Goal: Task Accomplishment & Management: Manage account settings

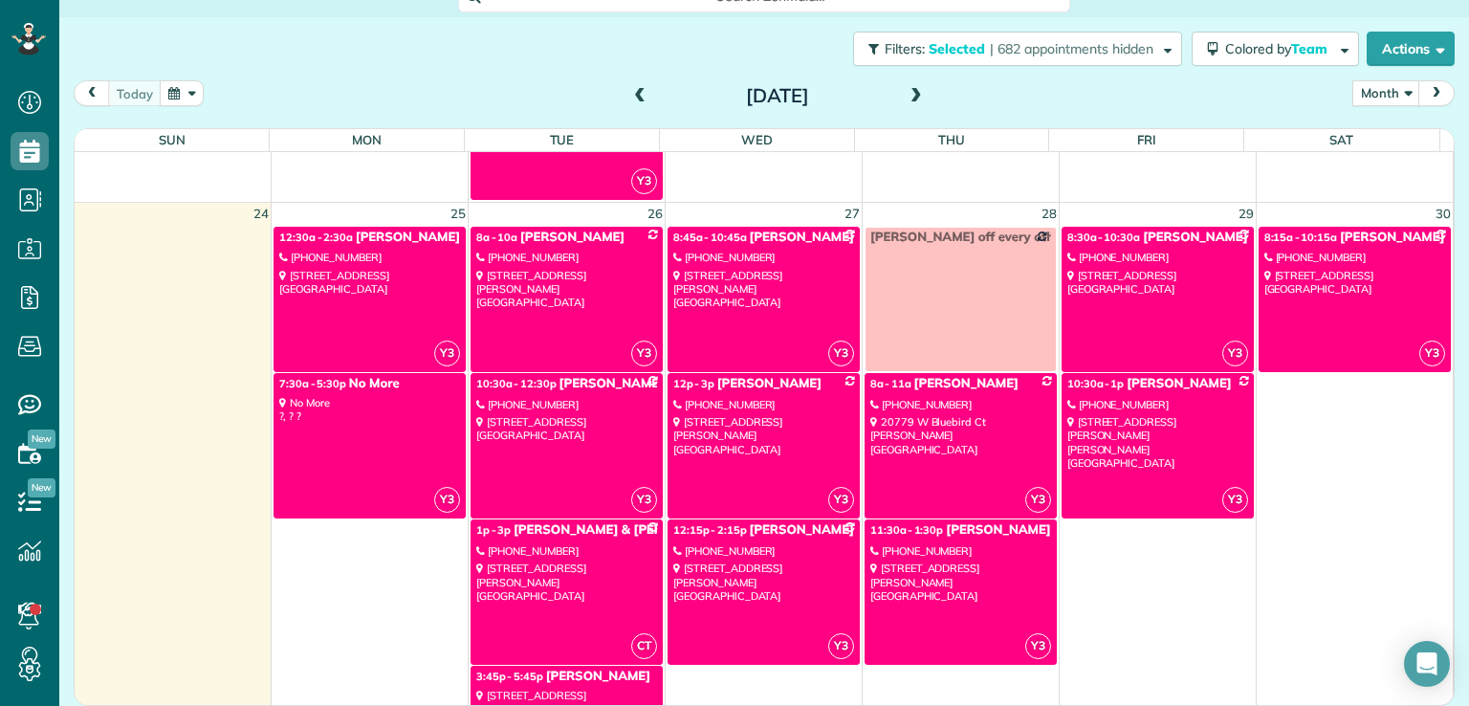
scroll to position [705, 58]
click at [793, 50] on span "Colored by Team" at bounding box center [1279, 48] width 109 height 17
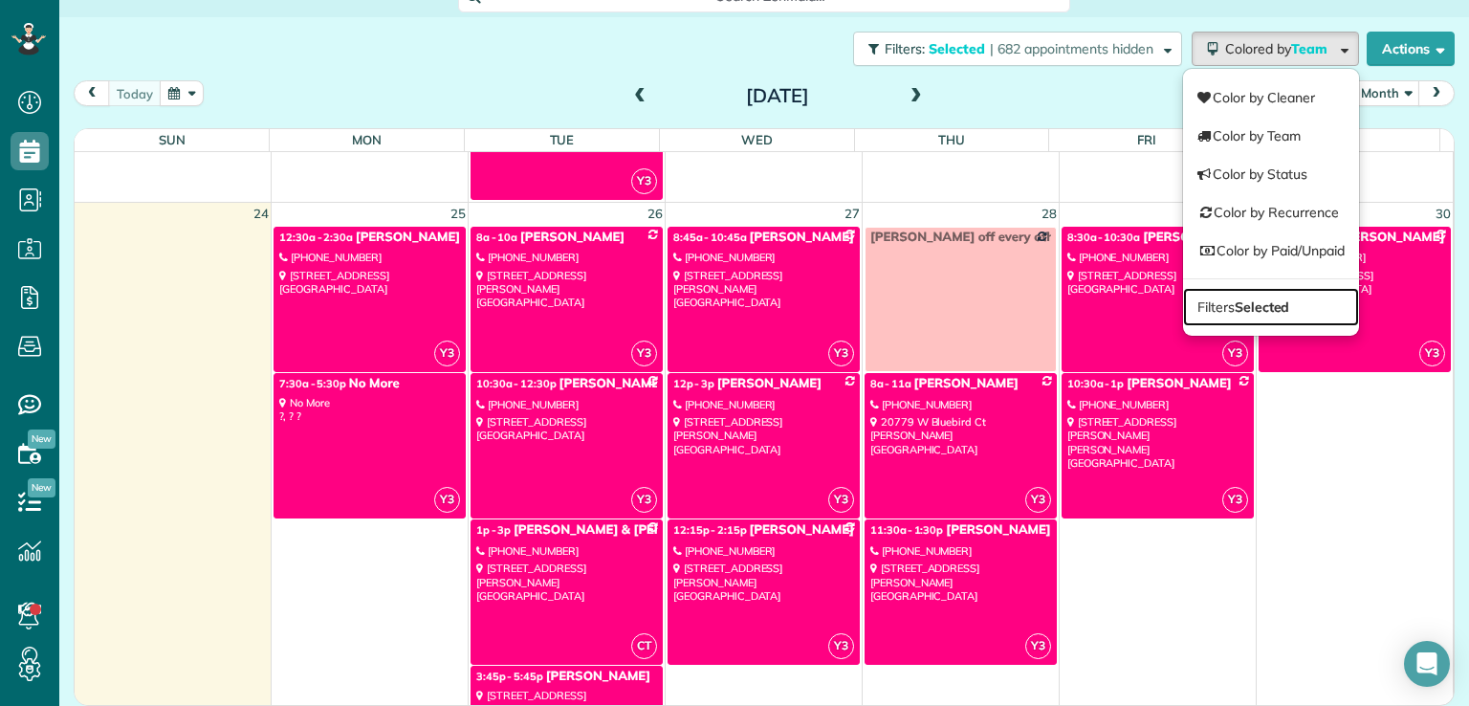
click at [793, 301] on strong "Selected" at bounding box center [1262, 306] width 55 height 17
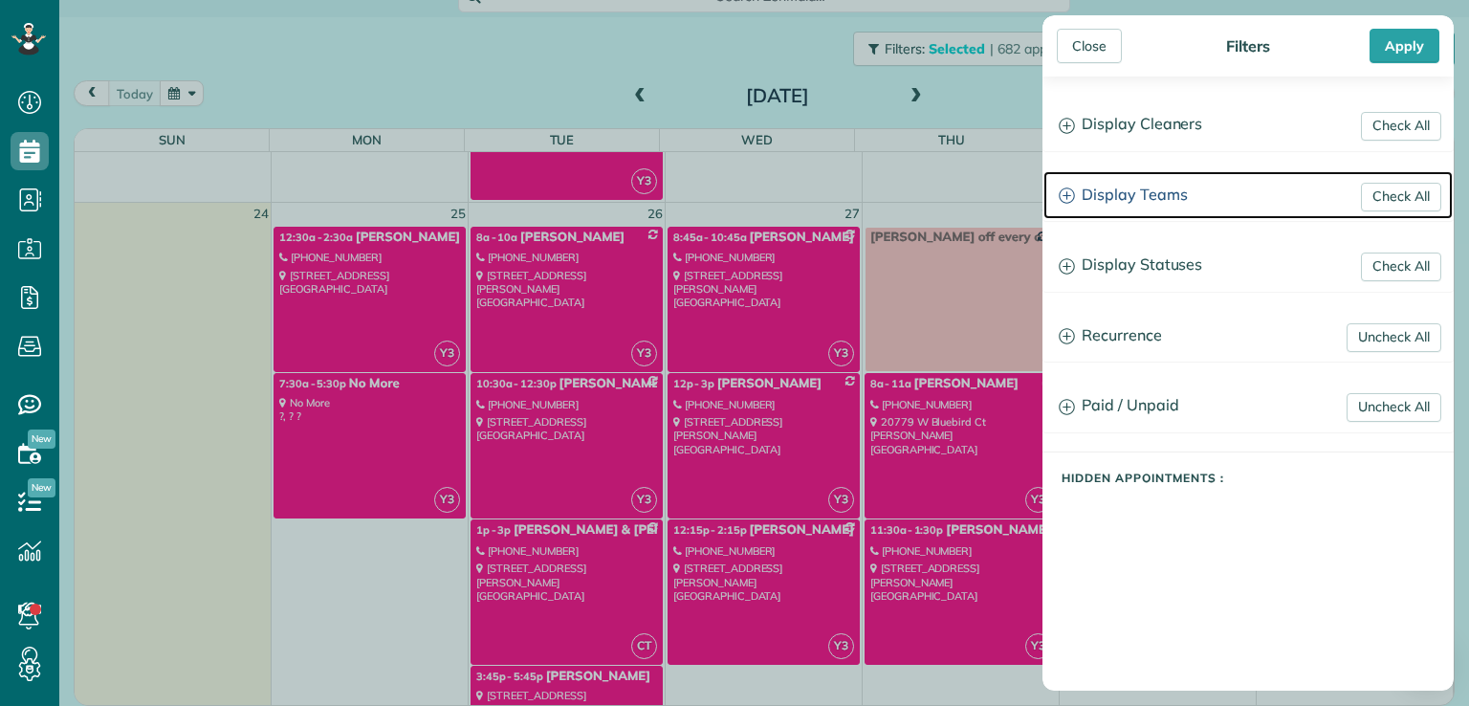
click at [793, 188] on h3 "Display Teams" at bounding box center [1247, 195] width 409 height 49
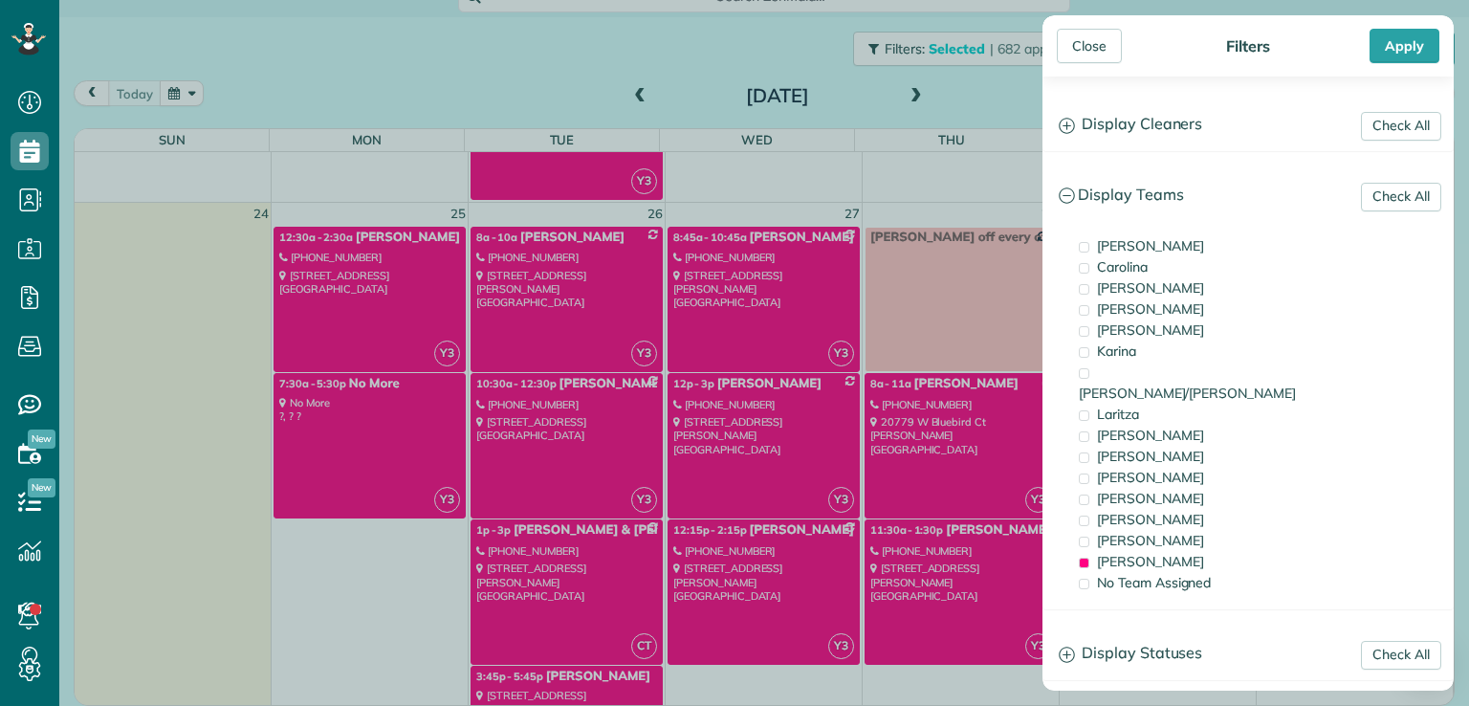
click at [793, 553] on span "[PERSON_NAME]" at bounding box center [1150, 561] width 107 height 17
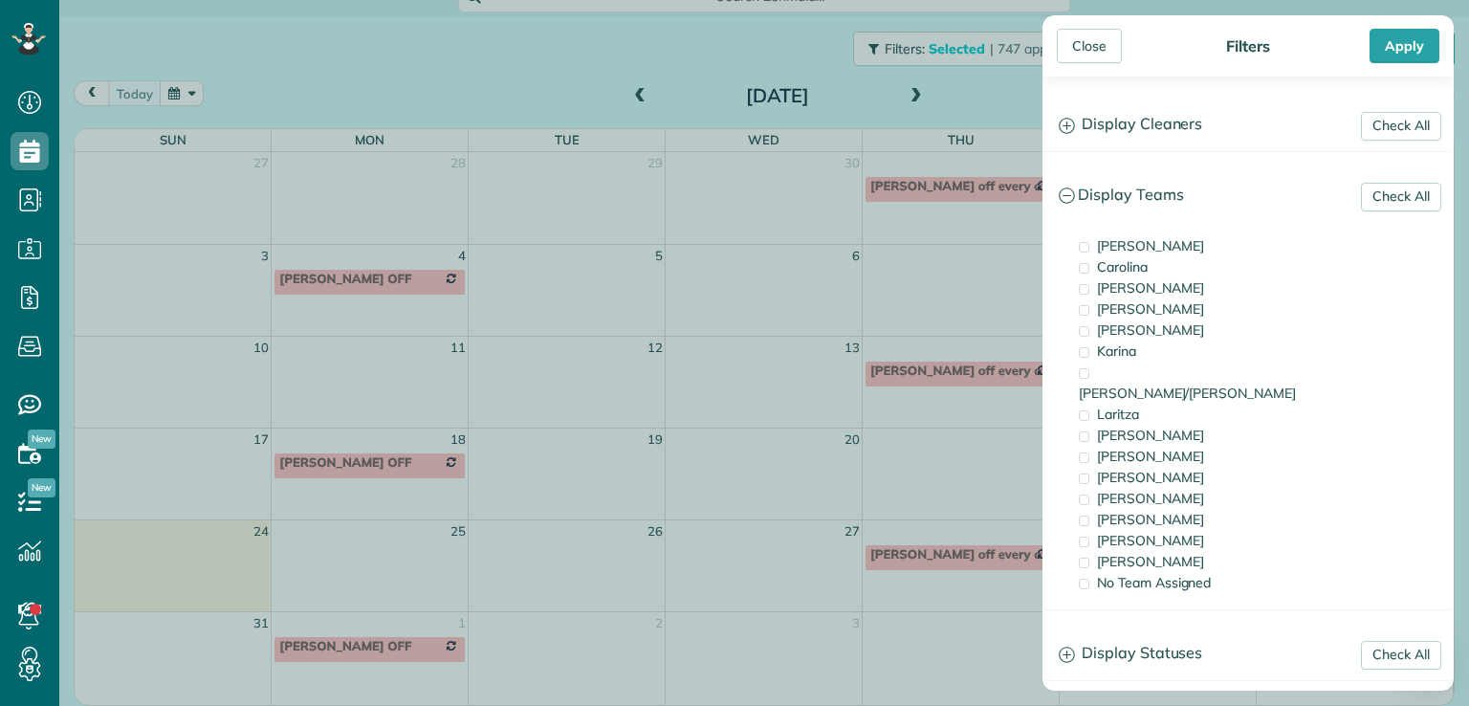
scroll to position [0, 0]
click at [793, 511] on span "[PERSON_NAME]" at bounding box center [1150, 519] width 107 height 17
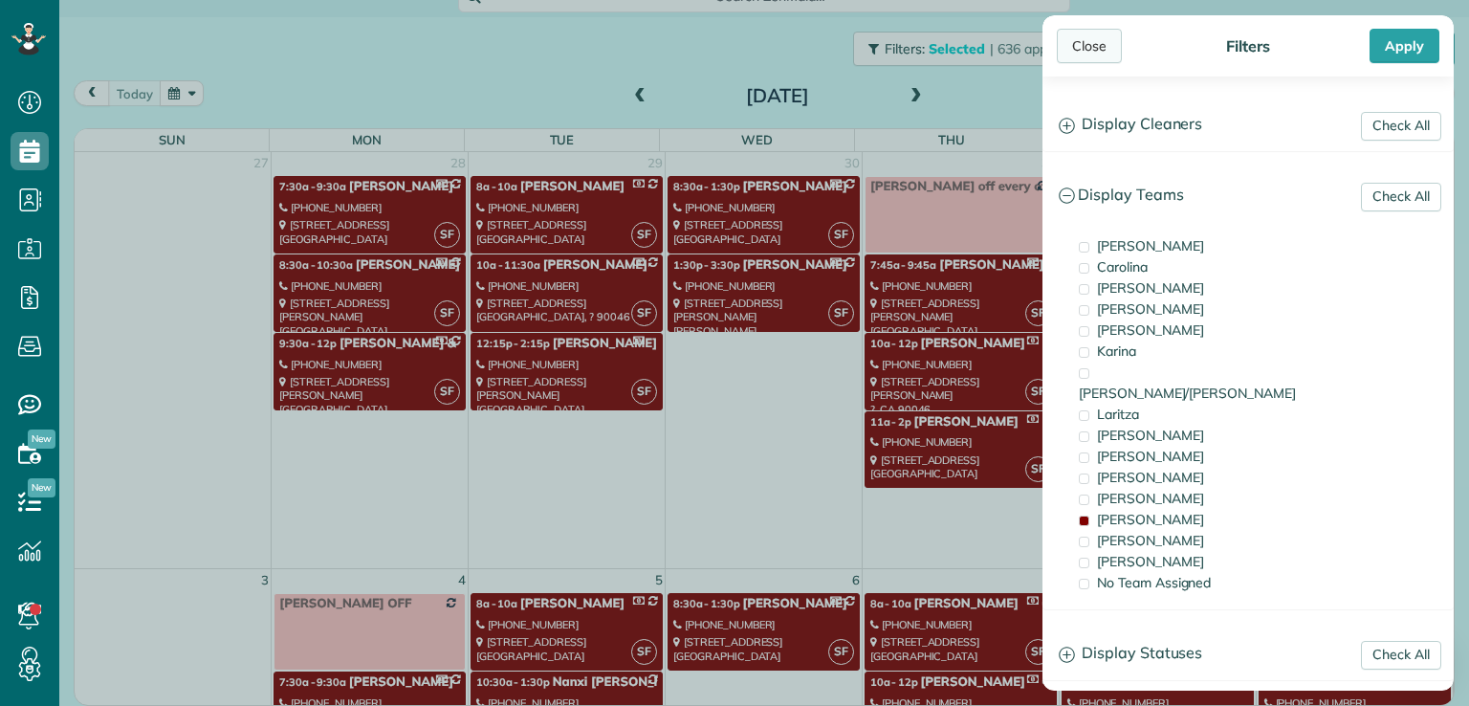
click at [793, 46] on div "Close" at bounding box center [1089, 46] width 65 height 34
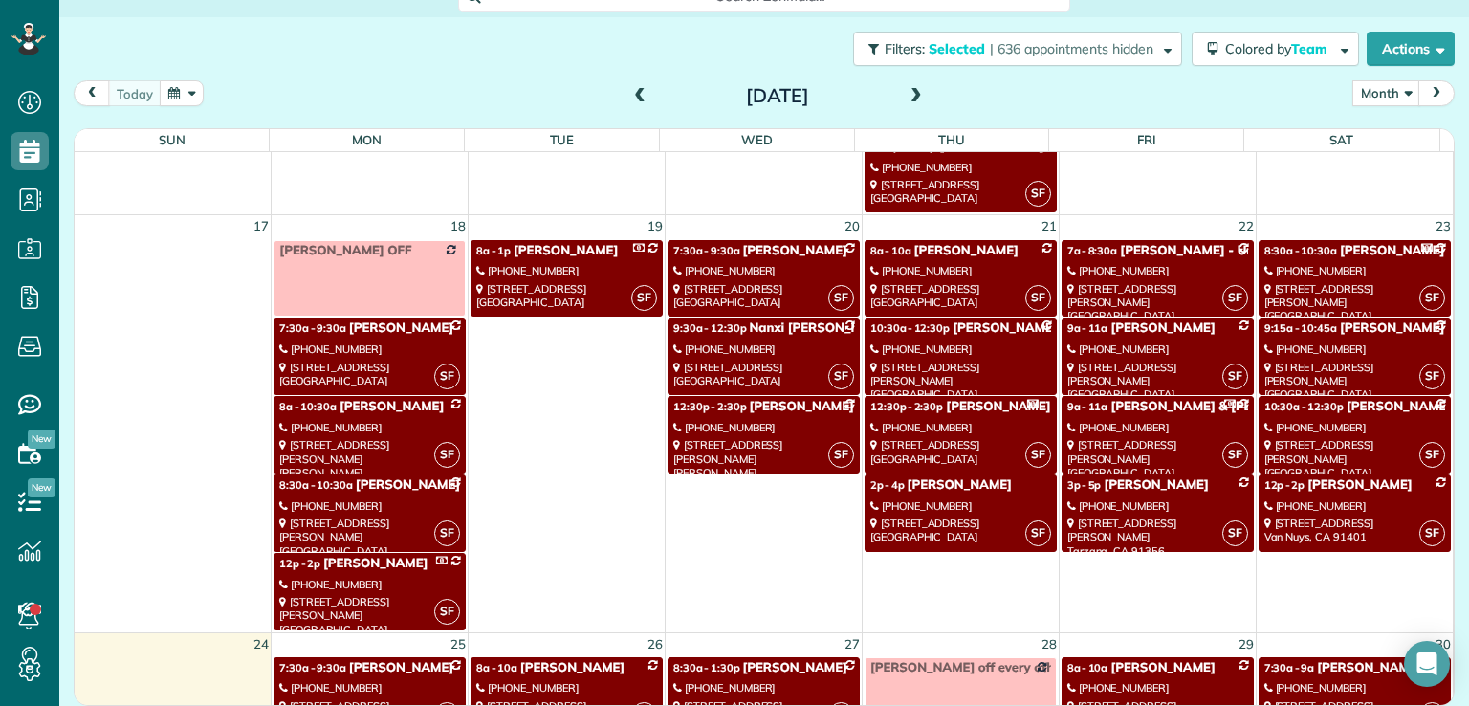
scroll to position [1118, 0]
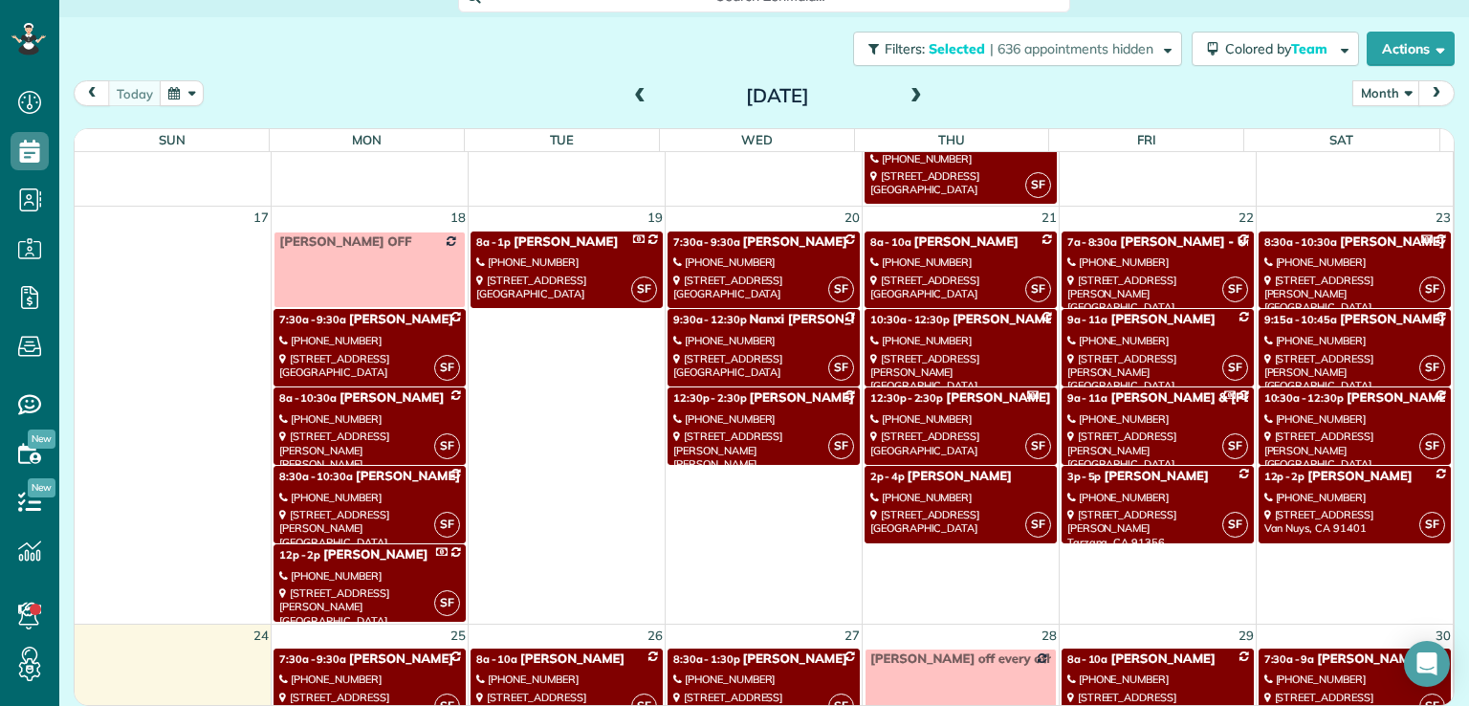
click at [392, 363] on div "4557 York Blvd Los Angeles, CA 90041" at bounding box center [369, 366] width 181 height 28
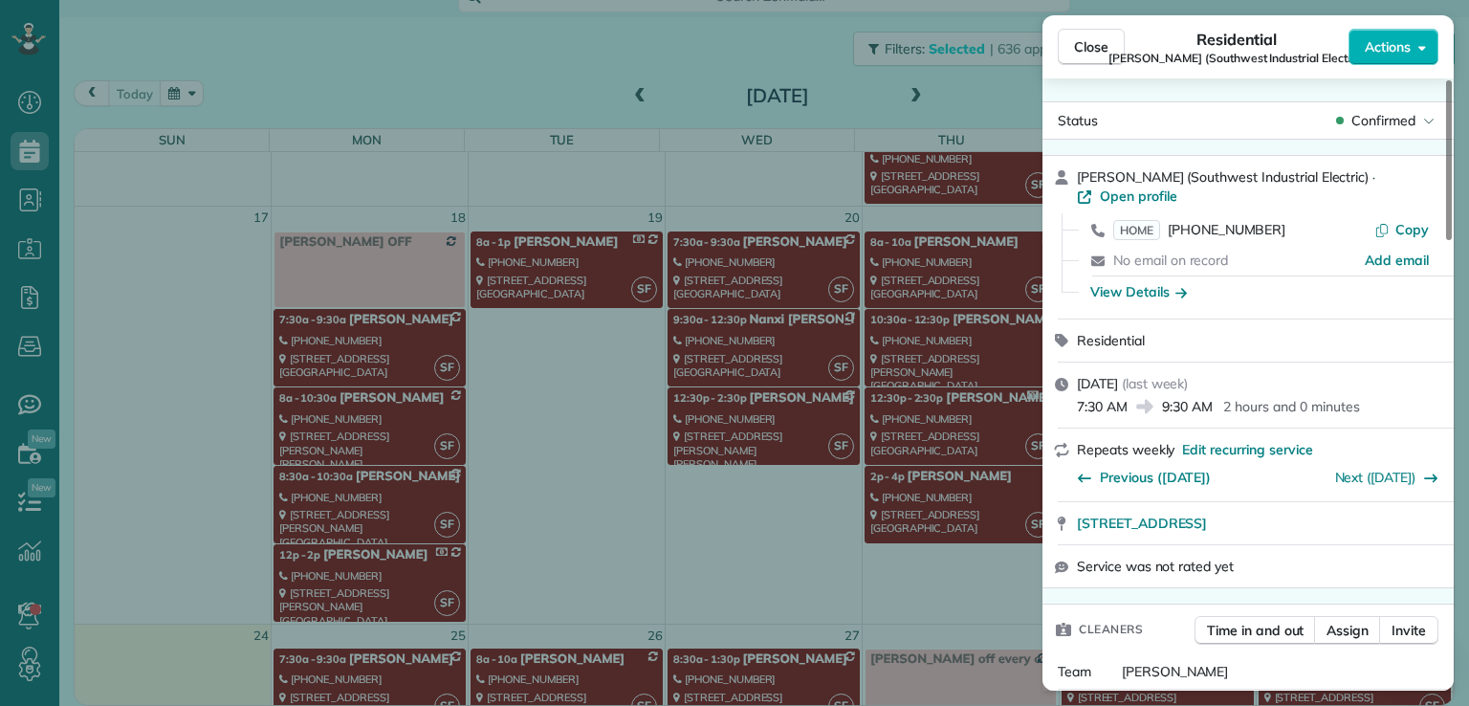
click at [793, 53] on span "Actions" at bounding box center [1388, 46] width 46 height 19
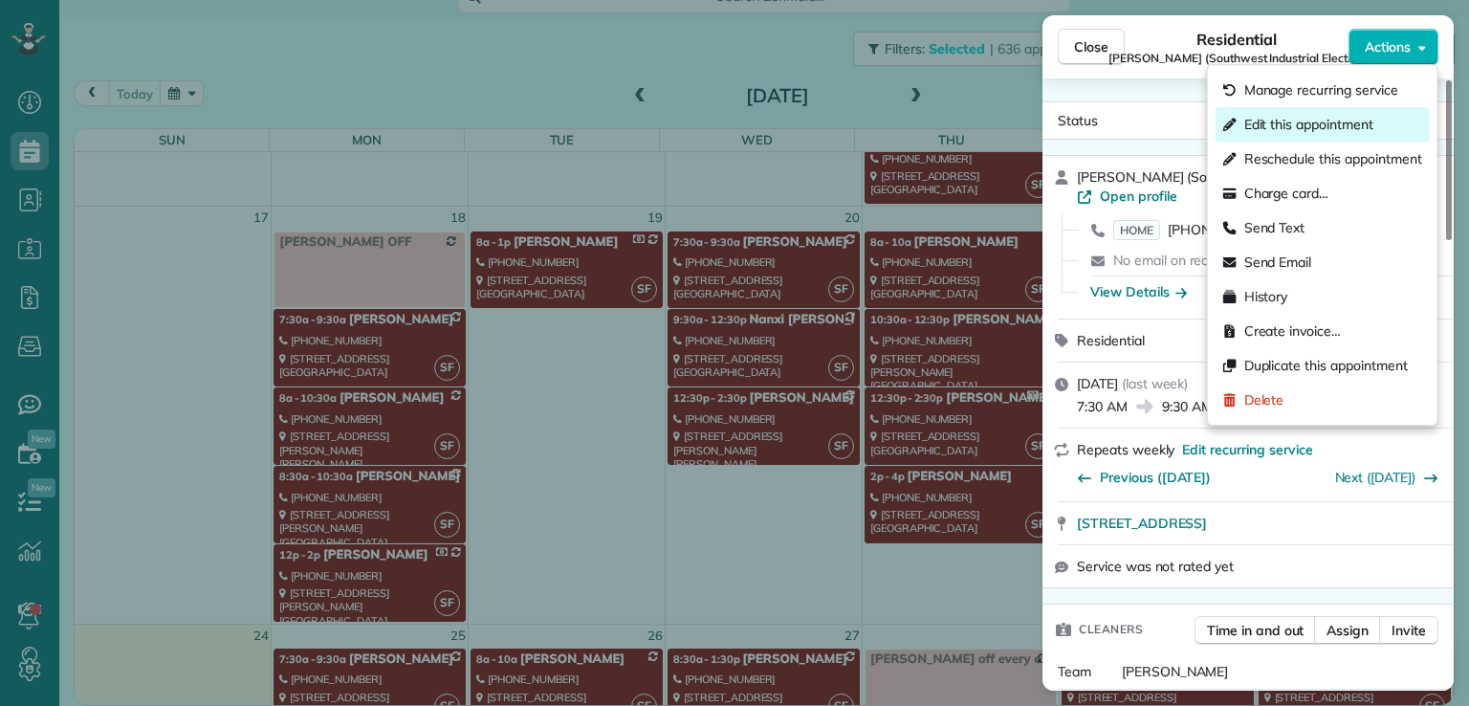
click at [793, 129] on div "Edit this appointment" at bounding box center [1322, 124] width 214 height 34
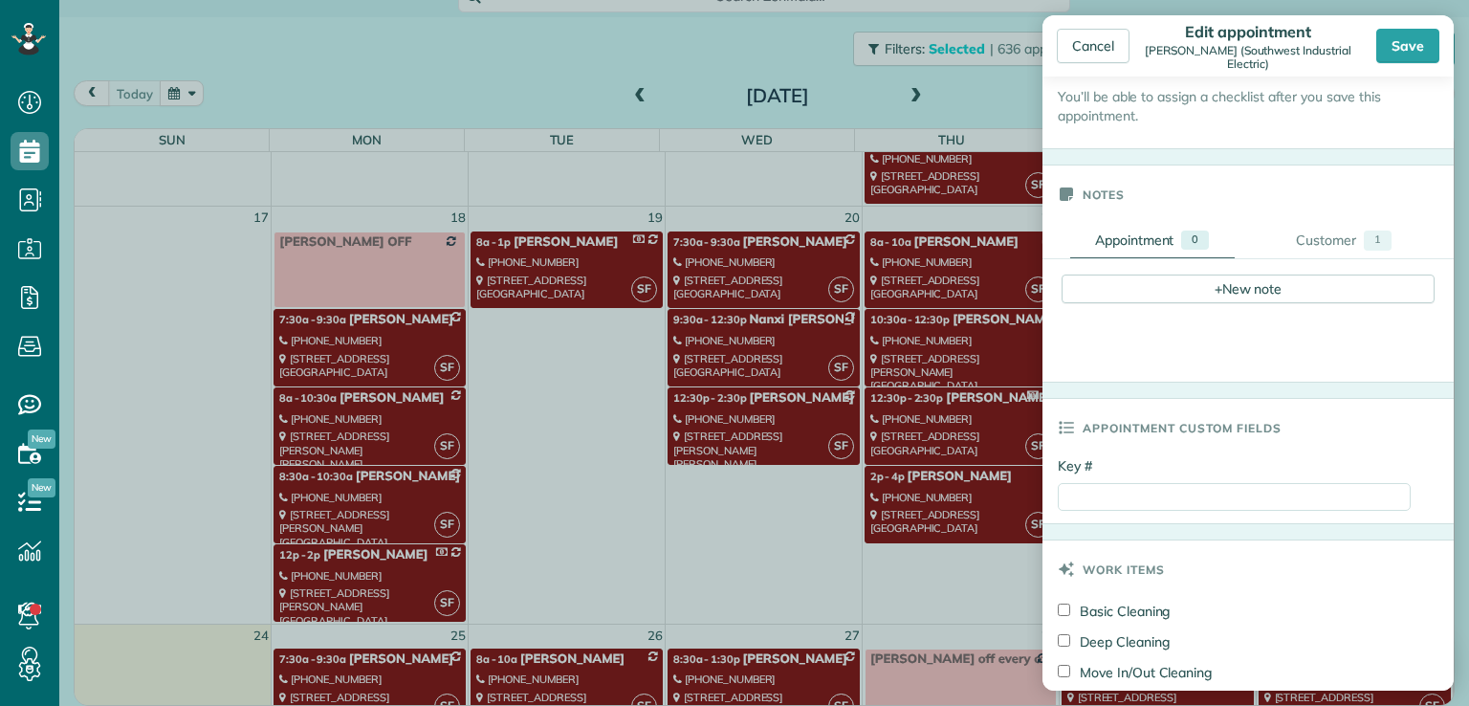
scroll to position [580, 0]
click at [793, 493] on input "Key #" at bounding box center [1234, 496] width 353 height 28
type input "******"
click at [793, 490] on input "******" at bounding box center [1234, 496] width 353 height 28
click at [793, 501] on input "******" at bounding box center [1234, 496] width 353 height 28
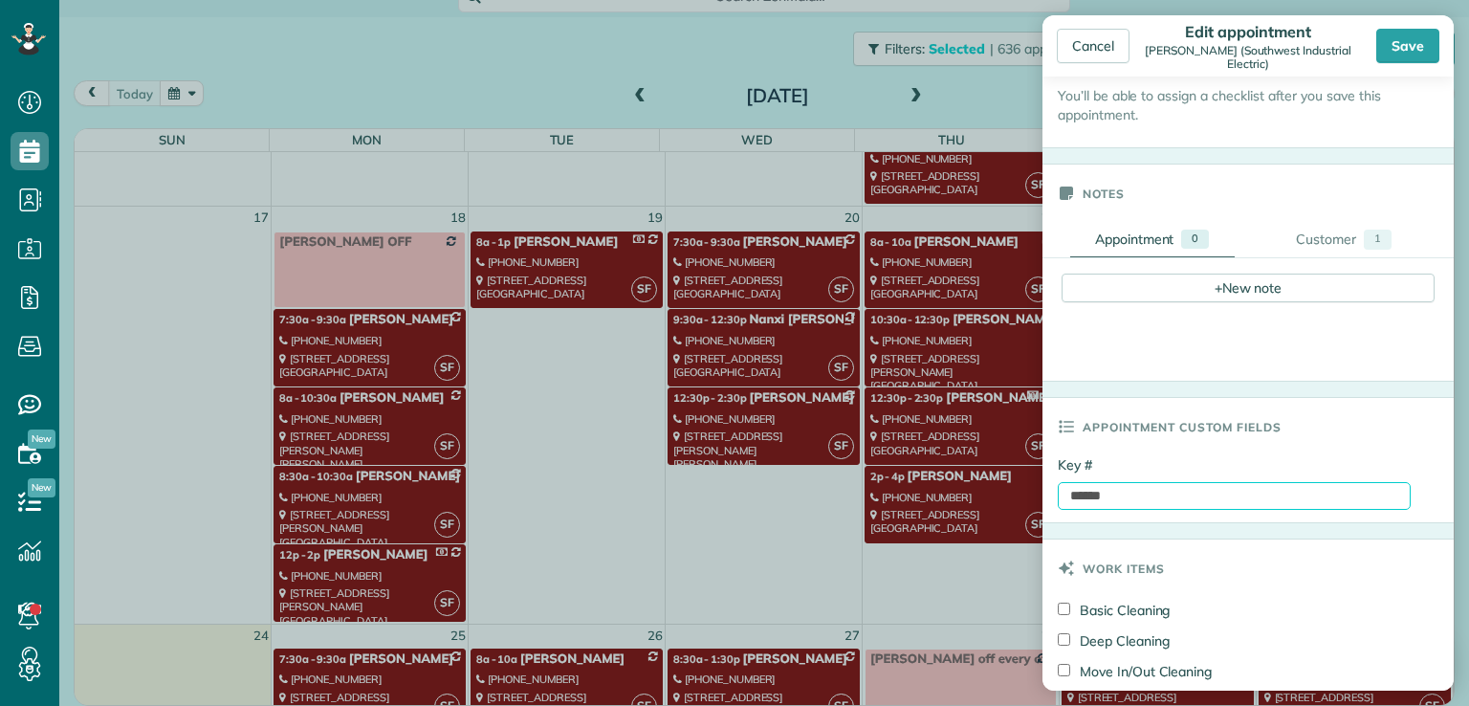
click at [793, 493] on input "******" at bounding box center [1234, 496] width 353 height 28
click at [793, 489] on input "******" at bounding box center [1234, 496] width 353 height 28
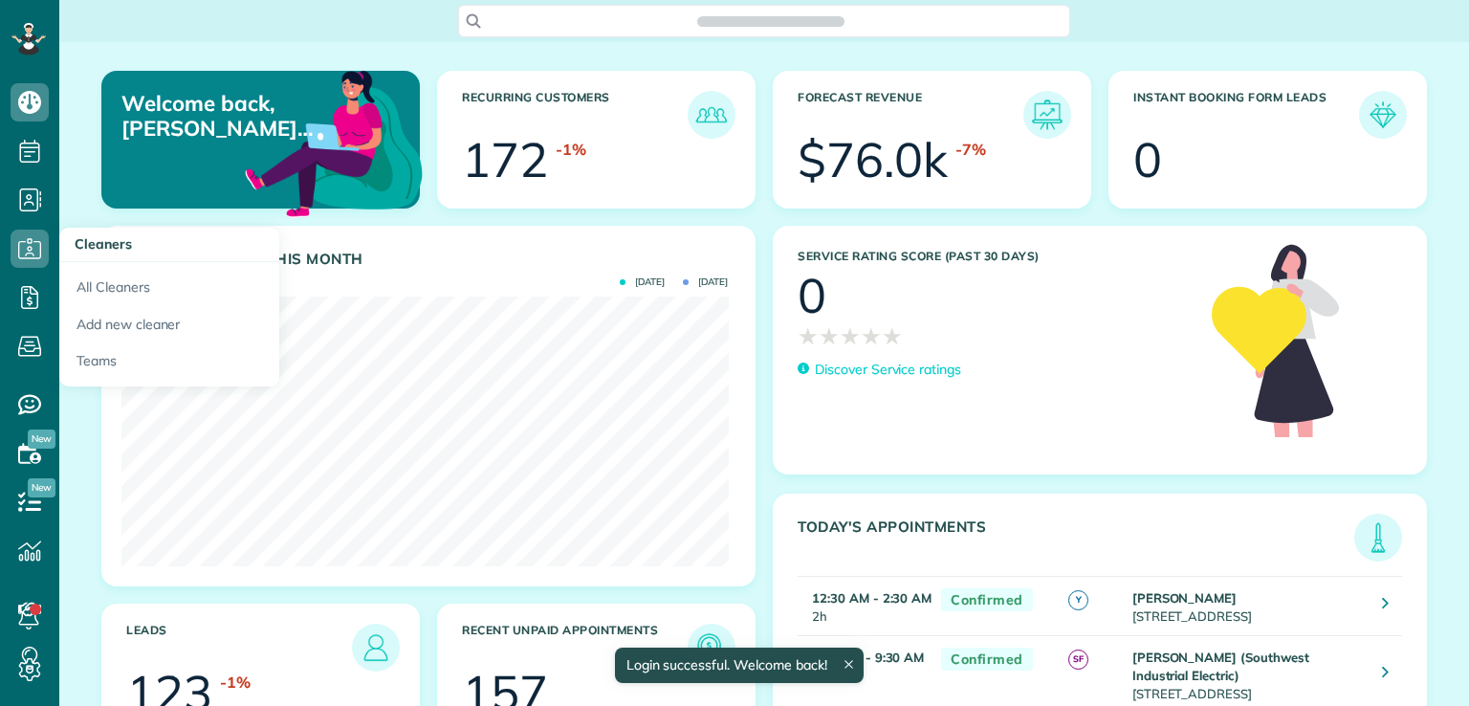
scroll to position [269, 606]
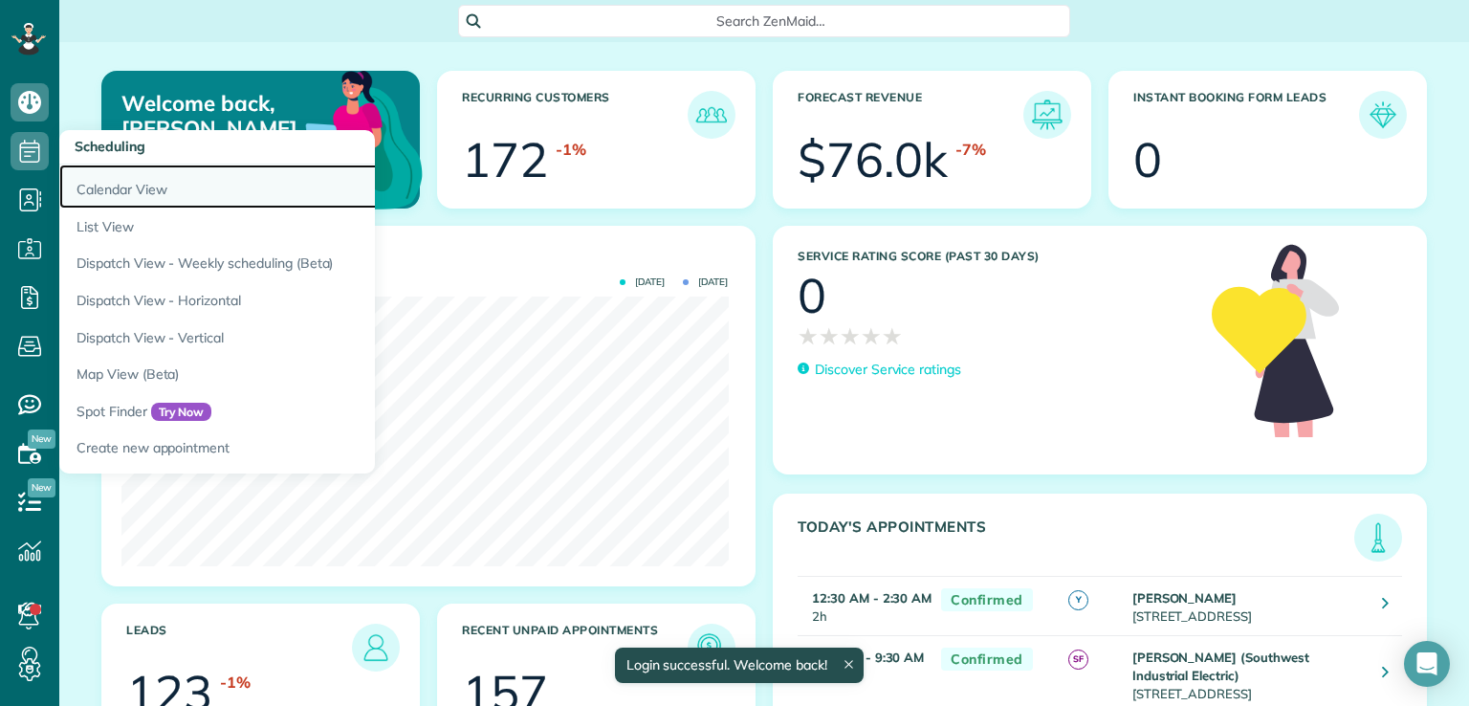
click at [103, 198] on link "Calendar View" at bounding box center [298, 186] width 478 height 44
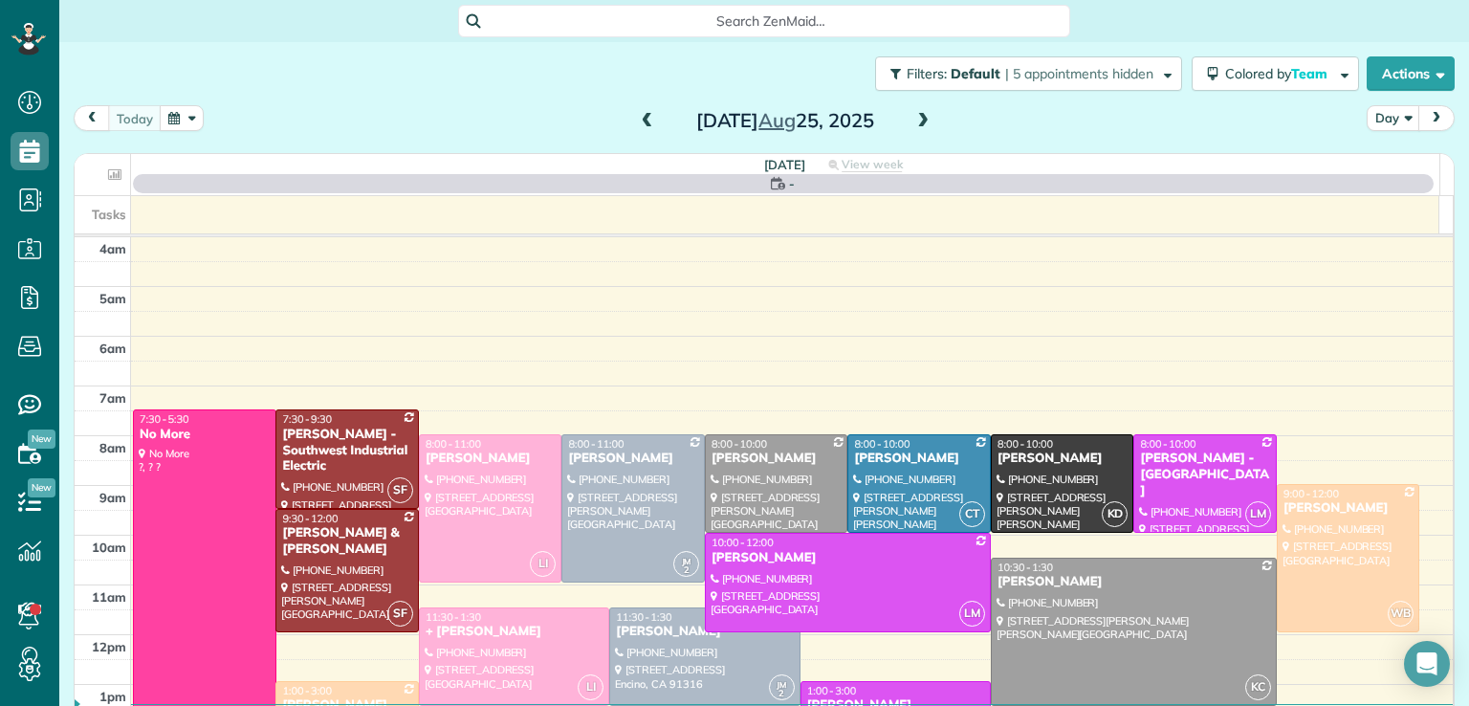
scroll to position [149, 0]
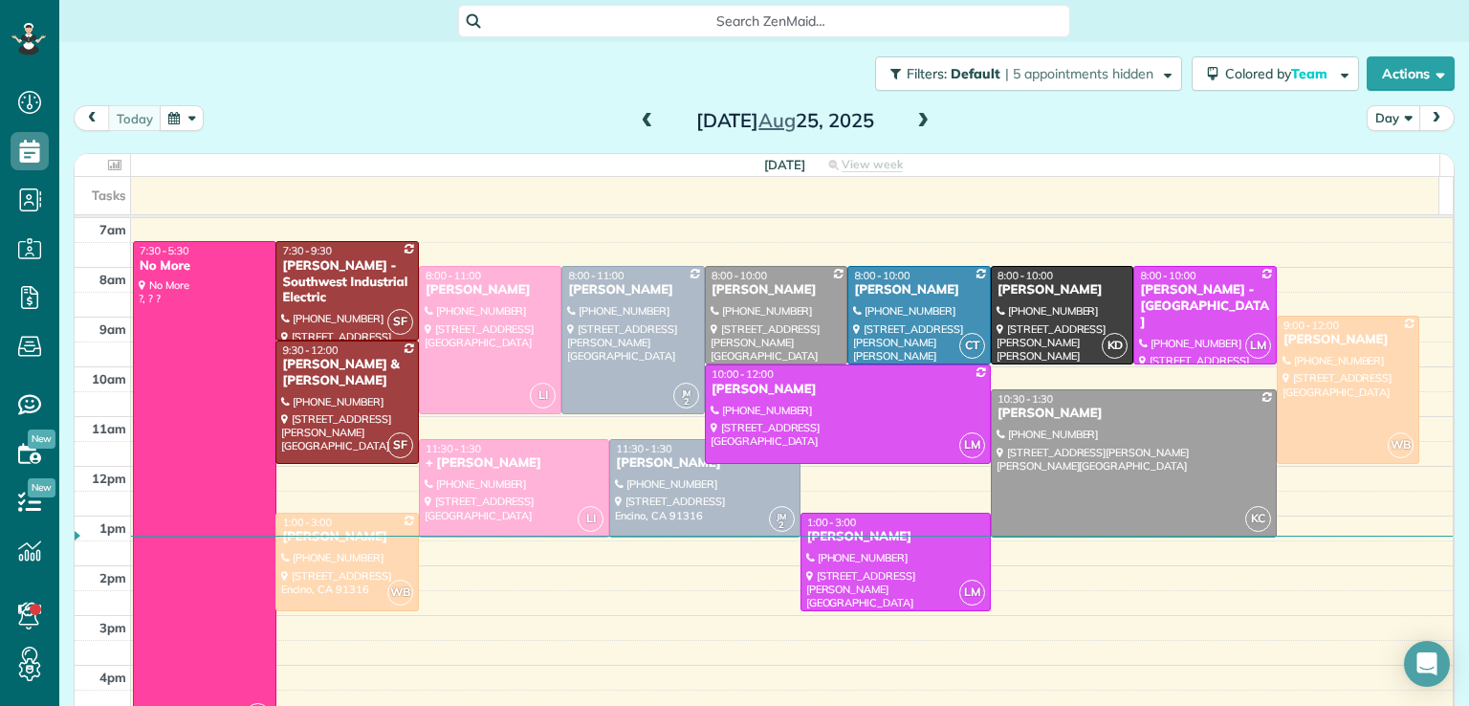
click at [1392, 117] on button "Day" at bounding box center [1394, 118] width 54 height 26
click at [1377, 242] on link "Month" at bounding box center [1443, 239] width 151 height 38
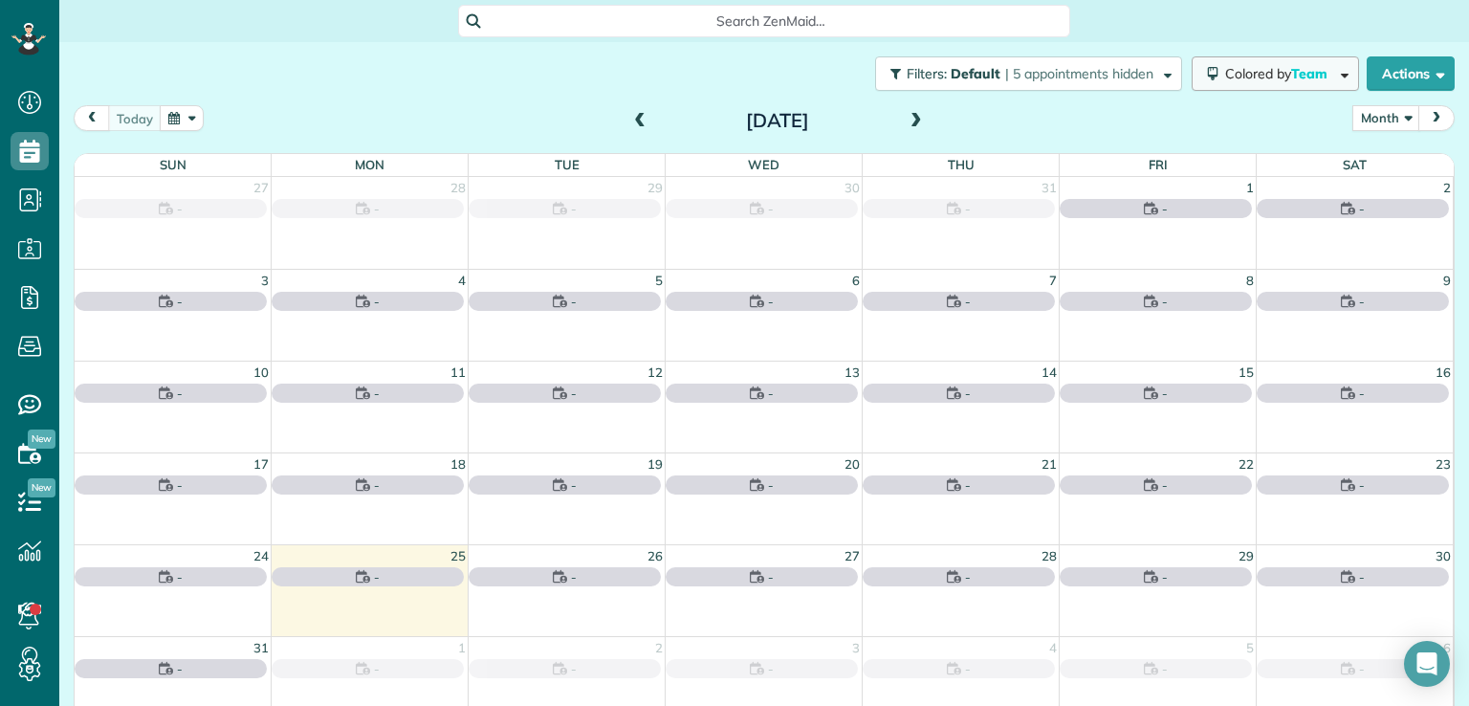
click at [1239, 81] on button "Colored by Team" at bounding box center [1275, 73] width 167 height 34
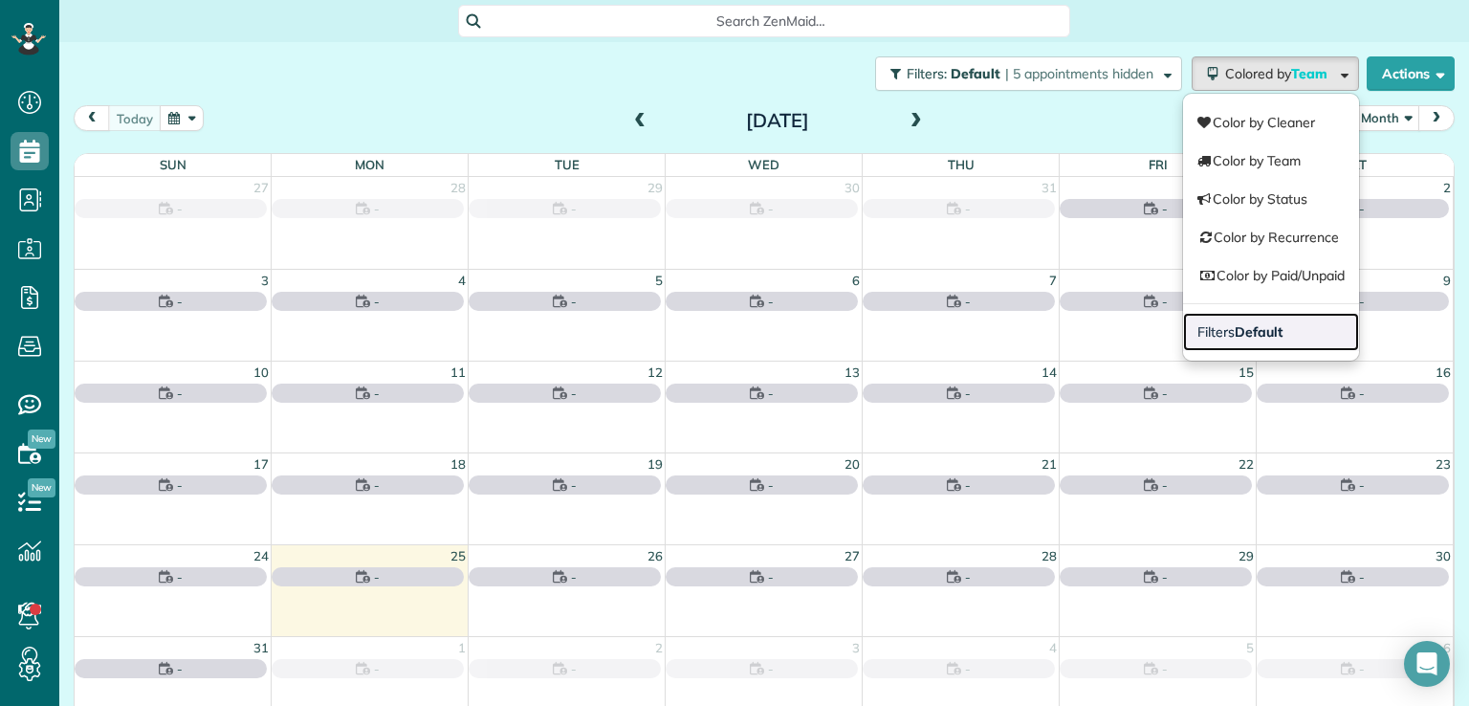
click at [1215, 341] on link "Filters Default" at bounding box center [1271, 332] width 176 height 38
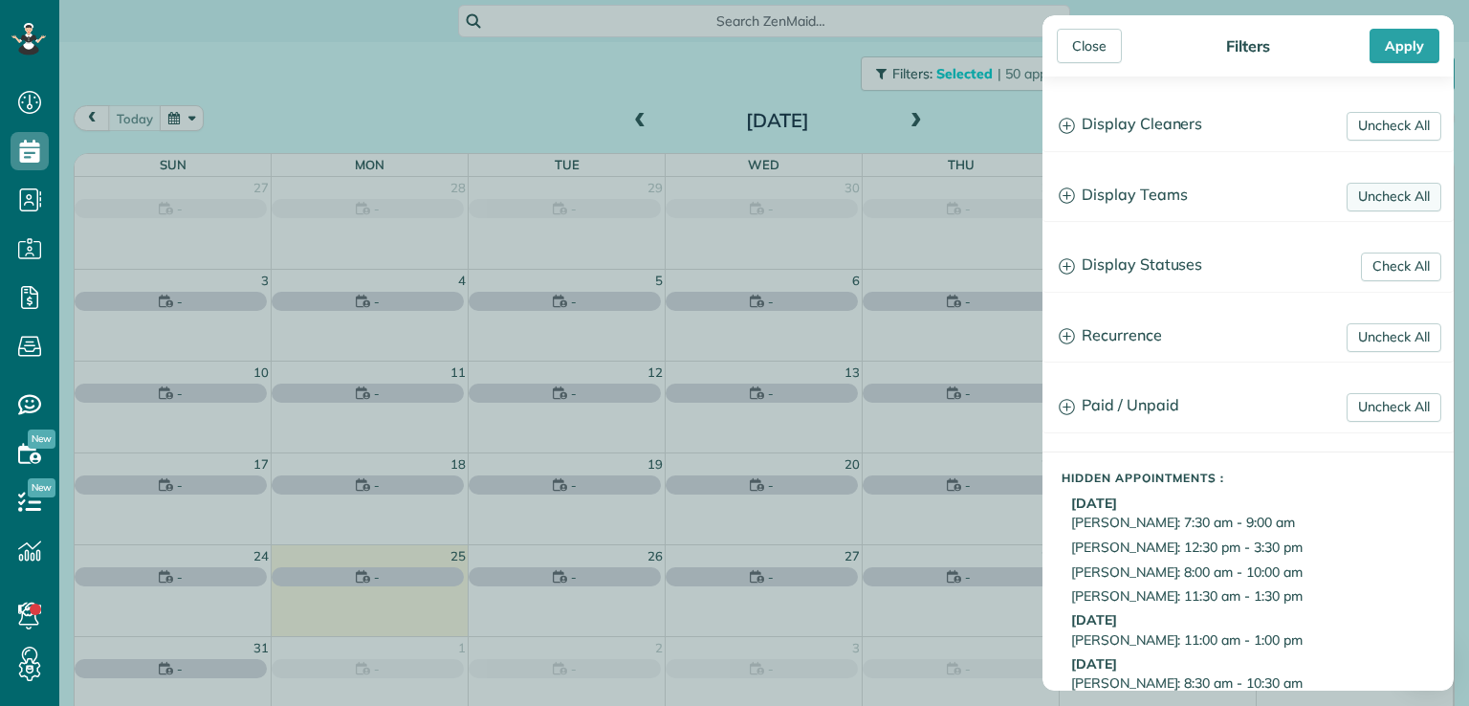
click at [1385, 195] on link "Uncheck All" at bounding box center [1393, 197] width 95 height 29
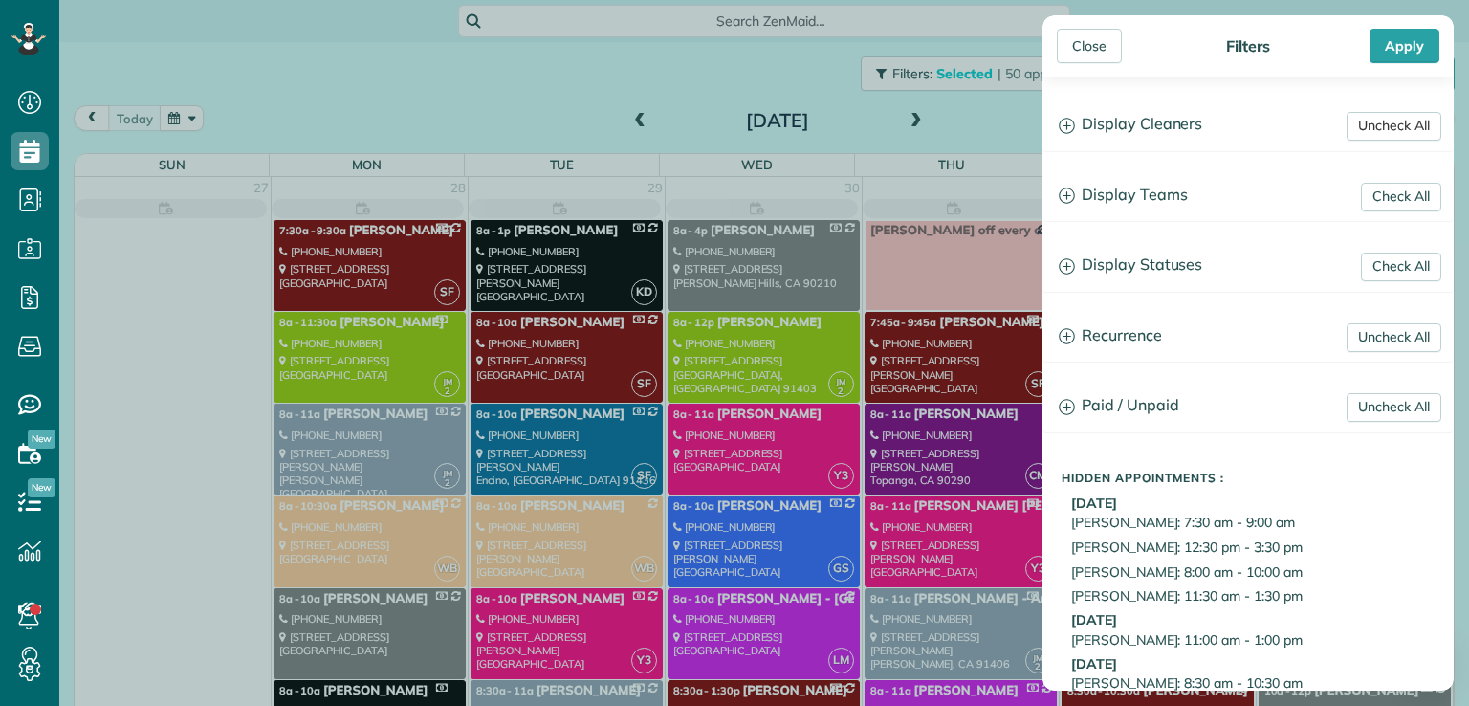
click at [1365, 120] on link "Uncheck All" at bounding box center [1393, 126] width 95 height 29
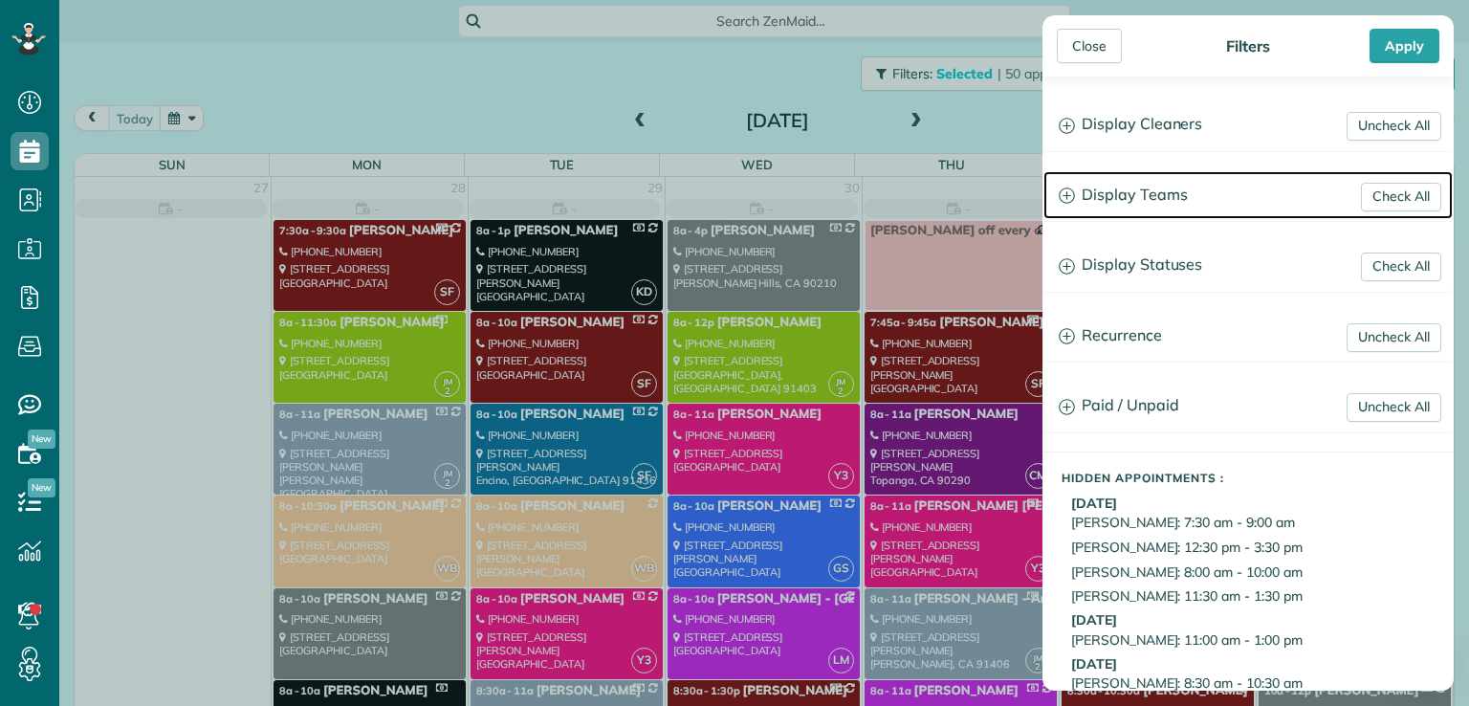
click at [1138, 185] on h3 "Display Teams" at bounding box center [1247, 195] width 409 height 49
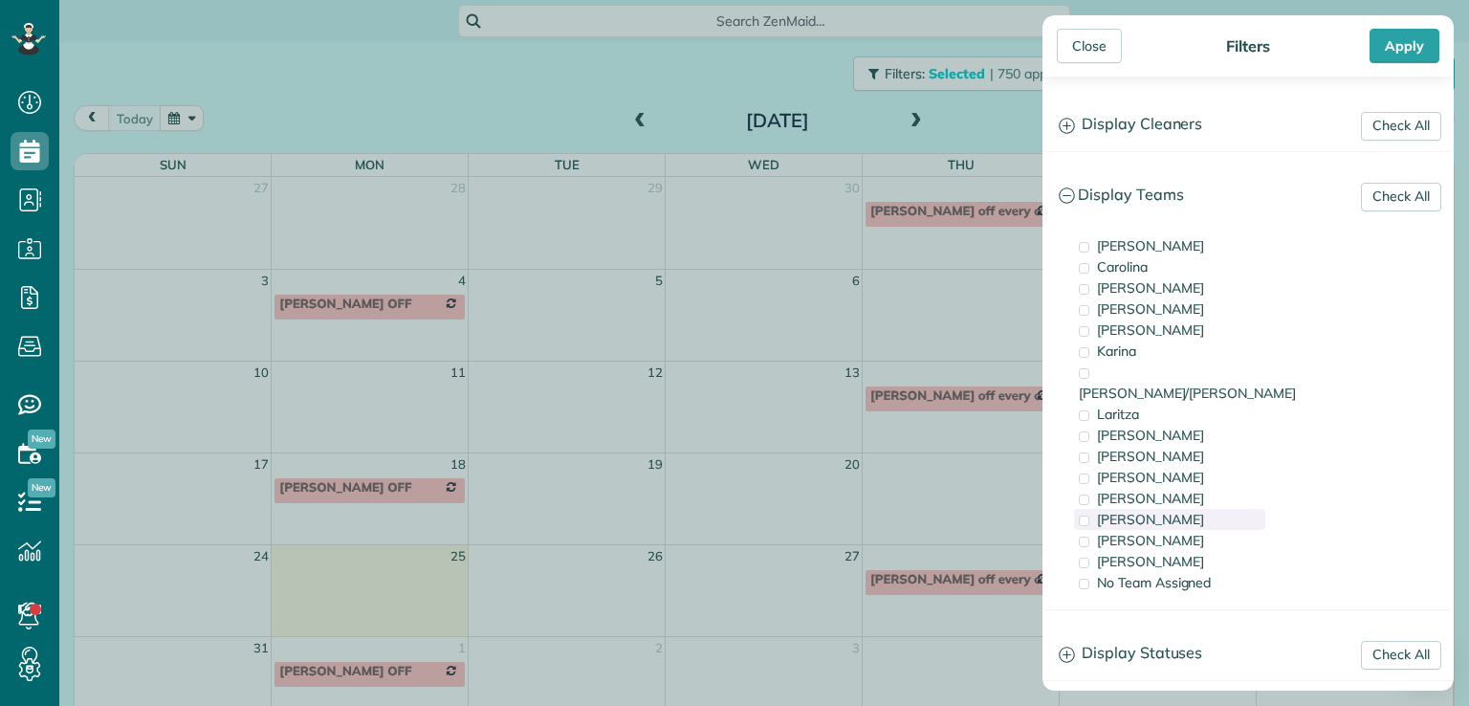
click at [1122, 511] on span "[PERSON_NAME]" at bounding box center [1150, 519] width 107 height 17
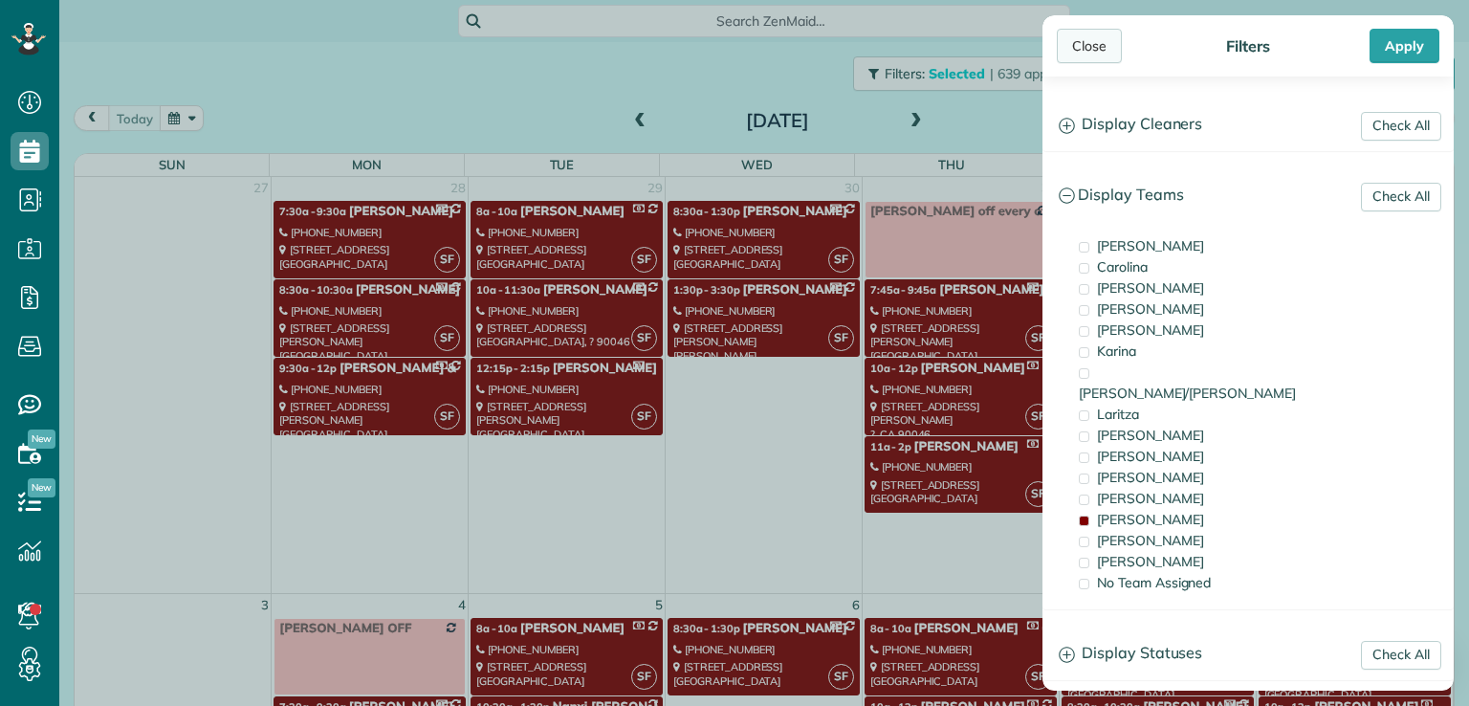
click at [1088, 39] on div "Close" at bounding box center [1089, 46] width 65 height 34
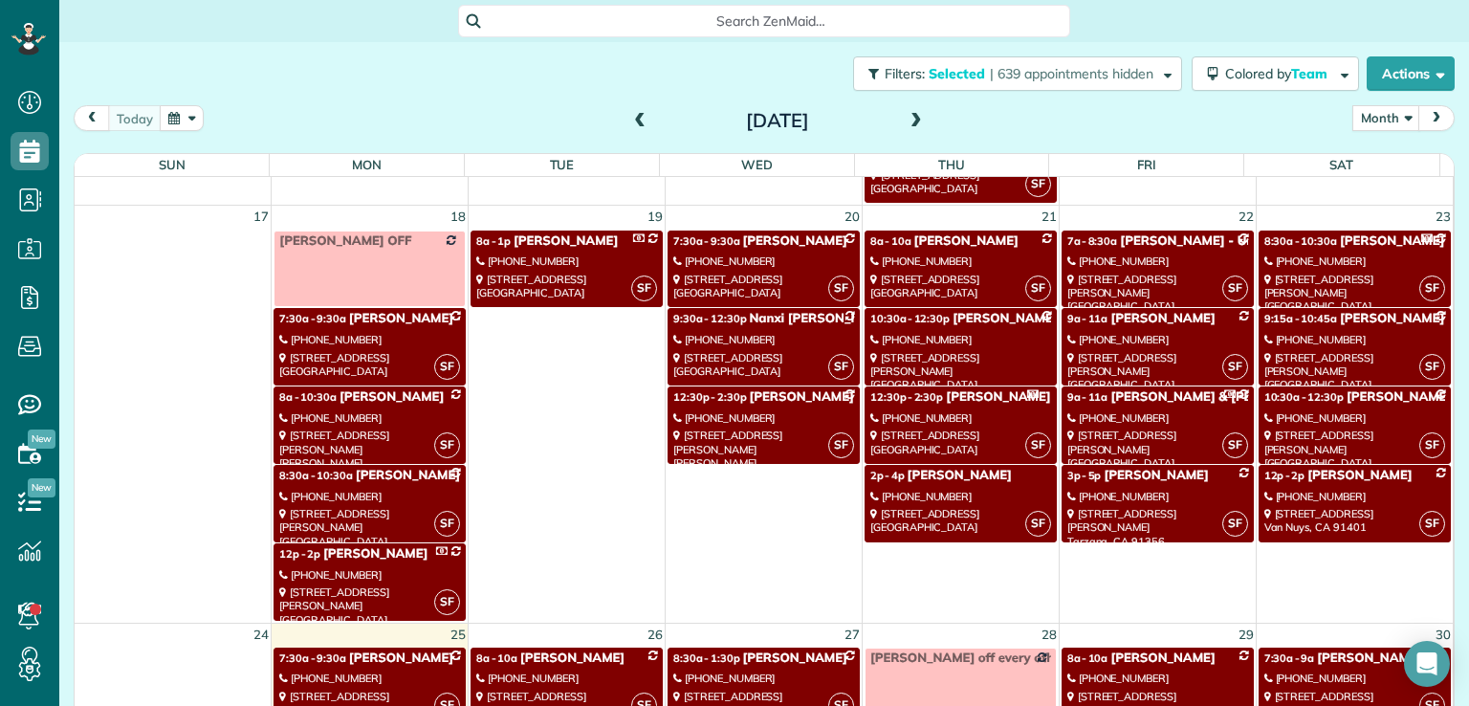
scroll to position [1145, 0]
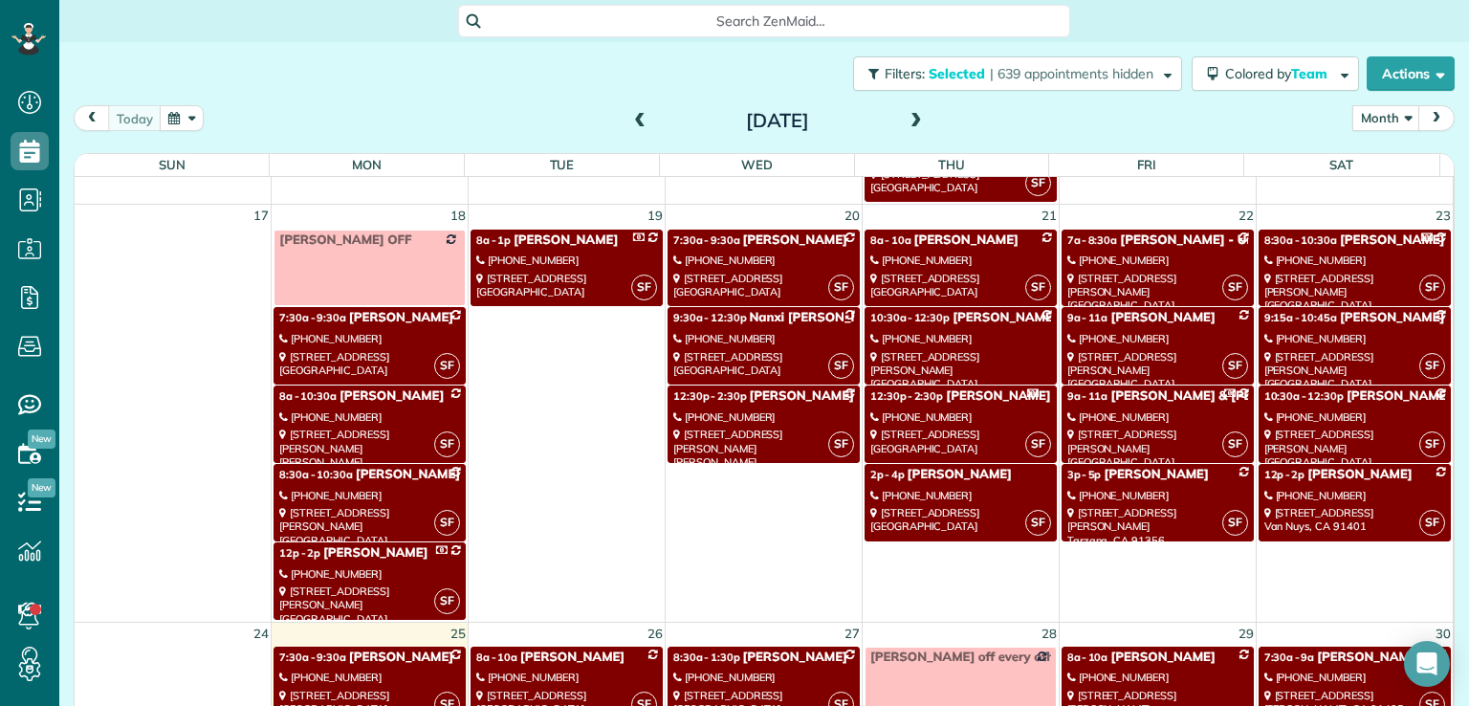
click at [428, 310] on span "[PERSON_NAME] - Southwest Industrial Electric" at bounding box center [493, 317] width 289 height 15
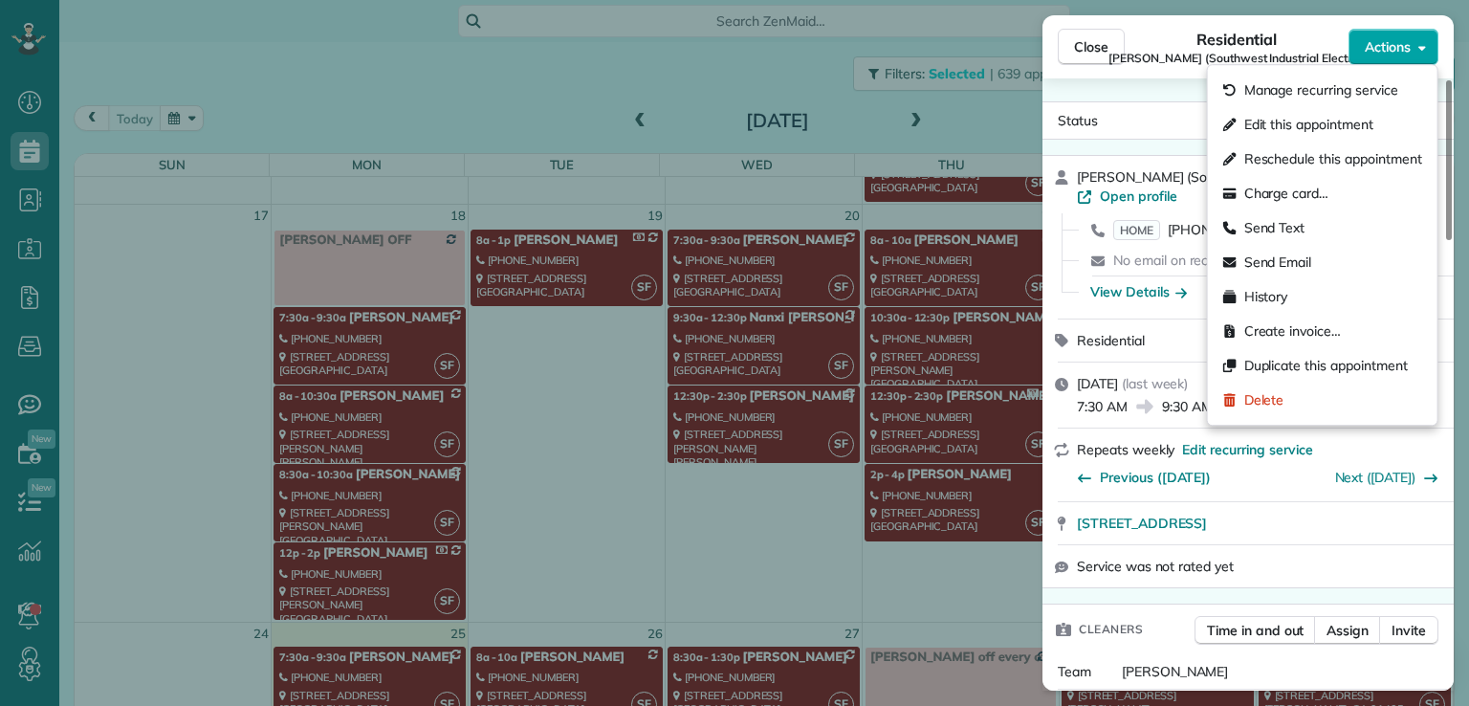
click at [1404, 43] on span "Actions" at bounding box center [1388, 46] width 46 height 19
click at [1355, 127] on span "Edit this appointment" at bounding box center [1308, 124] width 129 height 19
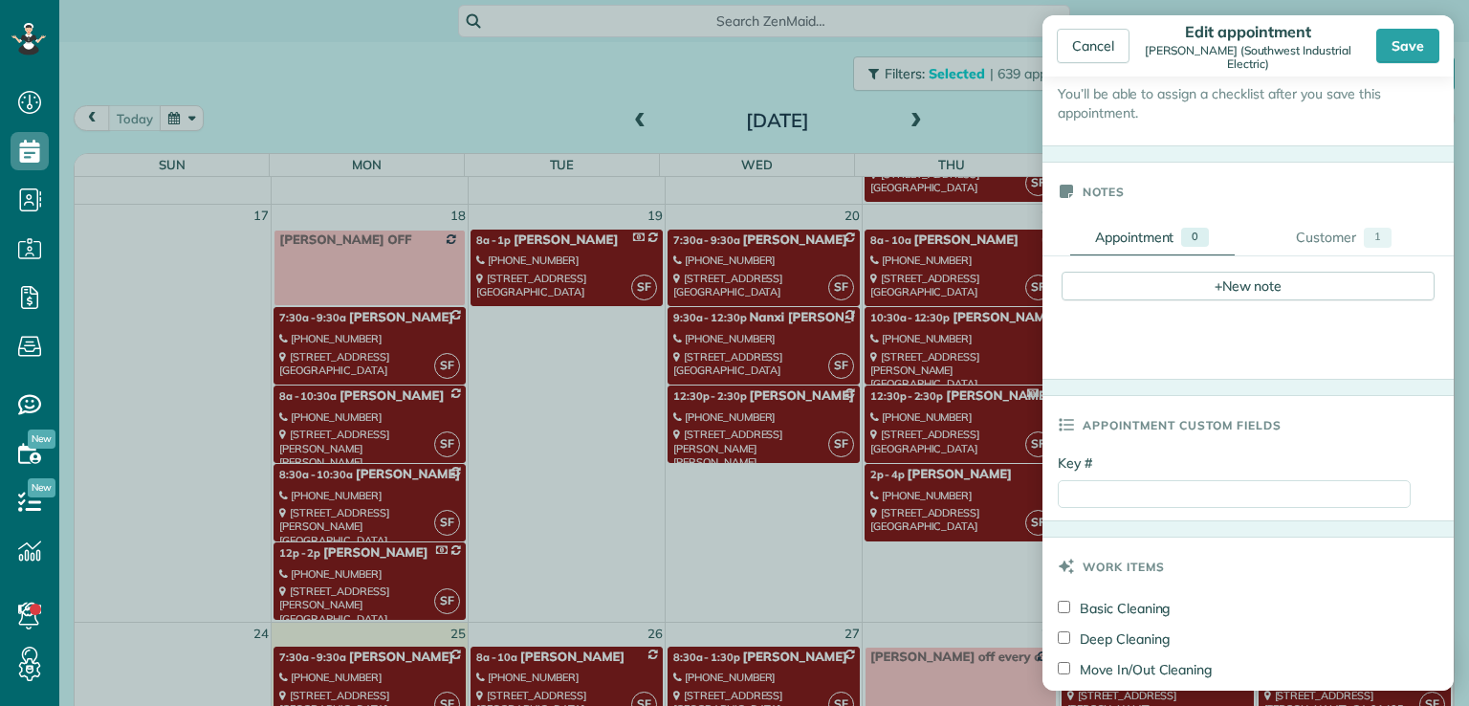
scroll to position [604, 0]
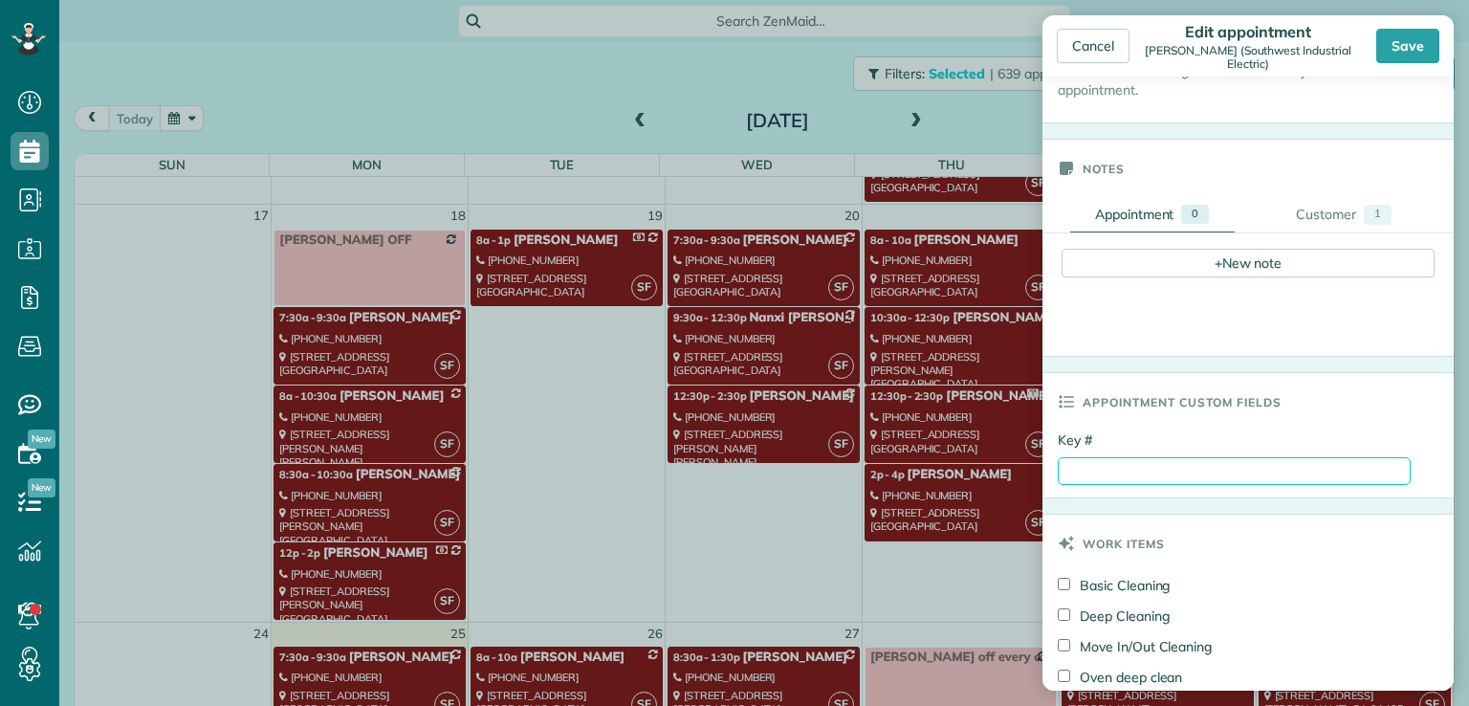
click at [1121, 463] on input "Key #" at bounding box center [1234, 471] width 353 height 28
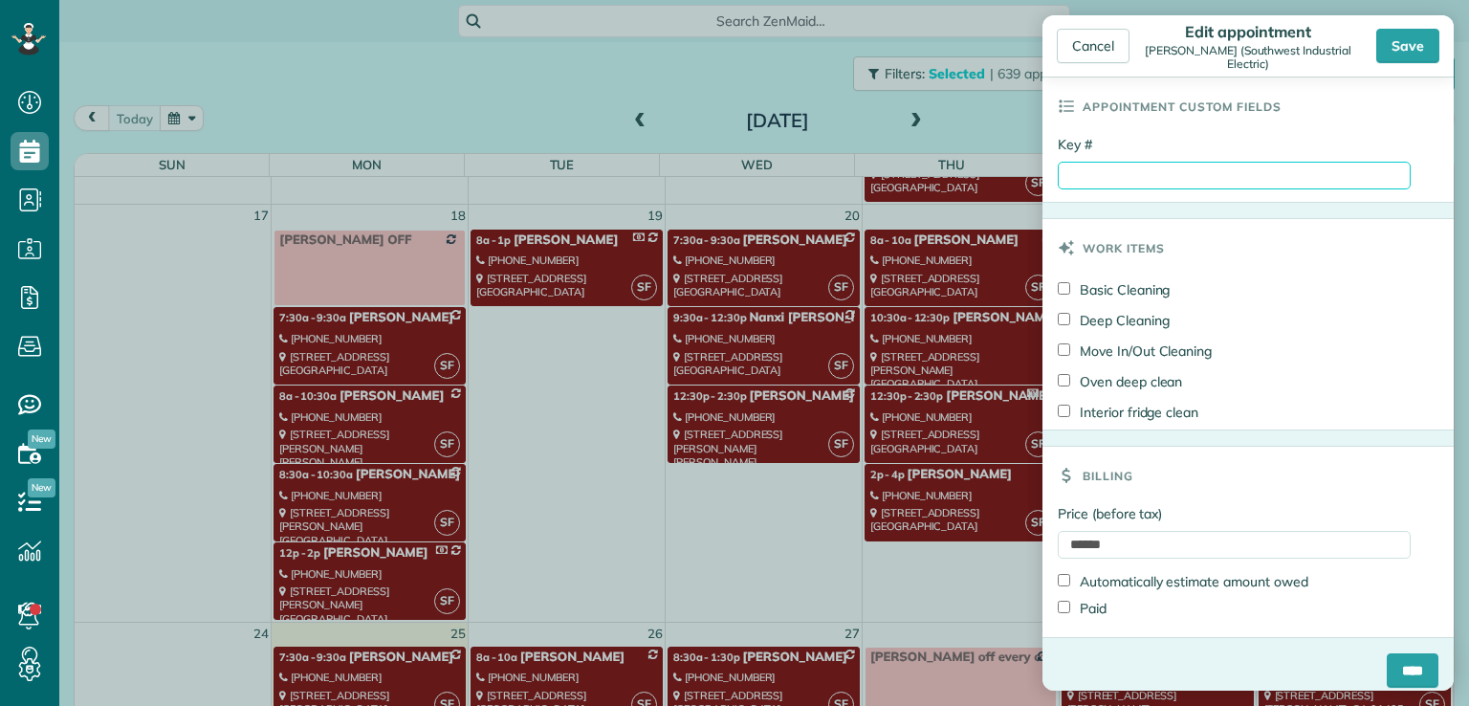
scroll to position [912, 0]
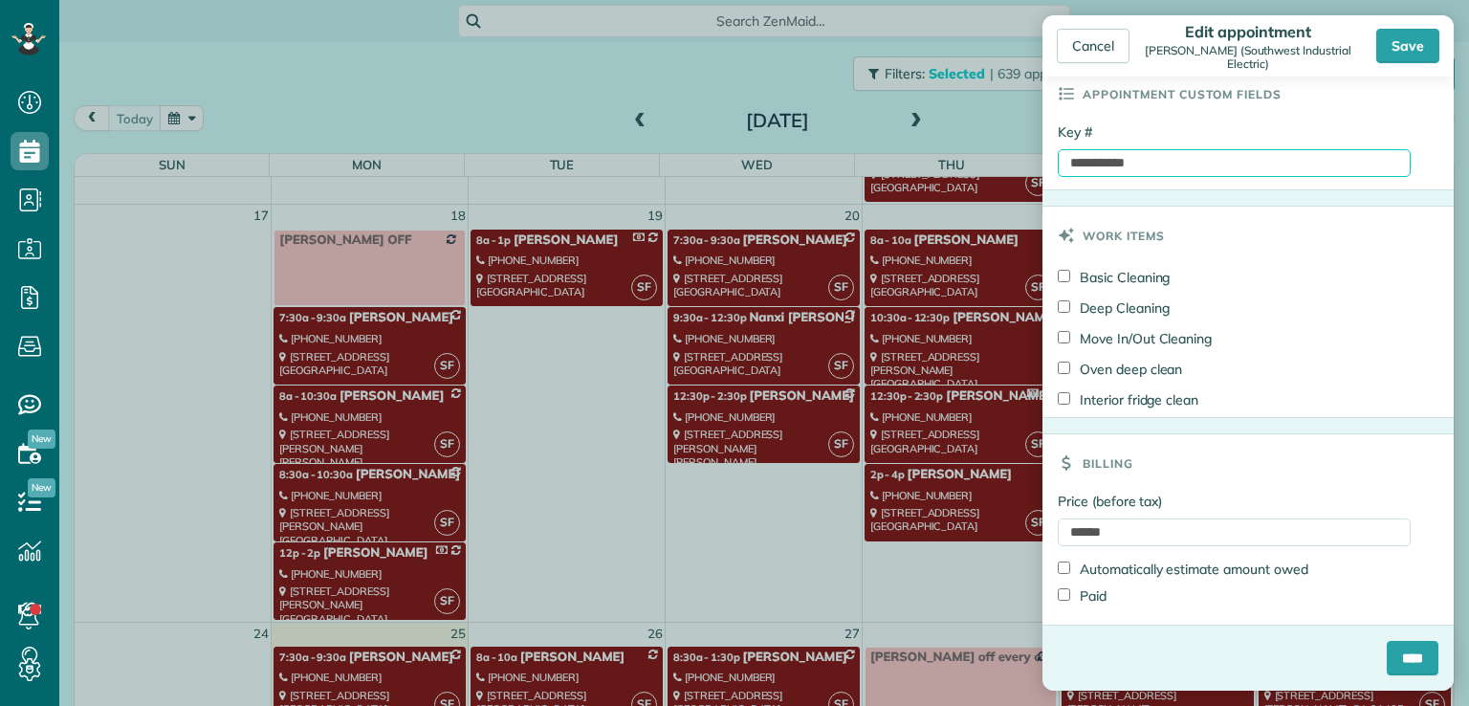
type input "**********"
click at [1392, 658] on input "****" at bounding box center [1413, 658] width 52 height 34
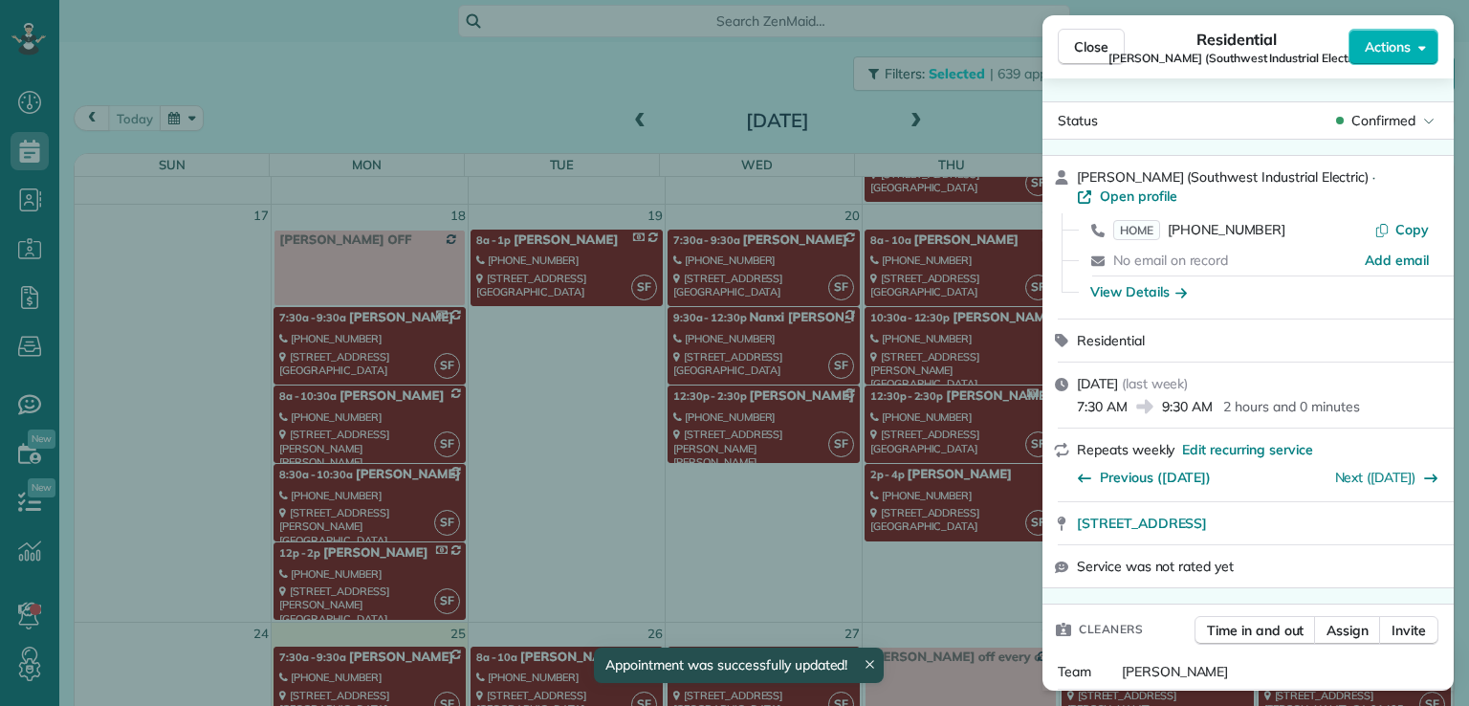
scroll to position [1145, 0]
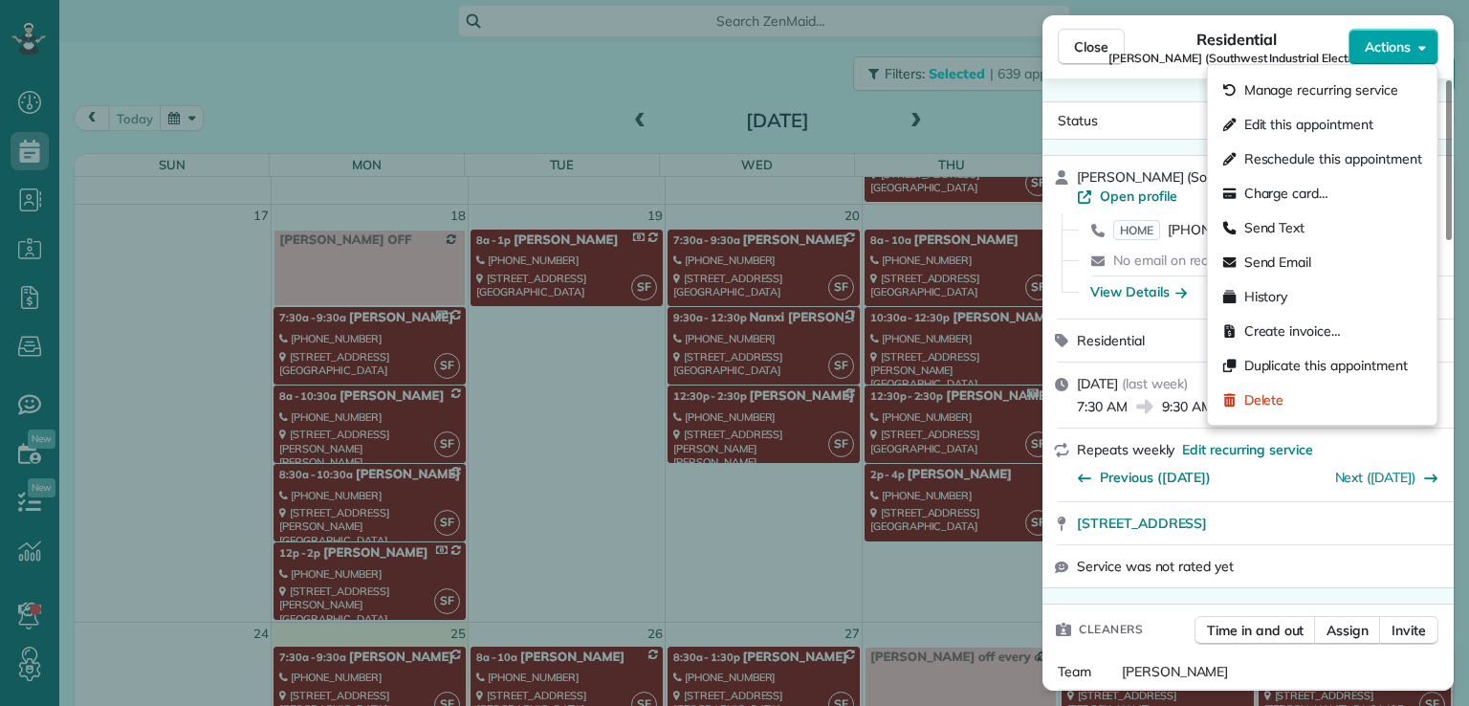
click at [1387, 59] on button "Actions" at bounding box center [1393, 47] width 90 height 36
click at [1357, 131] on span "Edit this appointment" at bounding box center [1308, 124] width 129 height 19
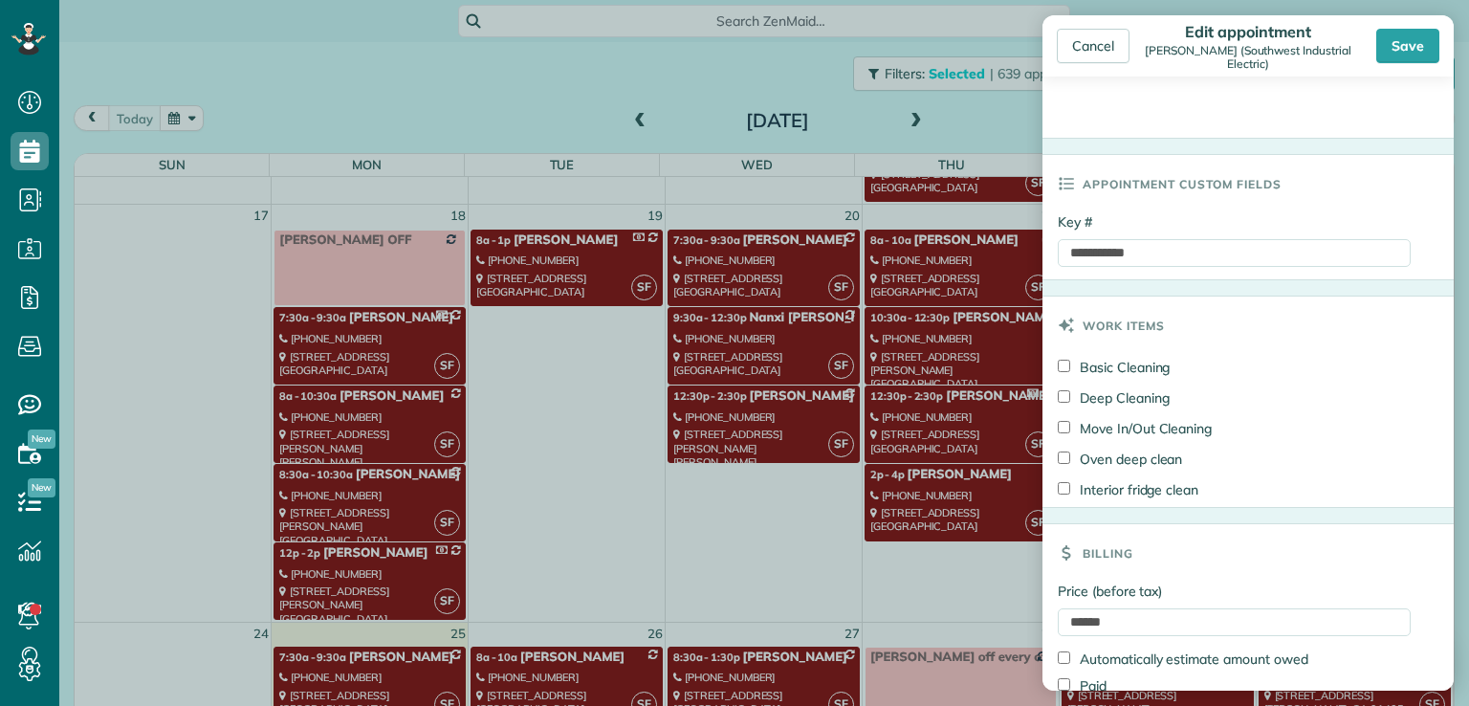
scroll to position [912, 0]
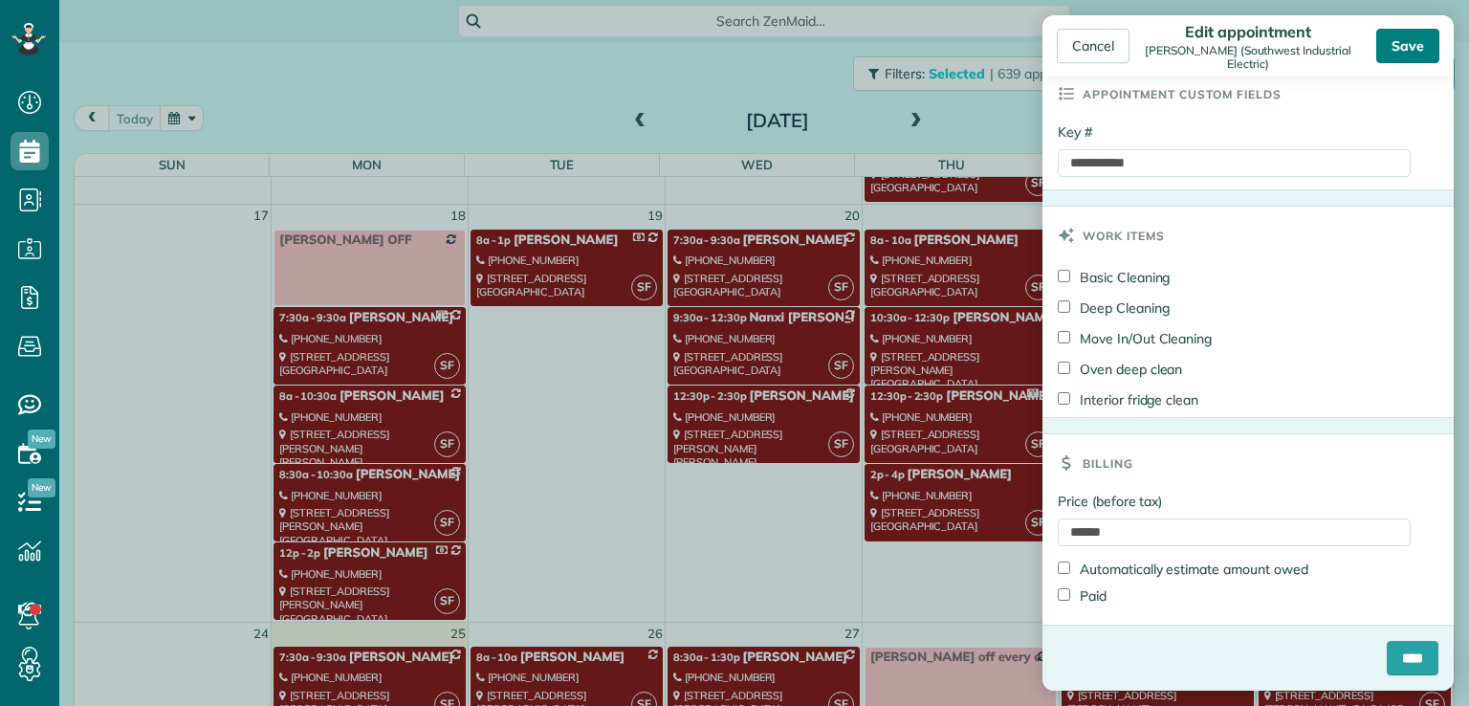
click at [1391, 44] on div "Save" at bounding box center [1407, 46] width 63 height 34
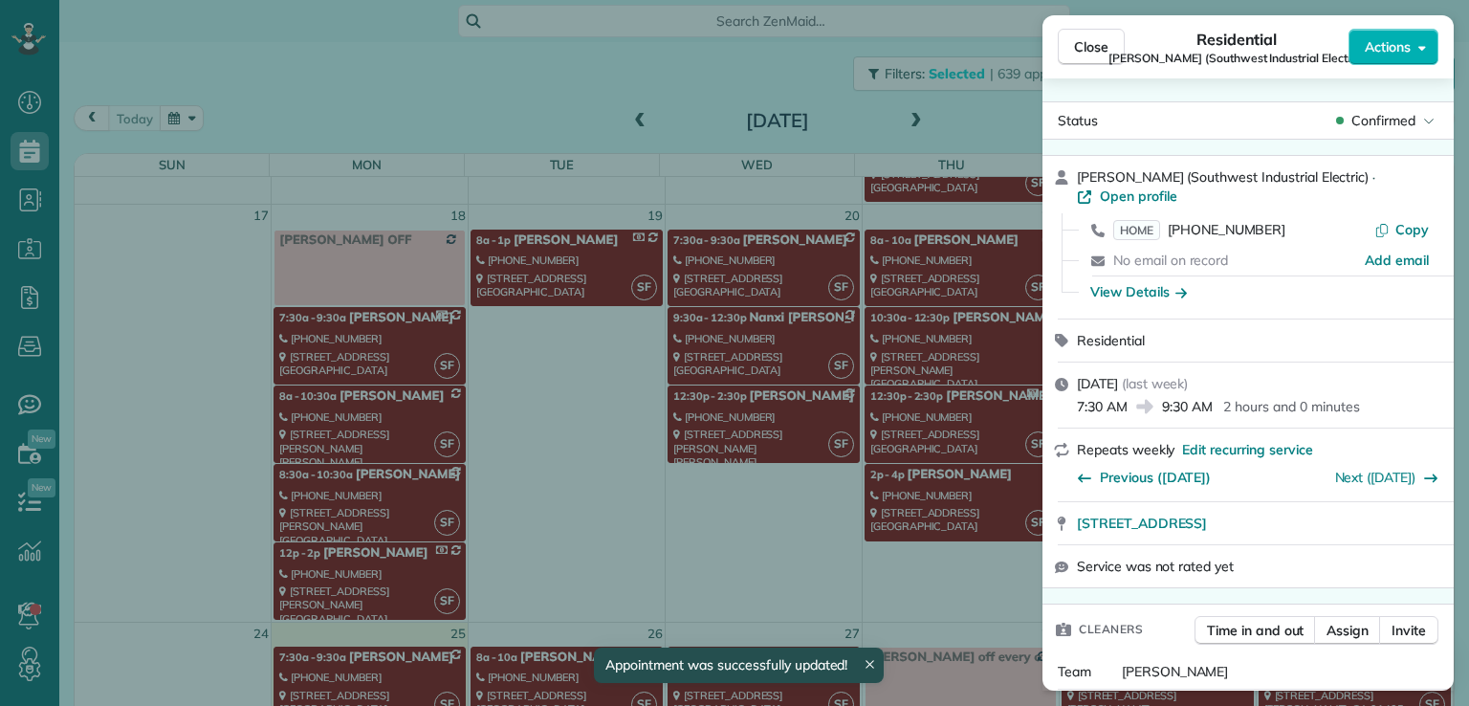
scroll to position [1145, 0]
click at [1090, 58] on button "Close" at bounding box center [1091, 47] width 67 height 36
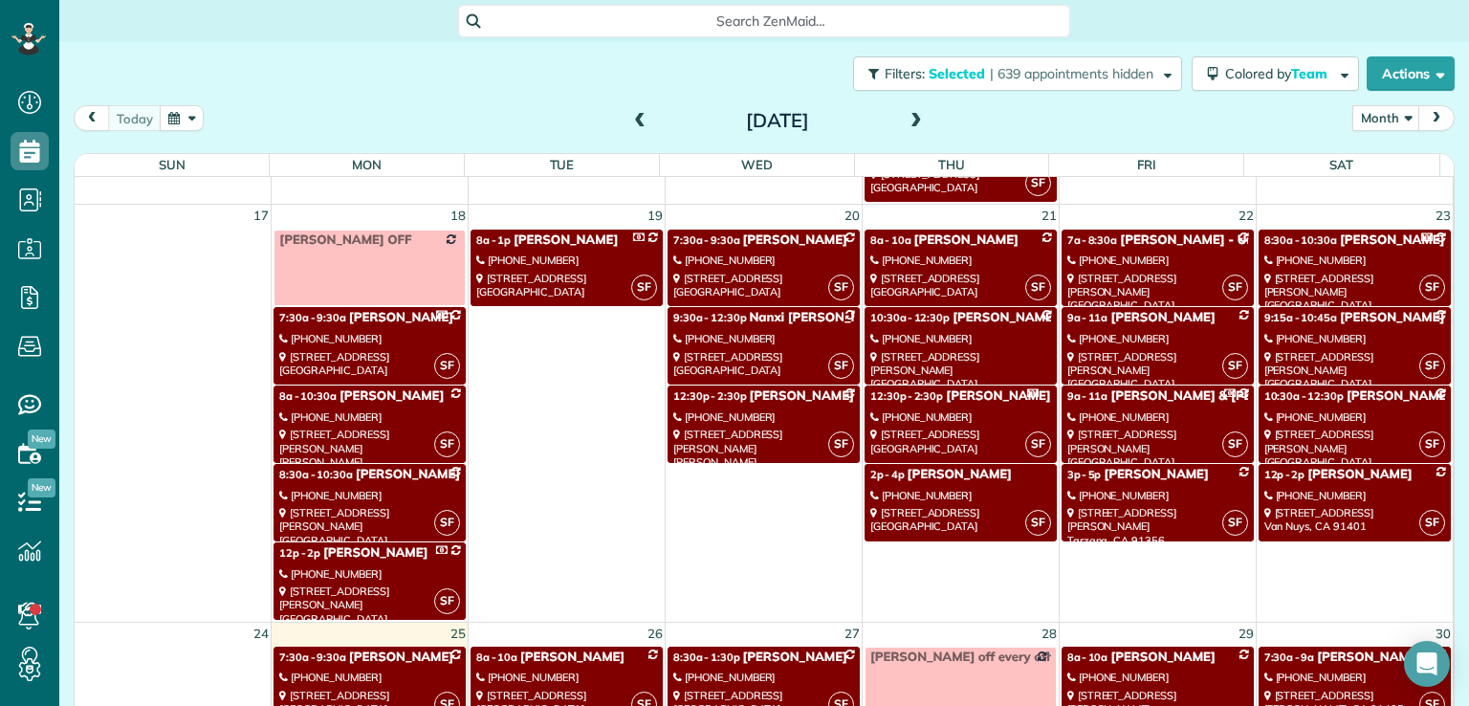
click at [949, 263] on link "SF 8a - 10a [PERSON_NAME] [PHONE_NUMBER] [STREET_ADDRESS]" at bounding box center [961, 268] width 192 height 77
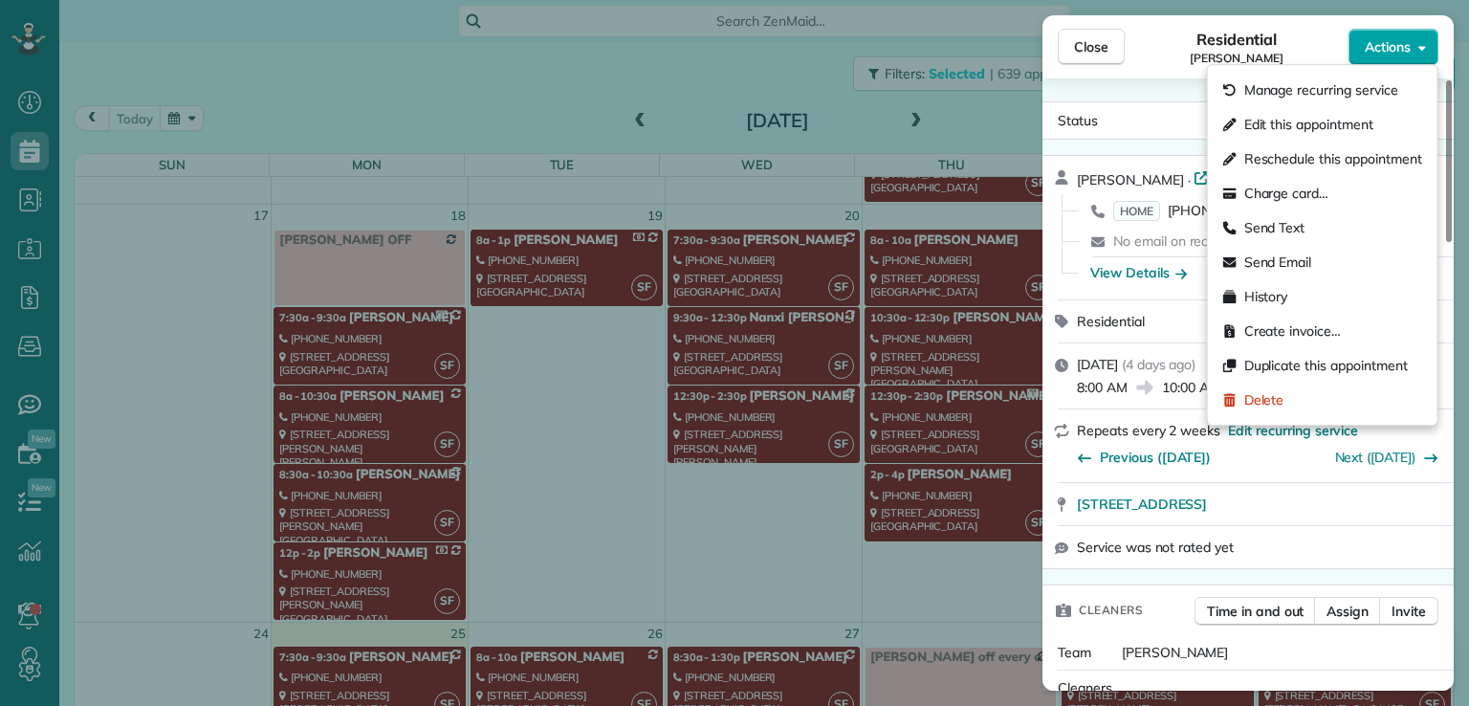
click at [1375, 44] on span "Actions" at bounding box center [1388, 46] width 46 height 19
click at [1384, 120] on div "Edit this appointment" at bounding box center [1322, 124] width 214 height 34
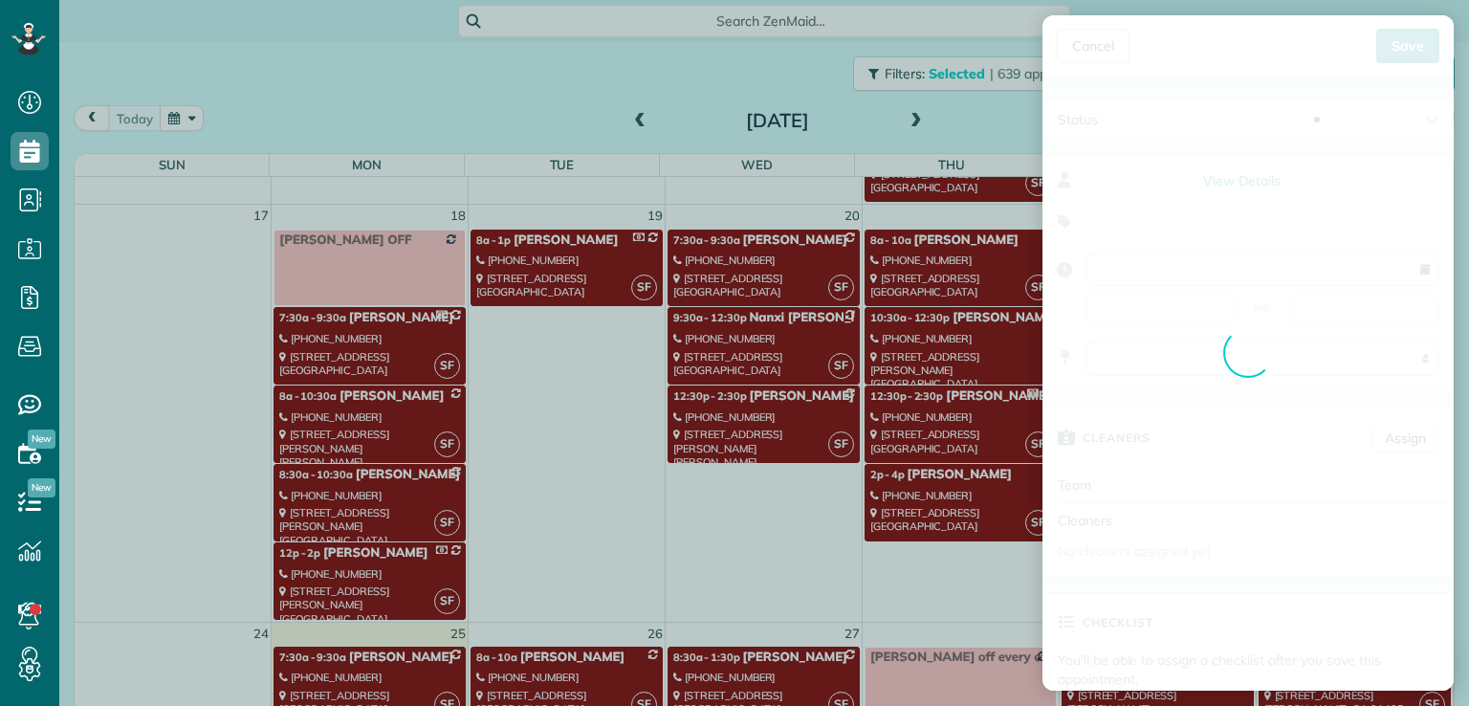
type input "**********"
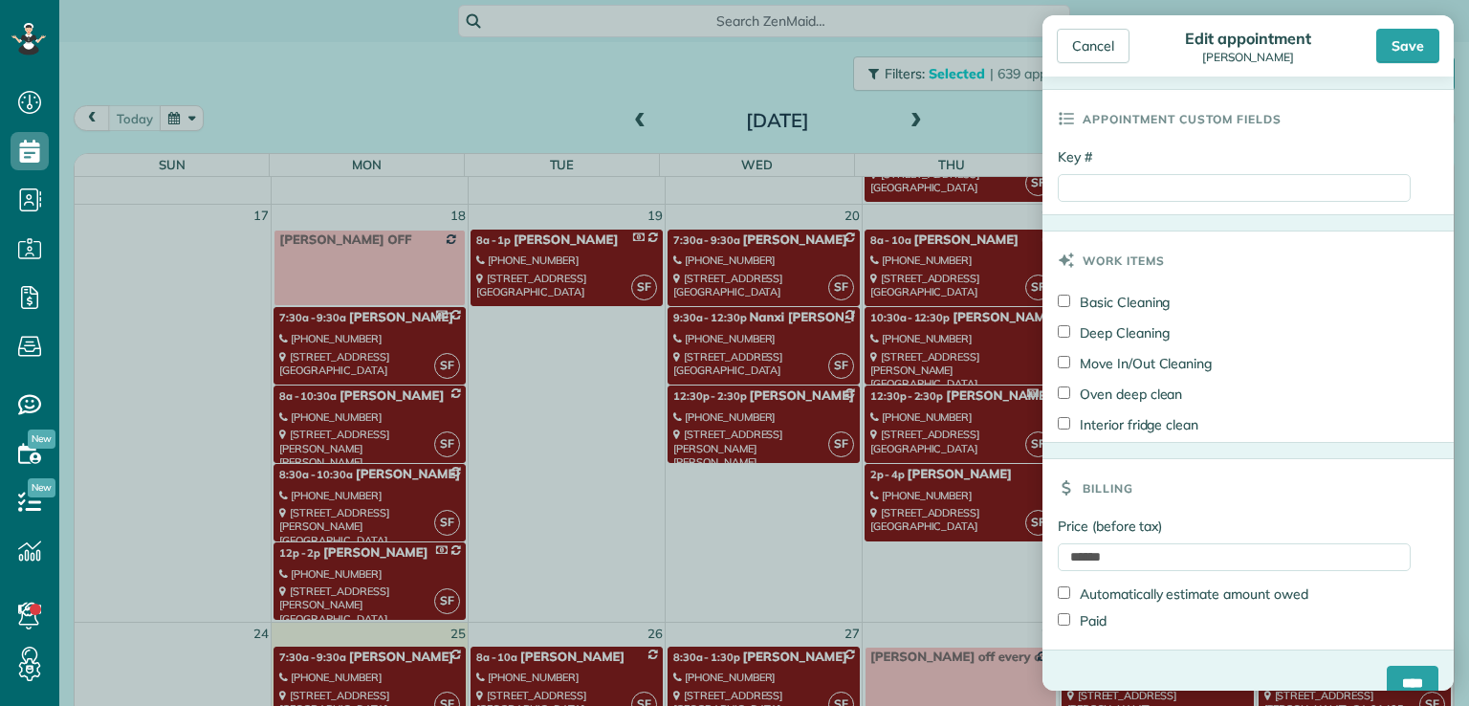
scroll to position [893, 0]
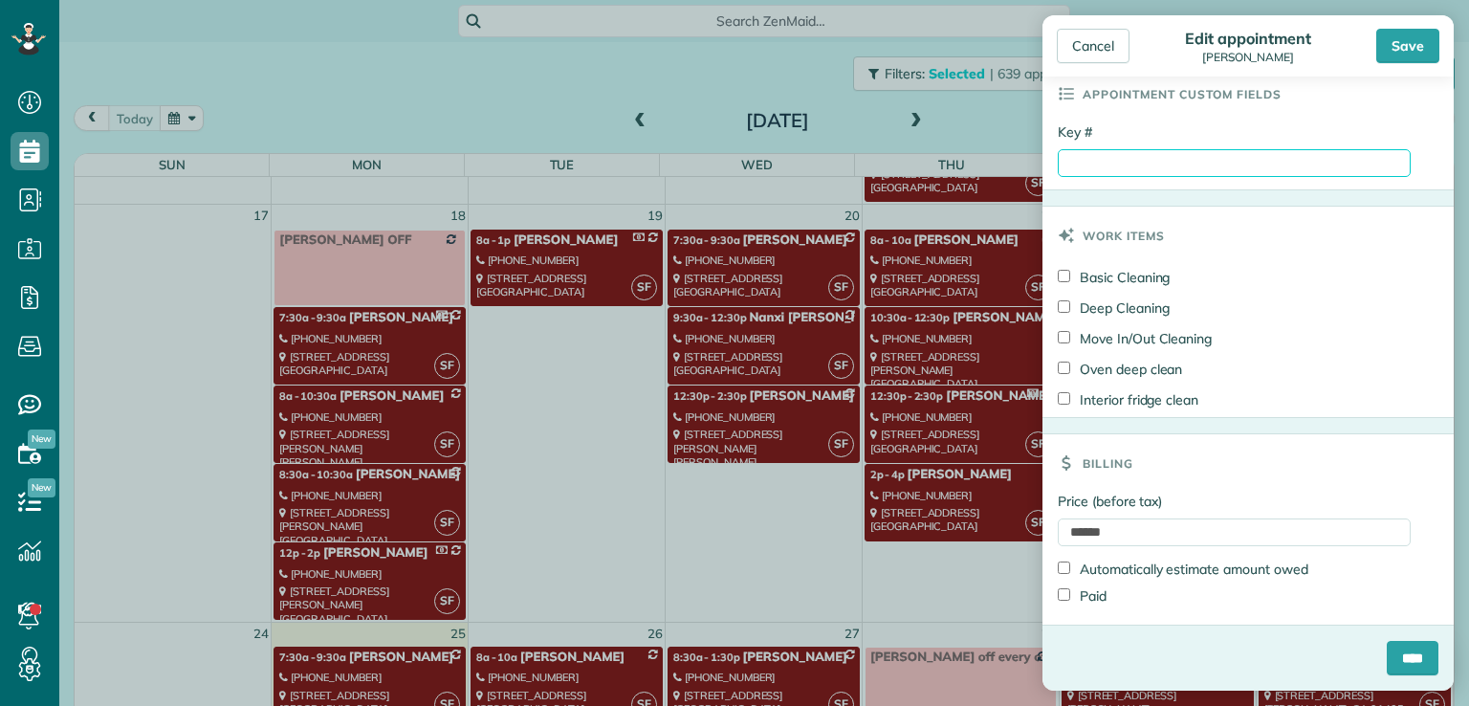
click at [1129, 162] on input "Key #" at bounding box center [1234, 163] width 353 height 28
type input "**********"
click at [1395, 660] on input "****" at bounding box center [1413, 658] width 52 height 34
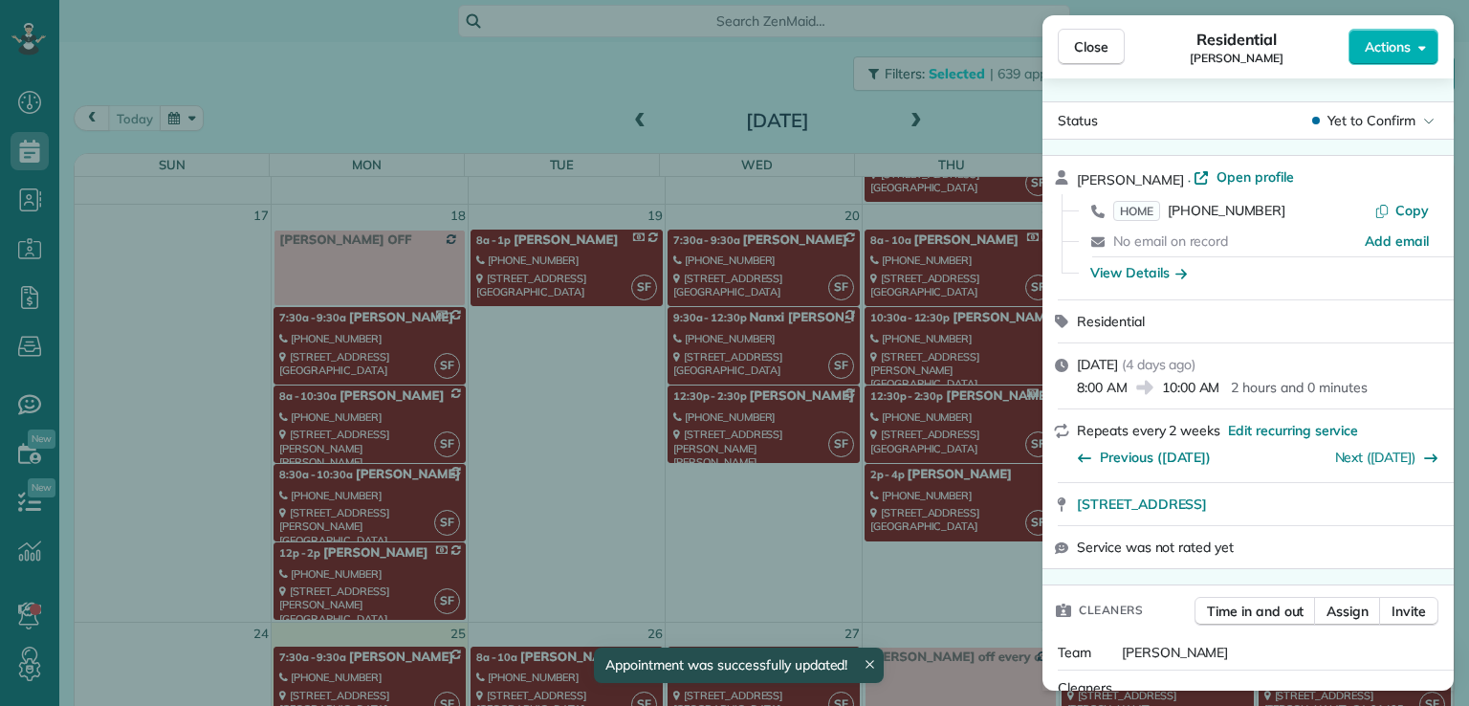
scroll to position [1145, 0]
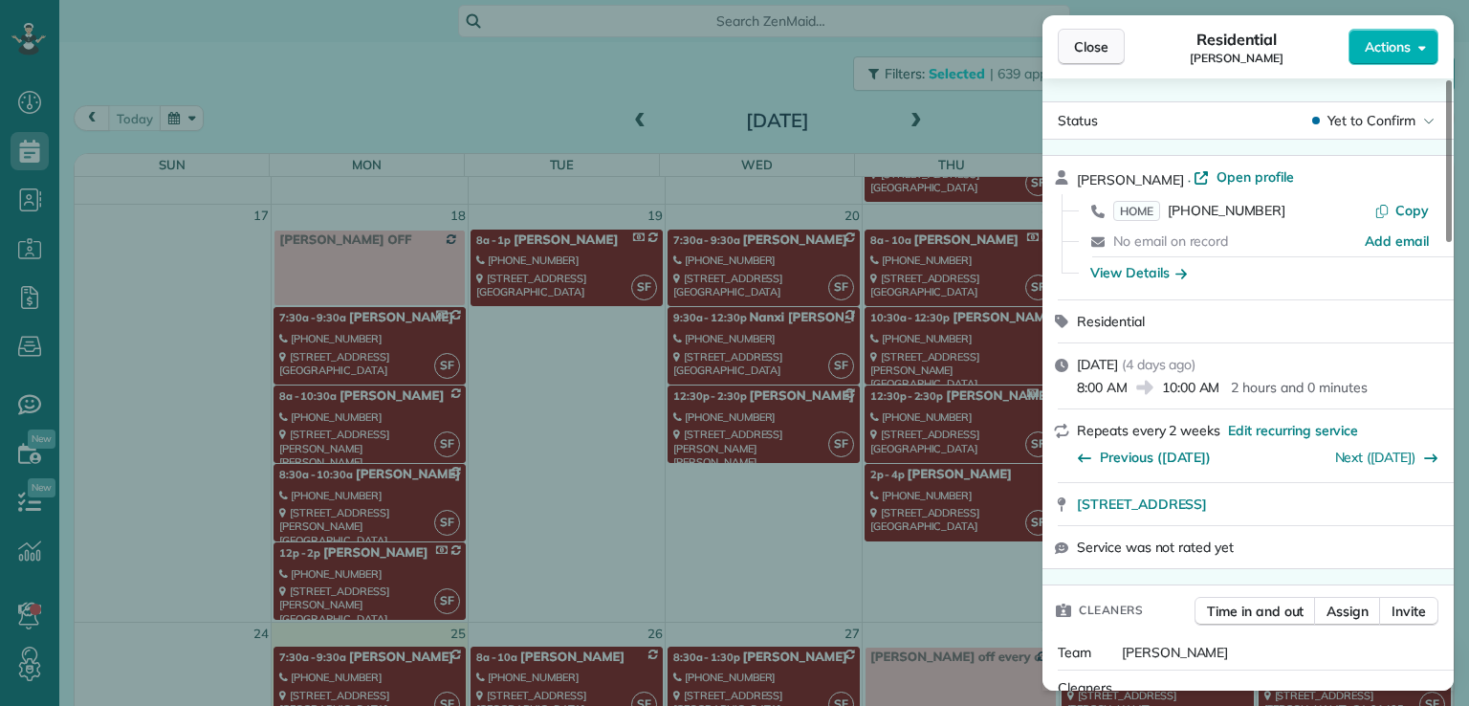
click at [1094, 47] on span "Close" at bounding box center [1091, 46] width 34 height 19
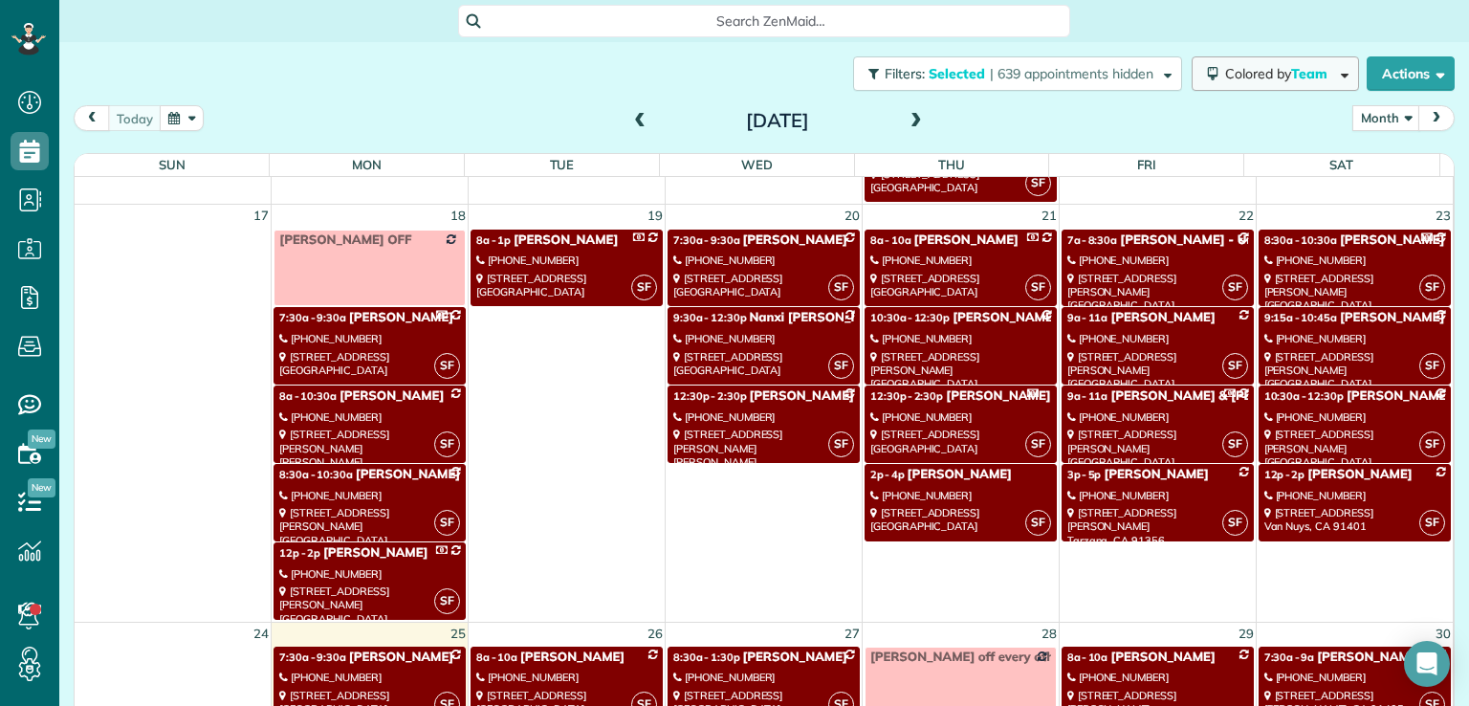
click at [1239, 65] on span "Colored by Team" at bounding box center [1279, 73] width 109 height 17
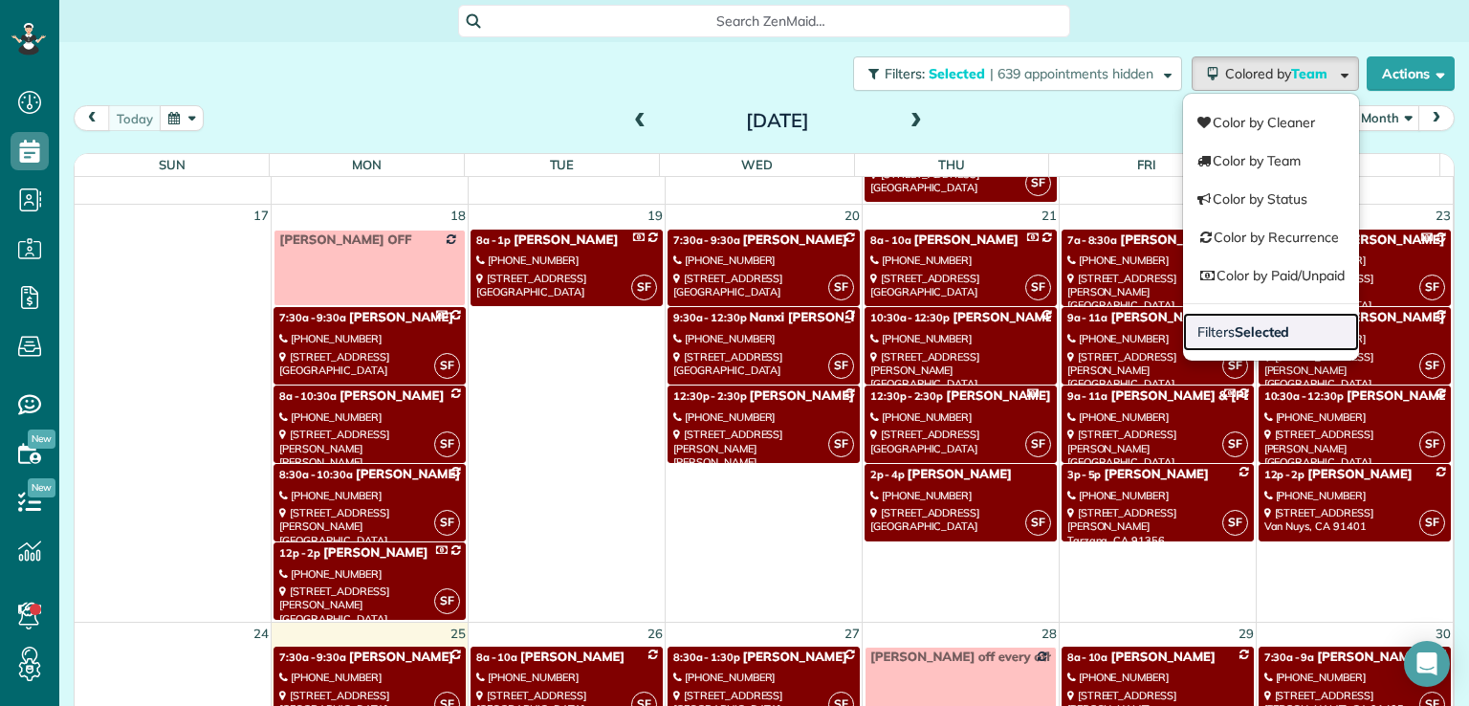
click at [1235, 334] on strong "Selected" at bounding box center [1262, 331] width 55 height 17
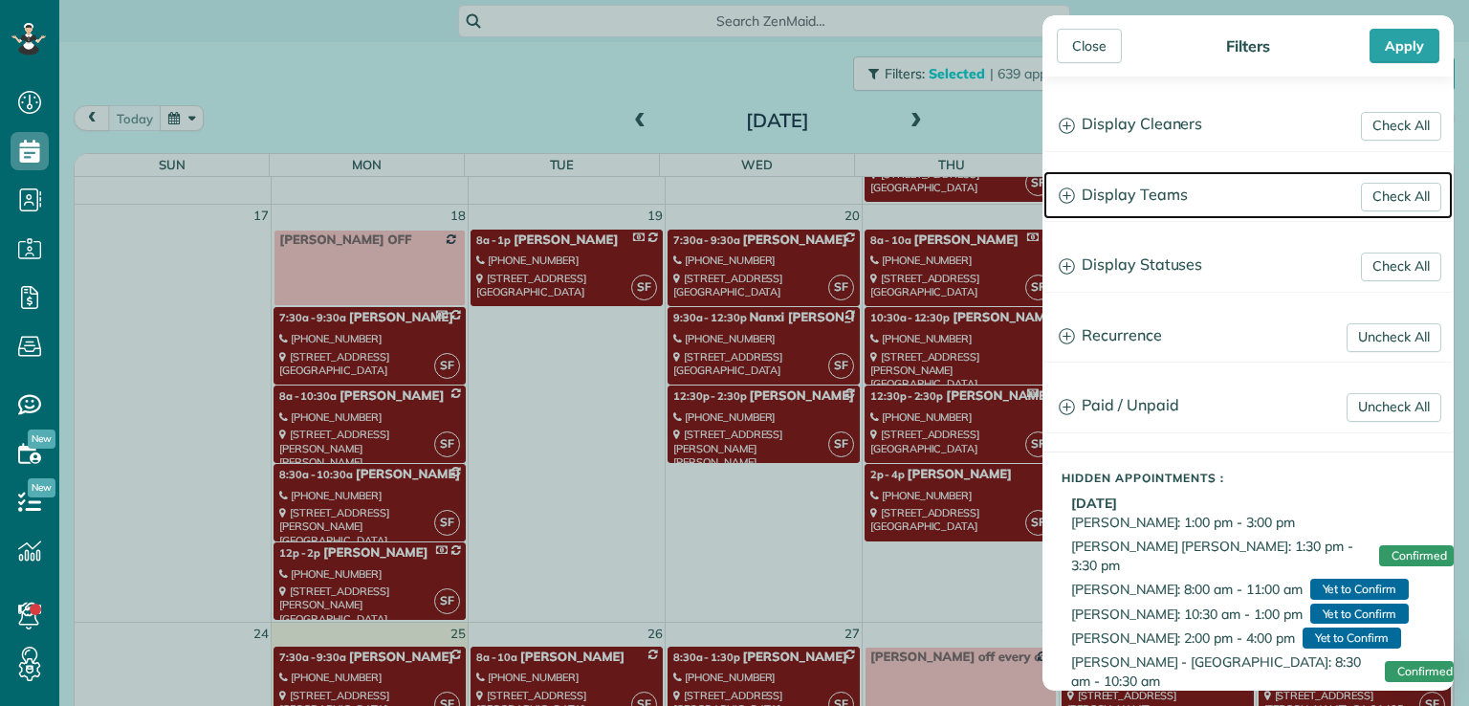
click at [1142, 197] on h3 "Display Teams" at bounding box center [1247, 195] width 409 height 49
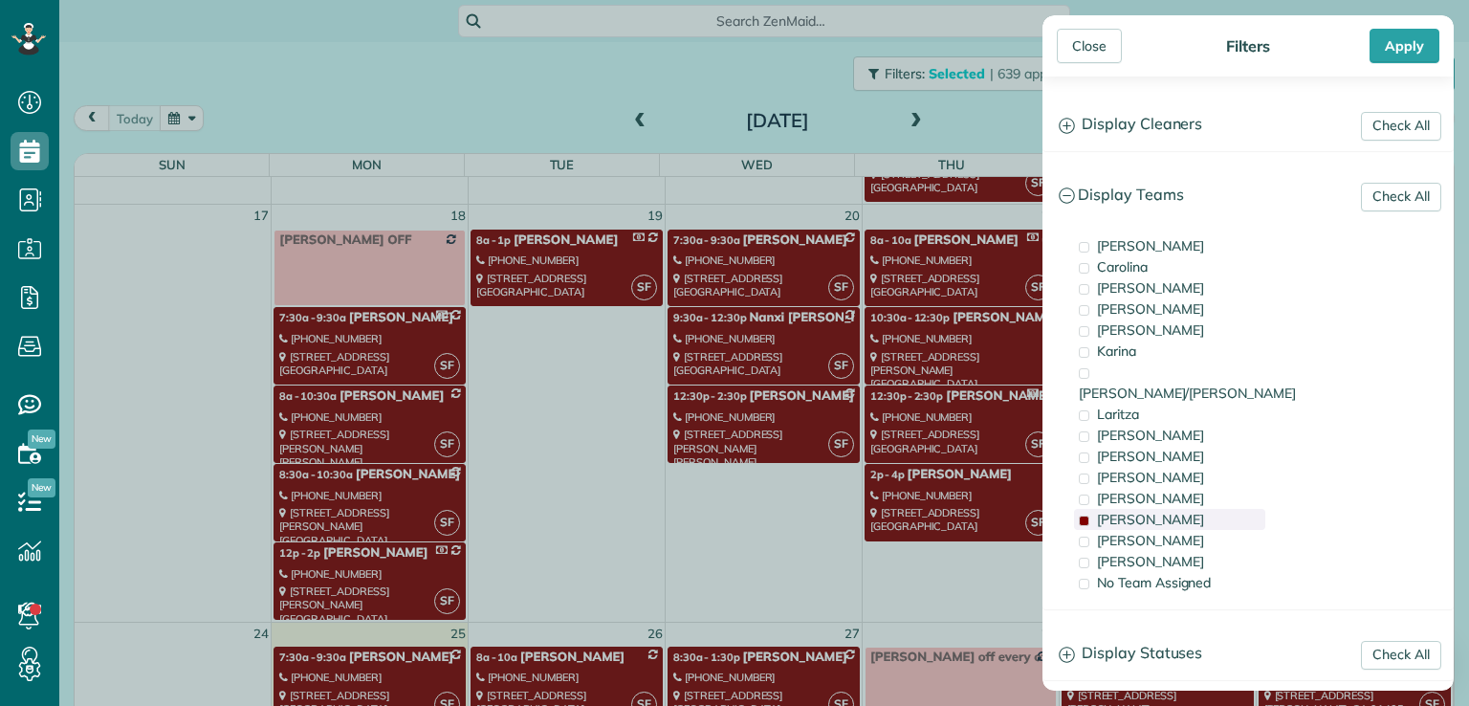
click at [1113, 511] on span "[PERSON_NAME]" at bounding box center [1150, 519] width 107 height 17
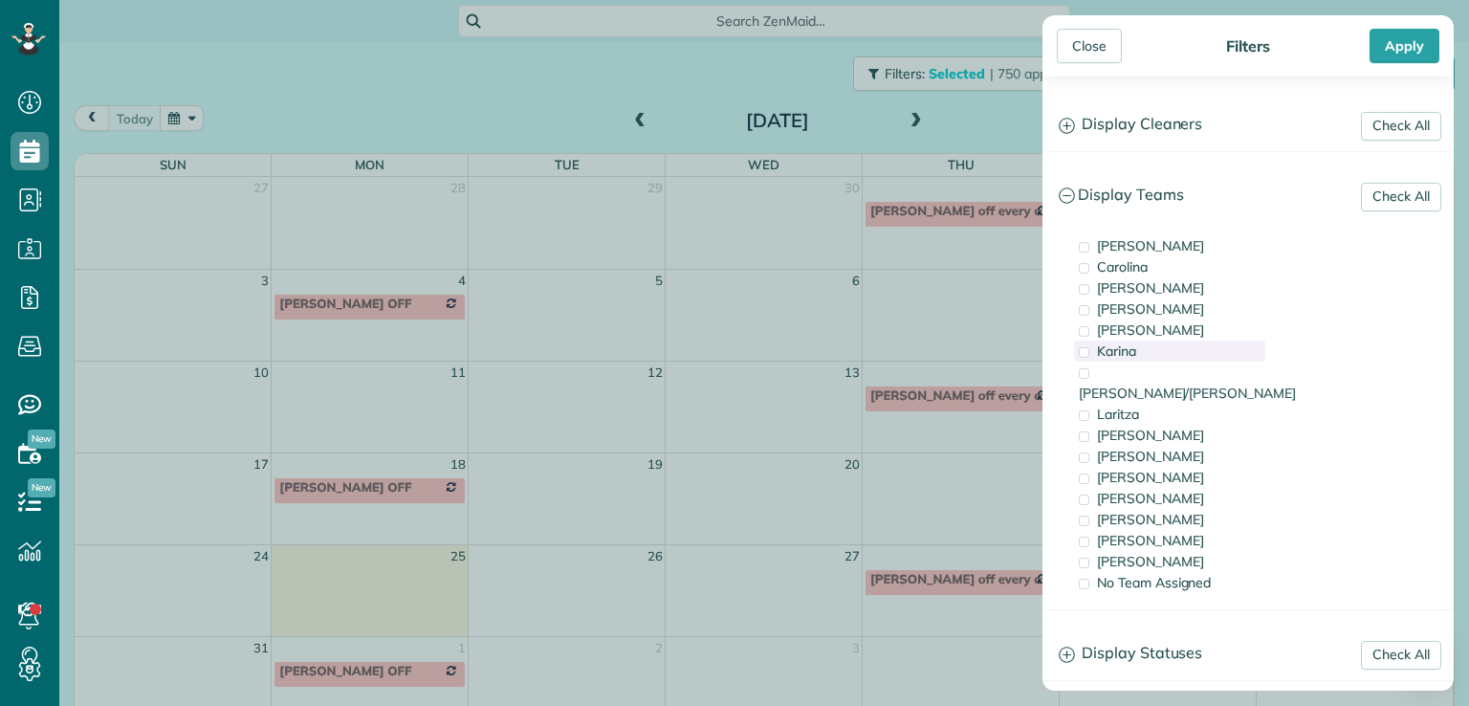
click at [1128, 351] on span "Karina" at bounding box center [1116, 350] width 39 height 17
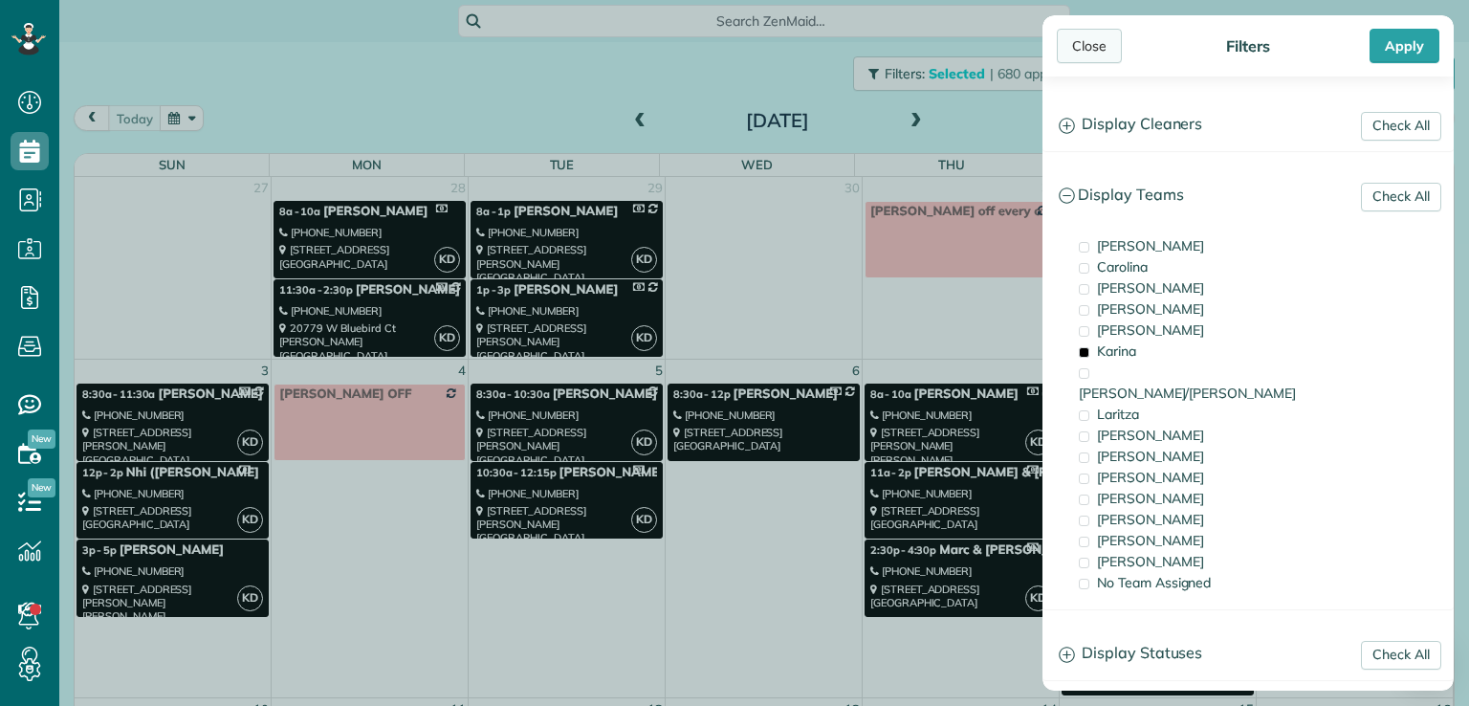
click at [1093, 44] on div "Close" at bounding box center [1089, 46] width 65 height 34
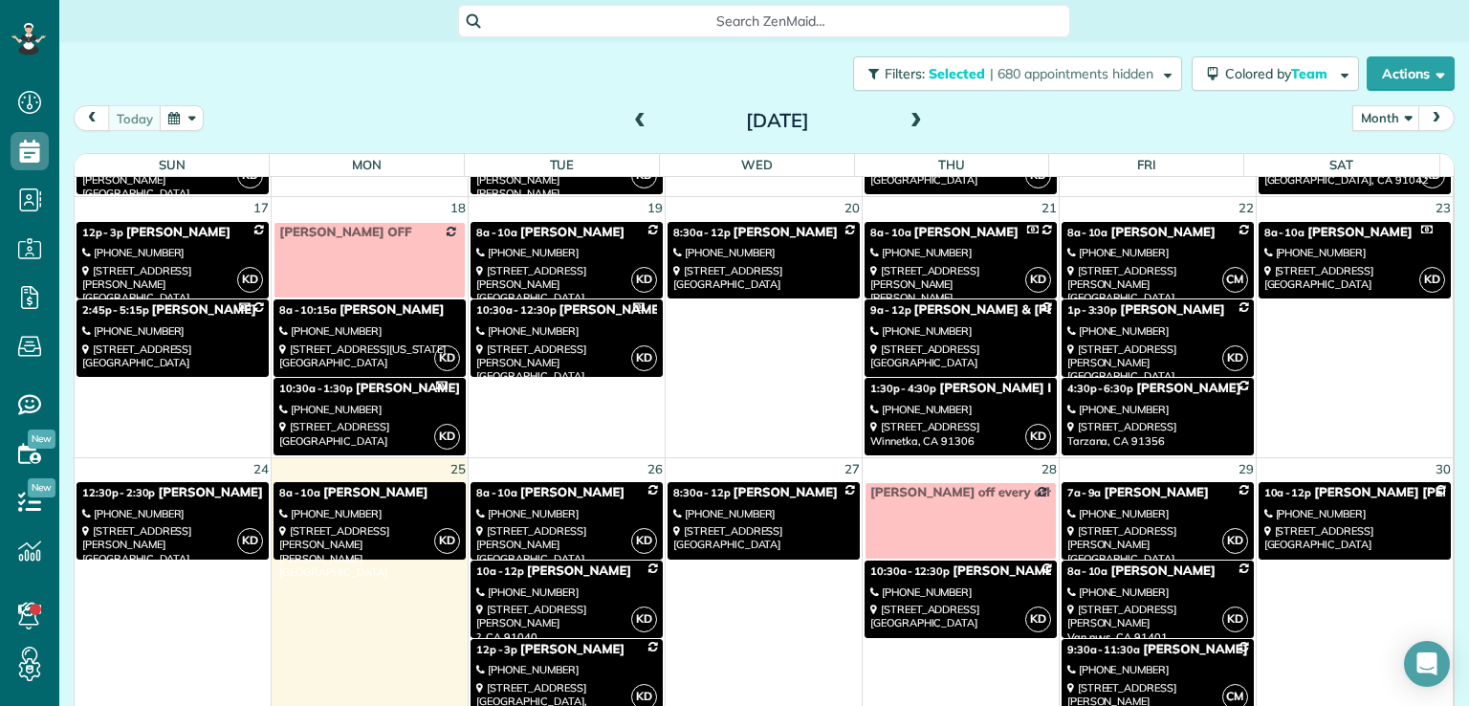
scroll to position [767, 0]
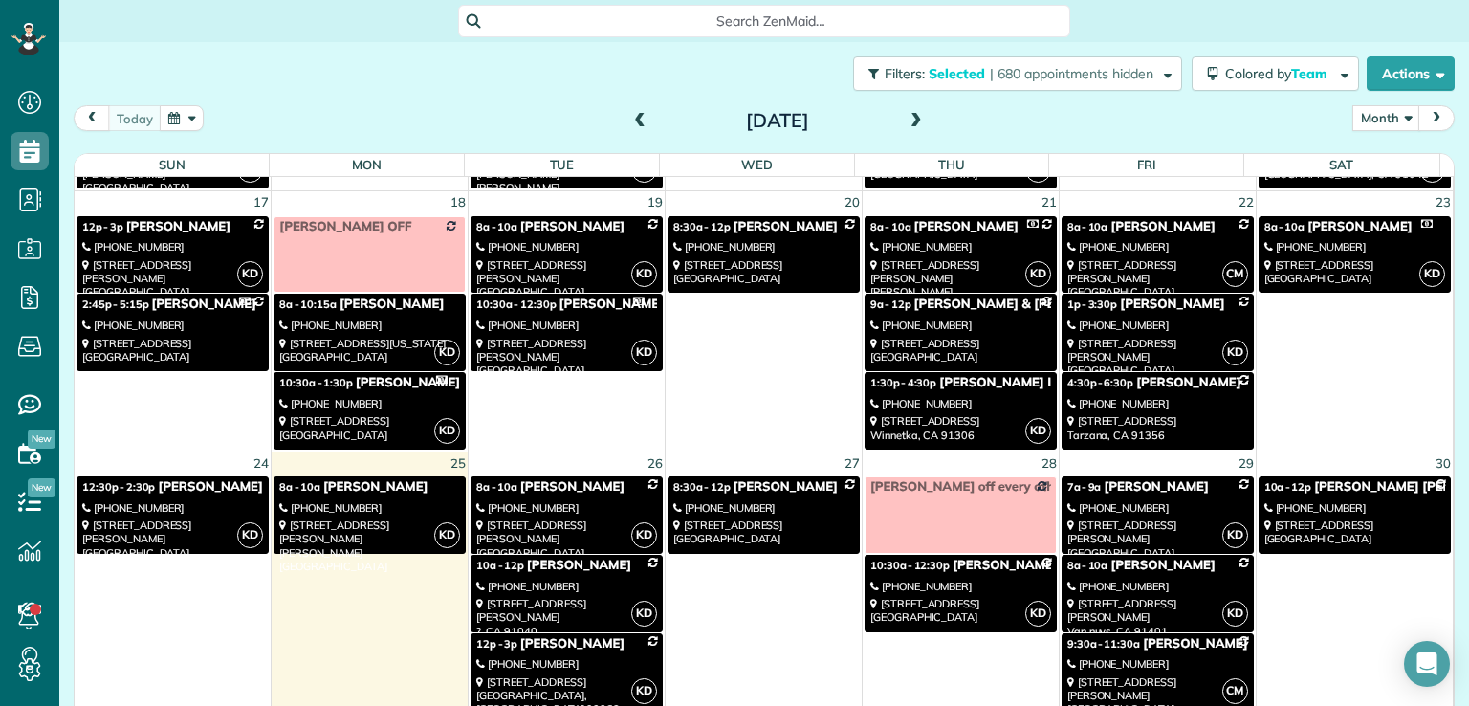
click at [769, 258] on div "[STREET_ADDRESS]" at bounding box center [763, 272] width 181 height 28
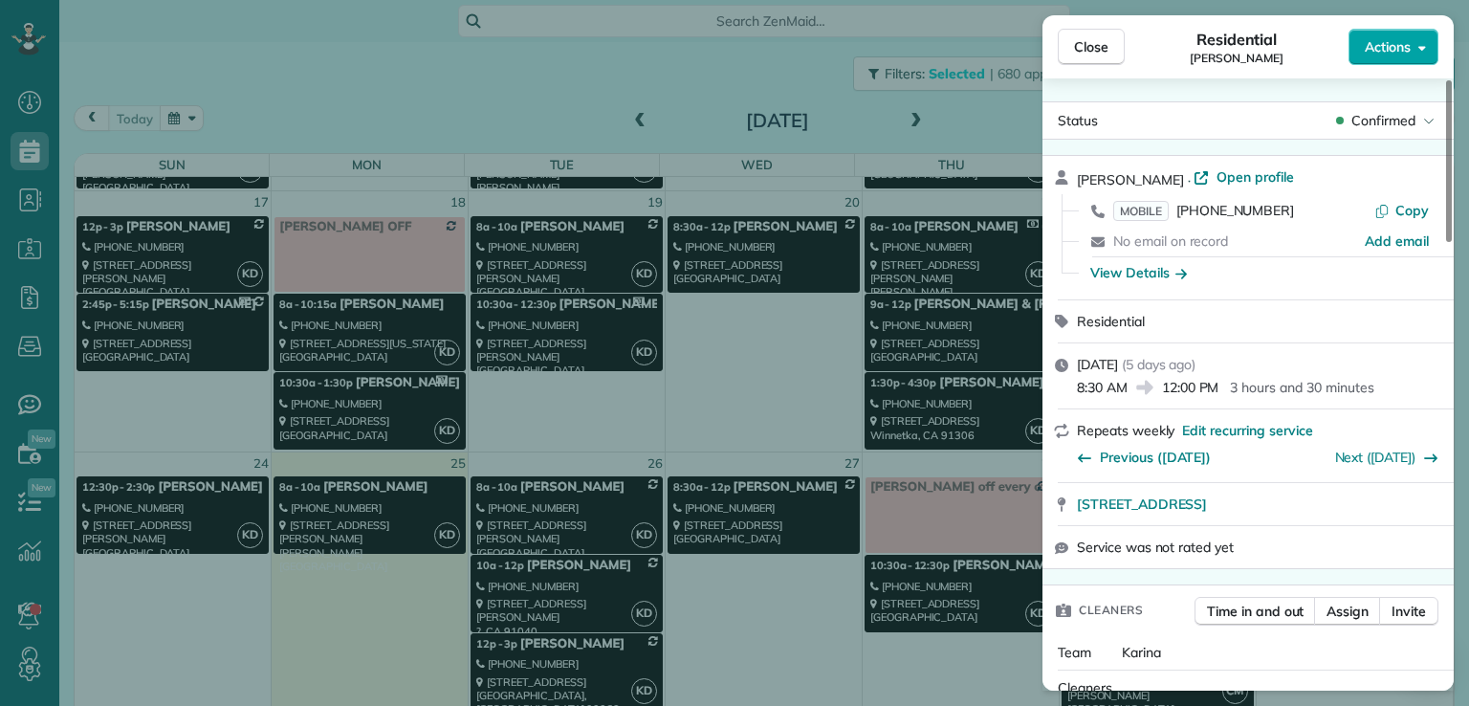
click at [1381, 50] on span "Actions" at bounding box center [1388, 46] width 46 height 19
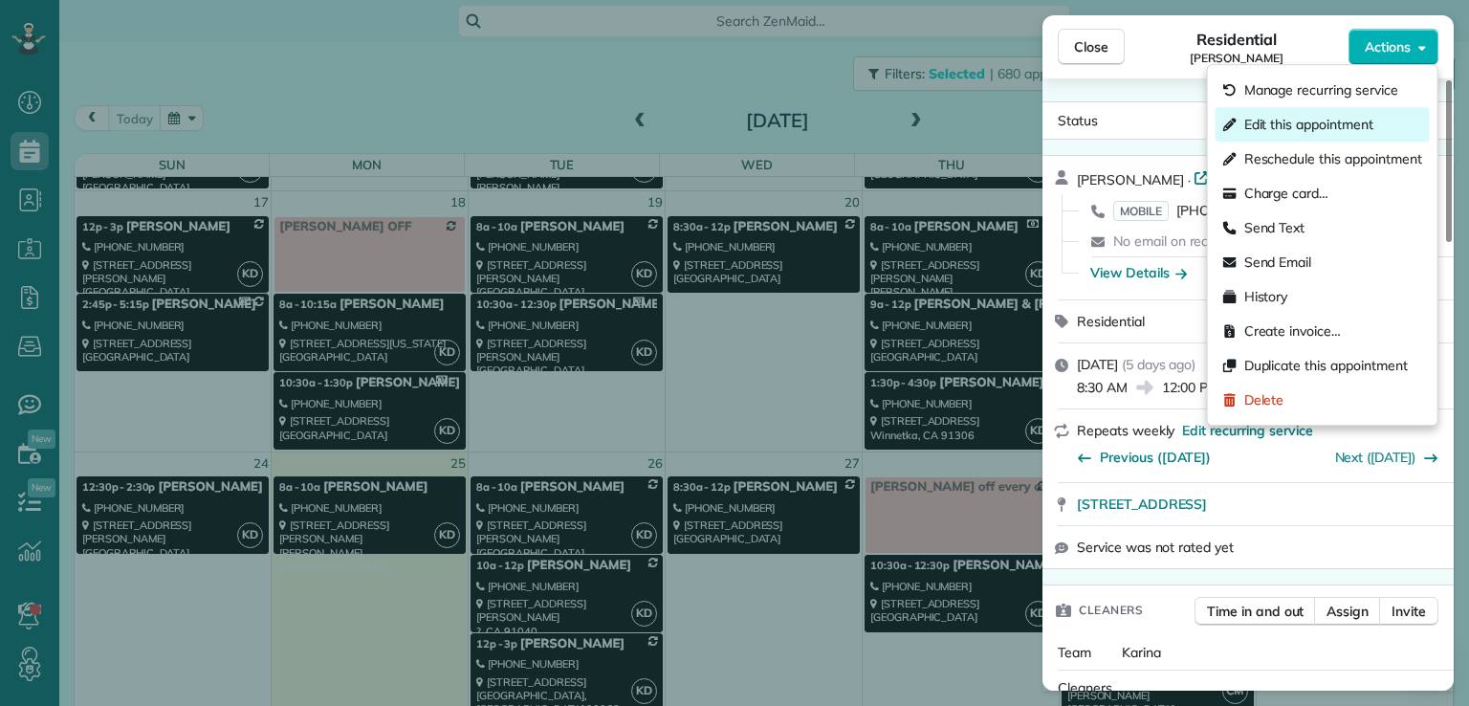
click at [1351, 126] on span "Edit this appointment" at bounding box center [1308, 124] width 129 height 19
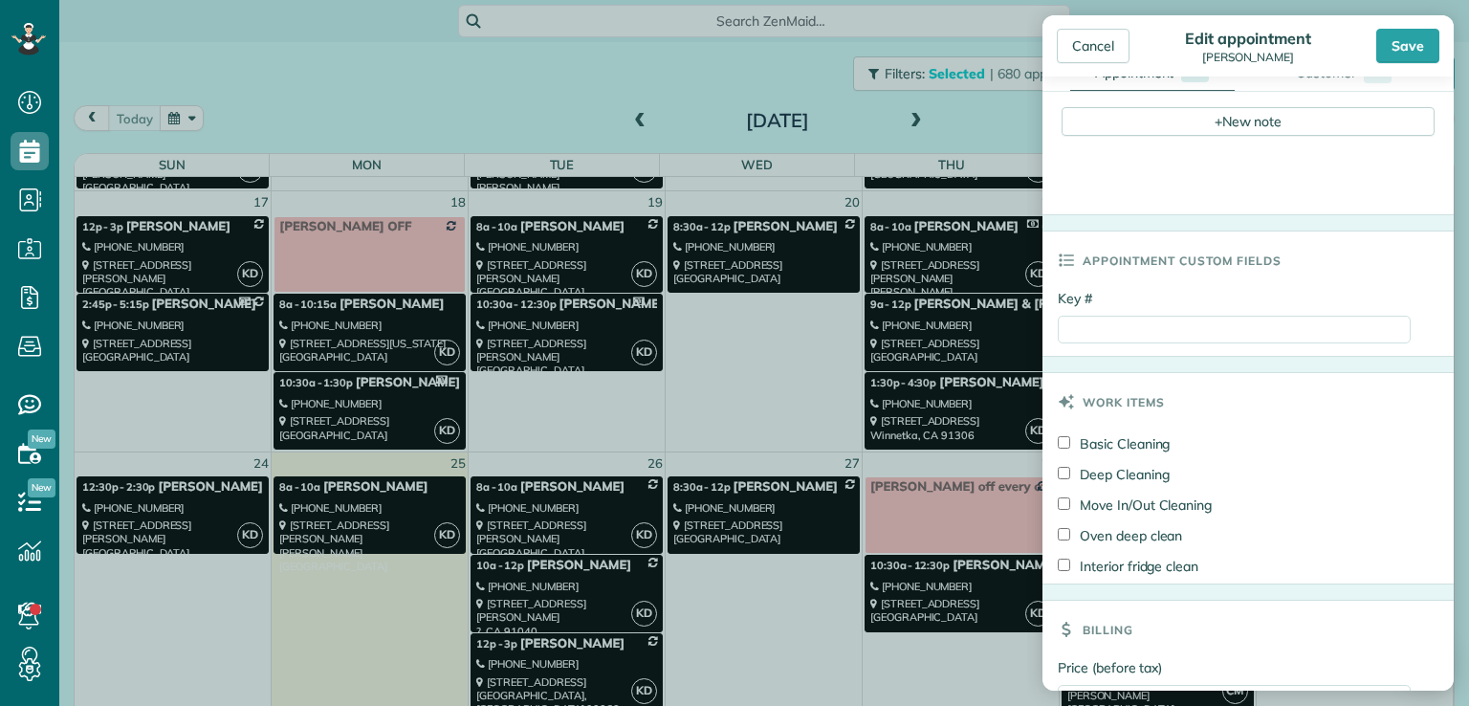
scroll to position [897, 0]
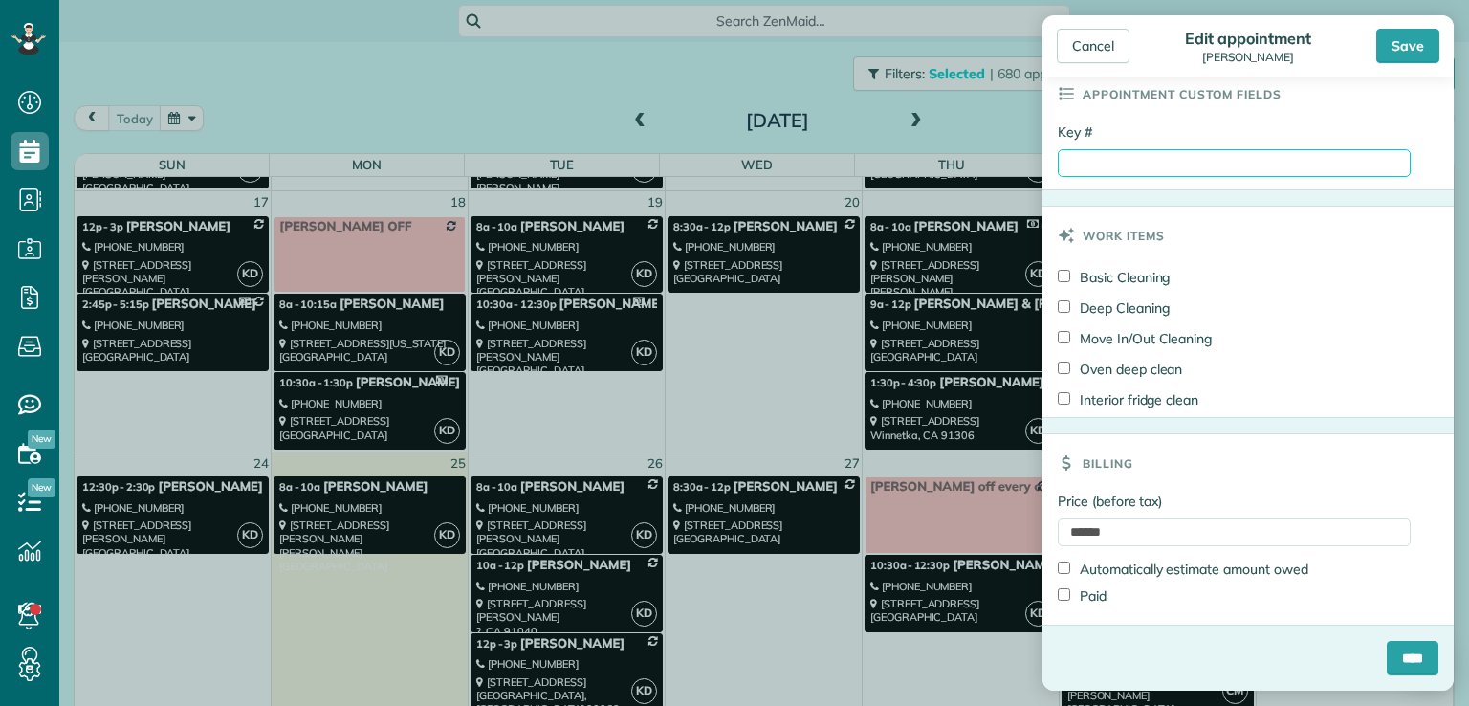
click at [1084, 164] on input "Key #" at bounding box center [1234, 163] width 353 height 28
type input "**********"
click at [1058, 602] on label "Paid" at bounding box center [1082, 595] width 49 height 19
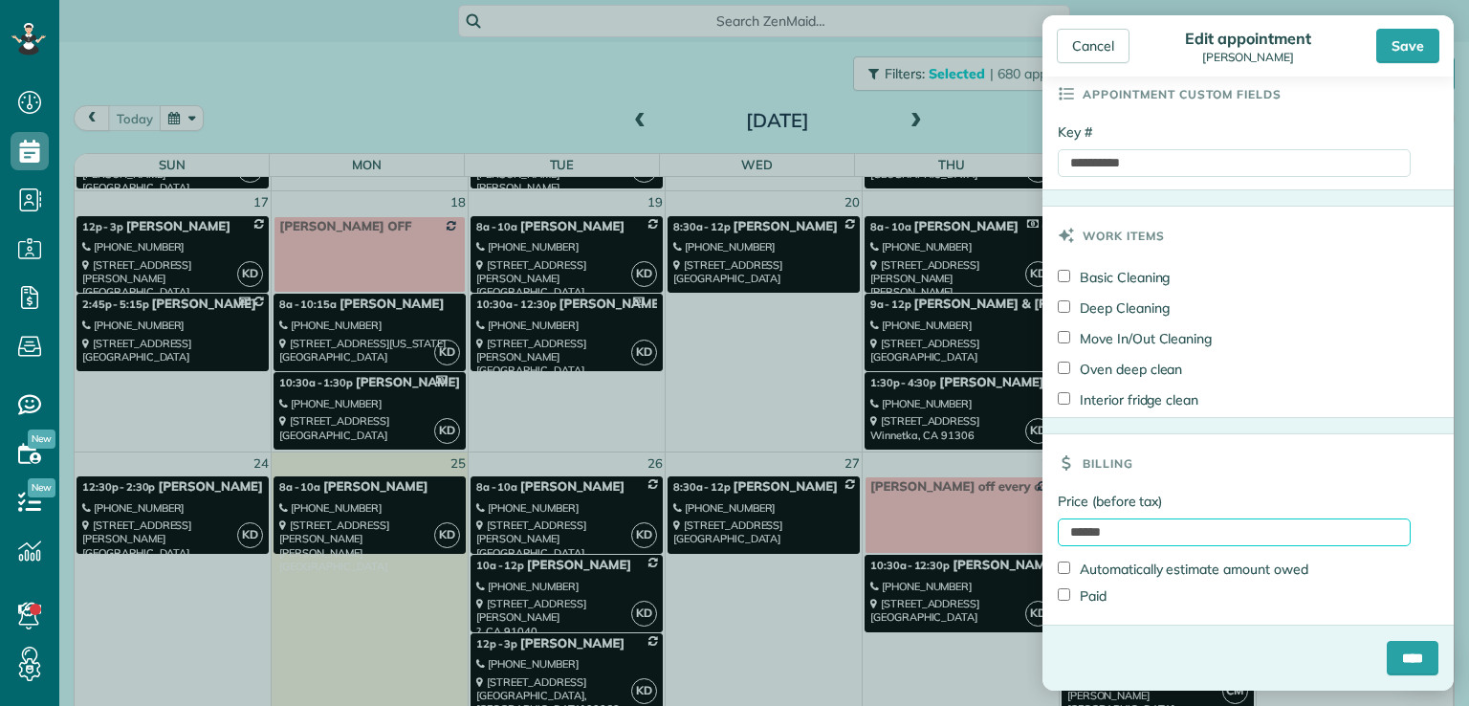
click at [1094, 529] on input "******" at bounding box center [1234, 532] width 353 height 28
type input "*******"
click at [1388, 653] on input "****" at bounding box center [1413, 658] width 52 height 34
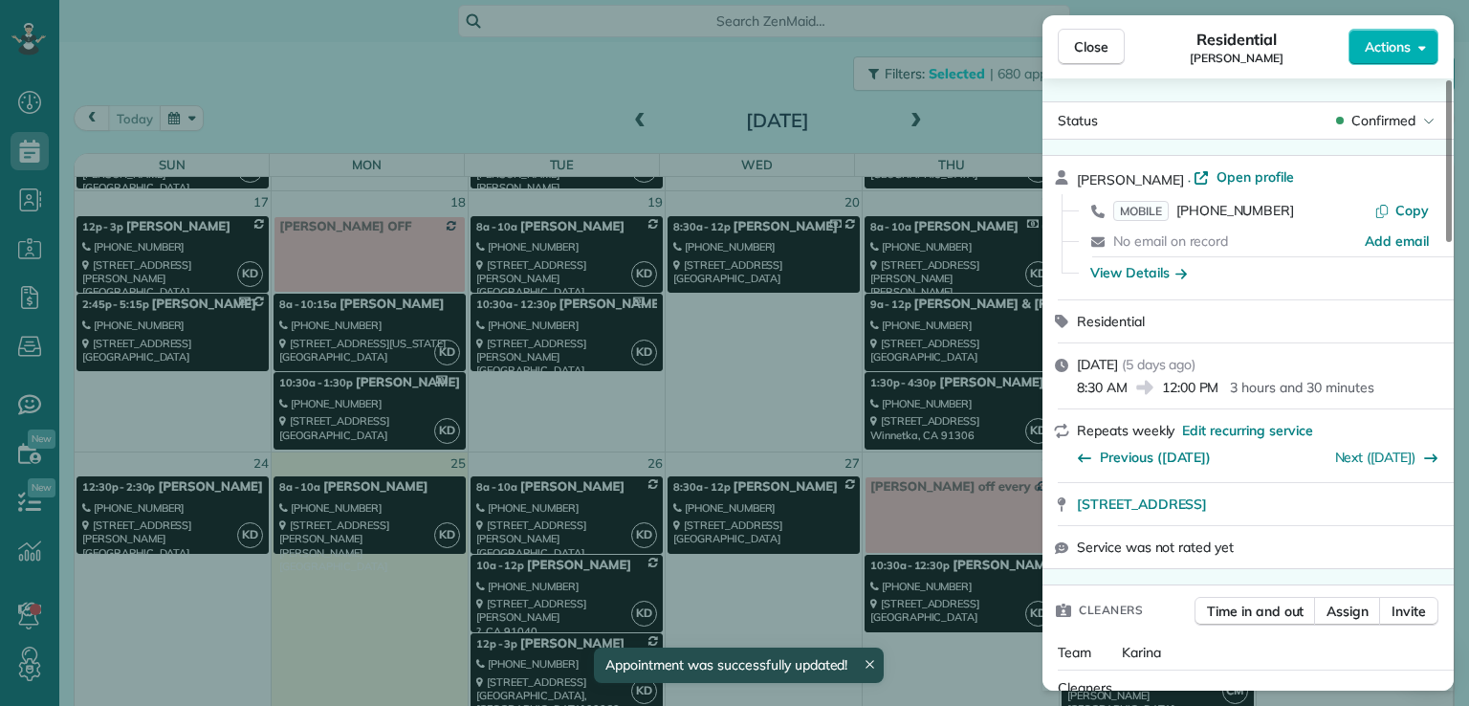
scroll to position [767, 0]
click at [1087, 47] on span "Close" at bounding box center [1091, 46] width 34 height 19
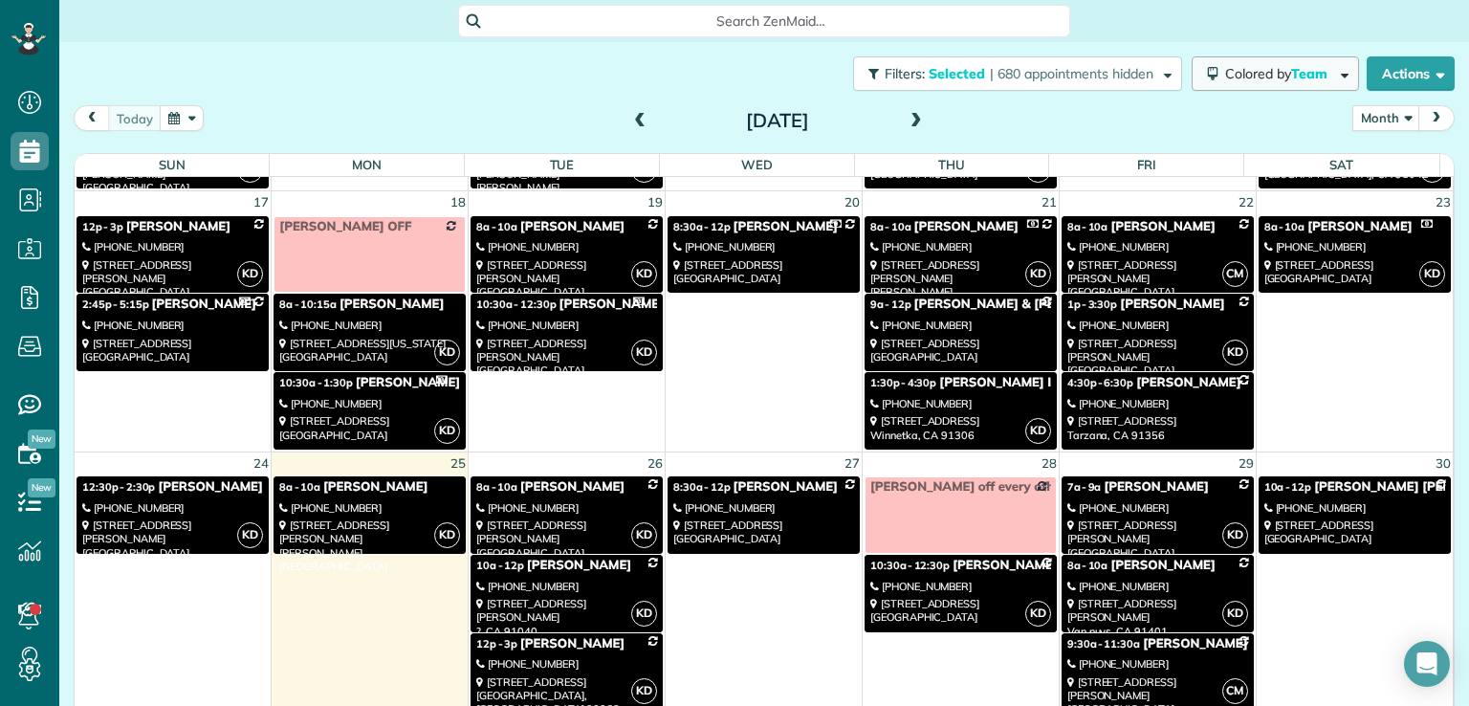
click at [1302, 79] on span "Team" at bounding box center [1310, 73] width 39 height 17
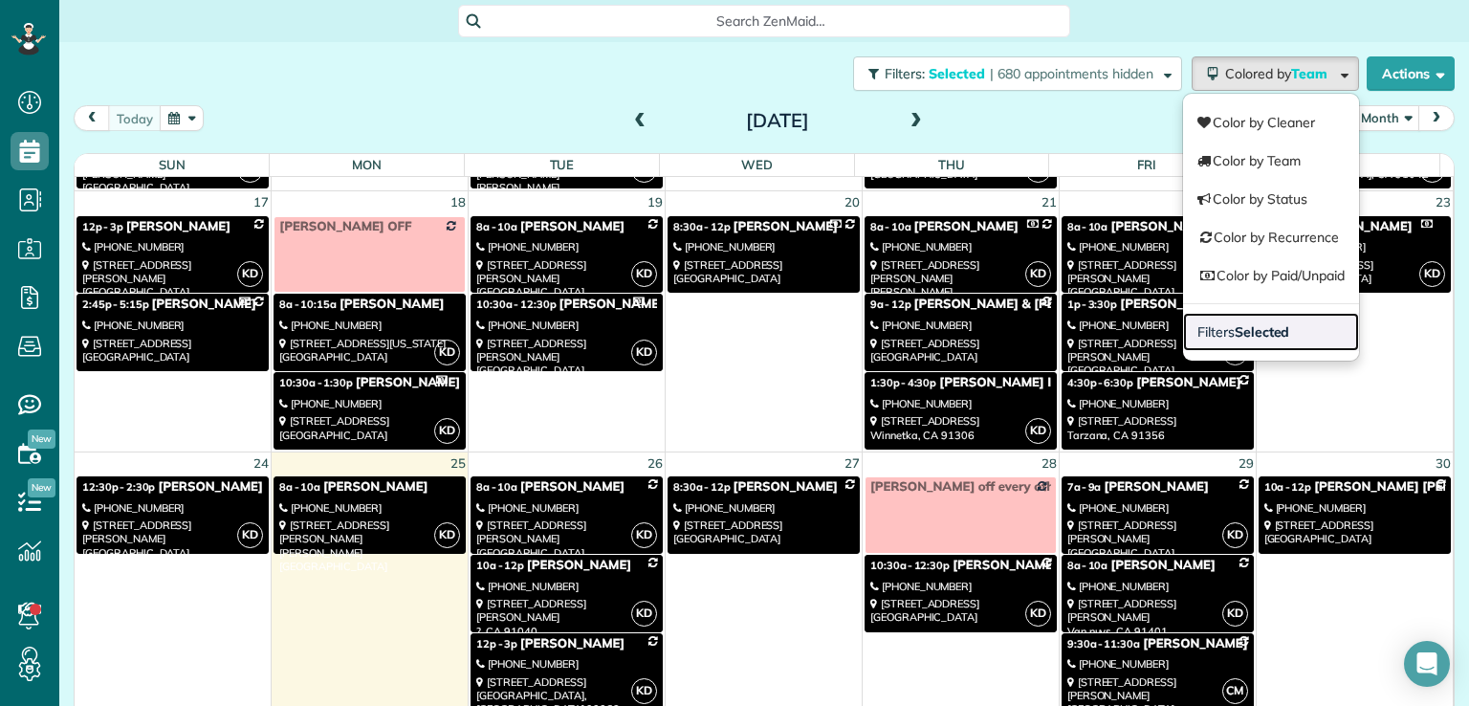
click at [1284, 338] on link "Filters Selected" at bounding box center [1271, 332] width 176 height 38
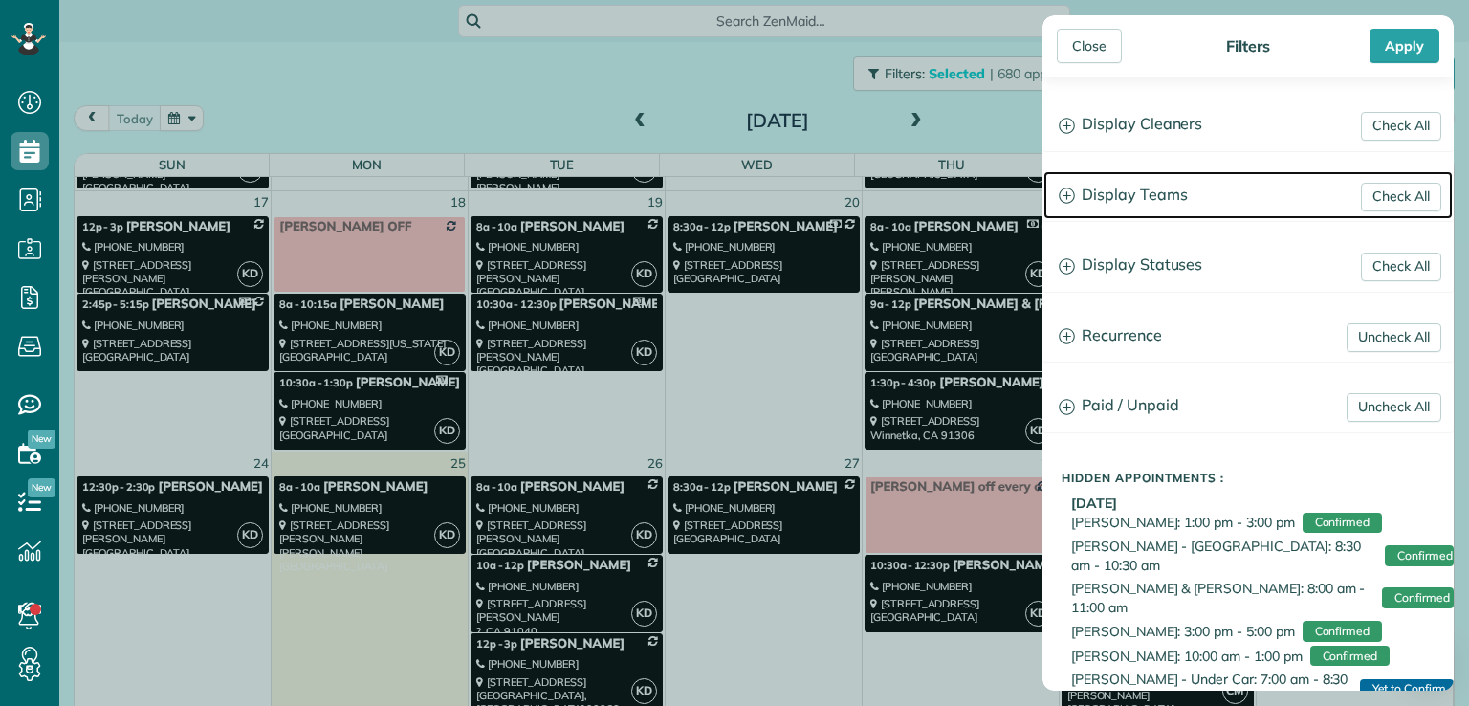
click at [1181, 205] on h3 "Display Teams" at bounding box center [1247, 195] width 409 height 49
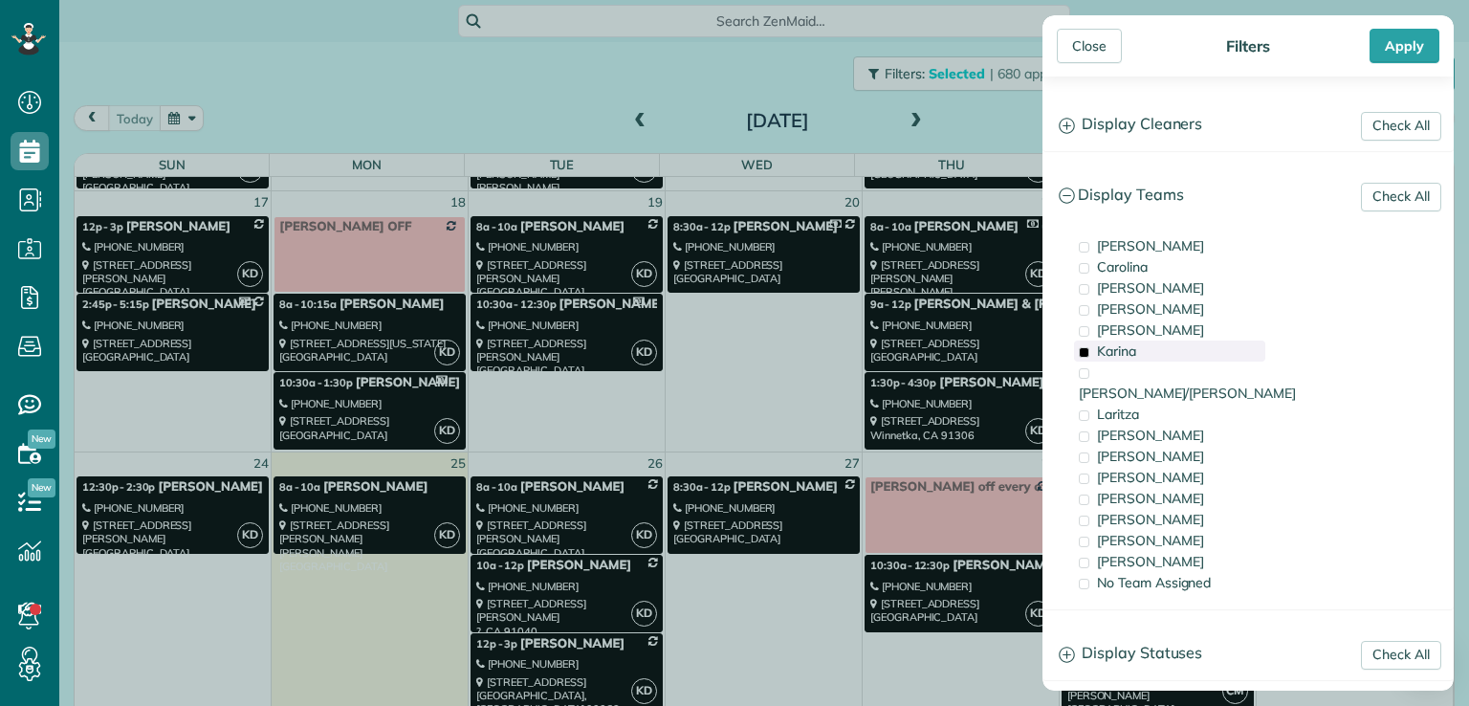
click at [1147, 353] on div "Karina" at bounding box center [1169, 350] width 191 height 21
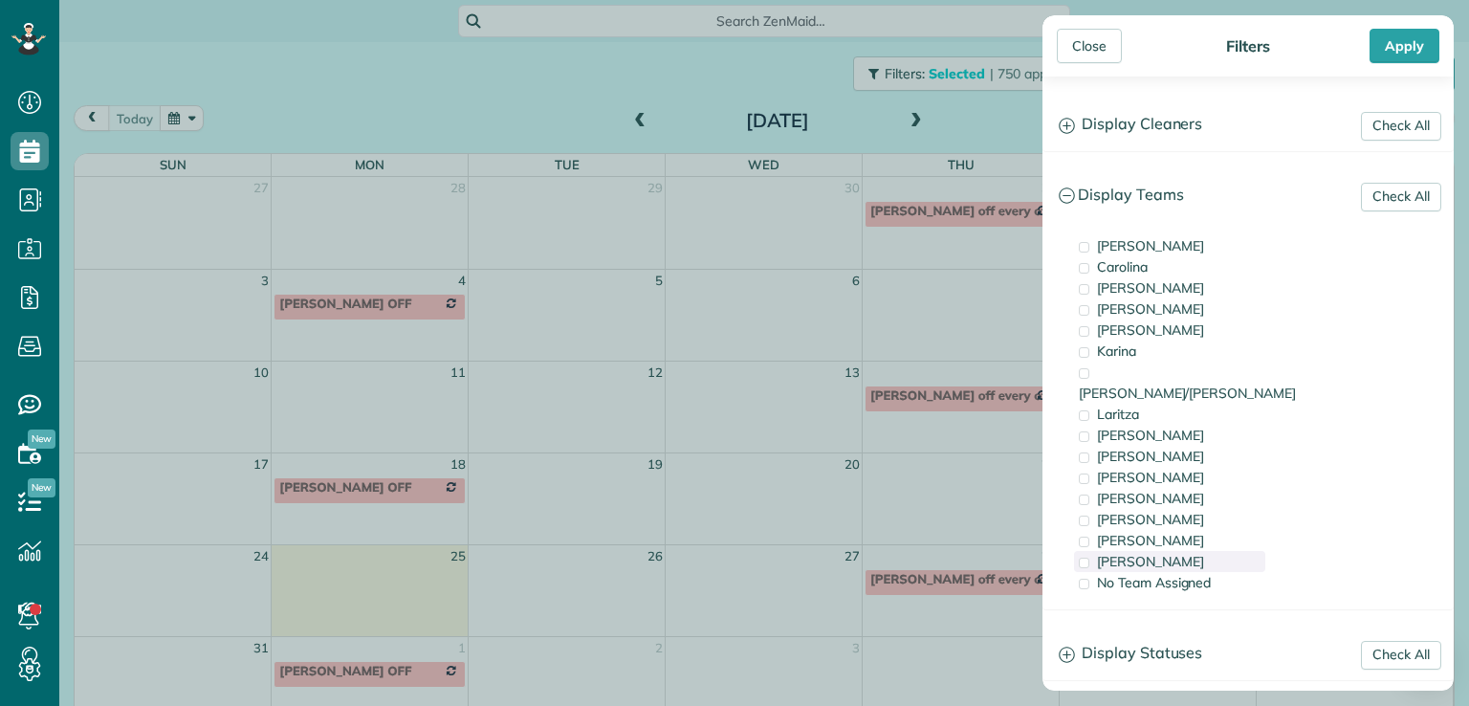
click at [1113, 553] on span "[PERSON_NAME]" at bounding box center [1150, 561] width 107 height 17
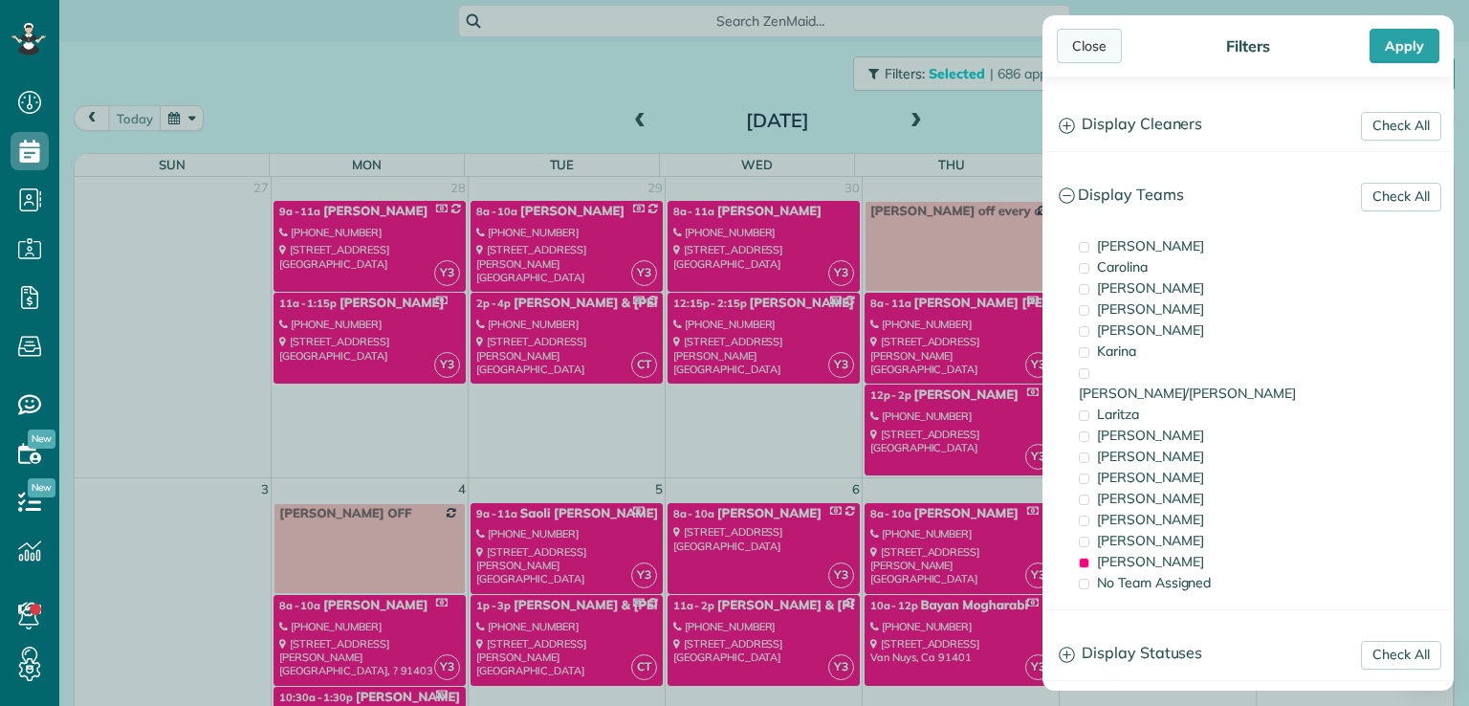
click at [1093, 43] on div "Close" at bounding box center [1089, 46] width 65 height 34
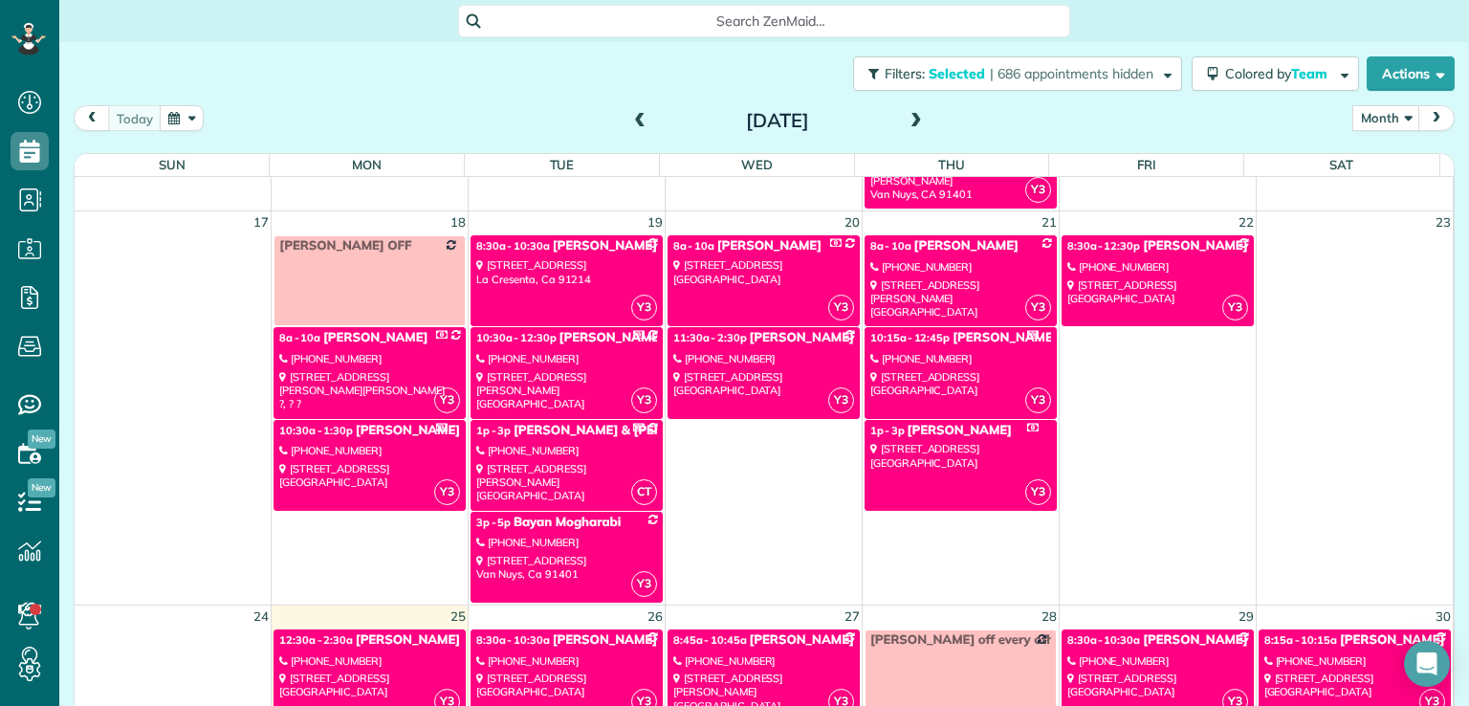
scroll to position [963, 0]
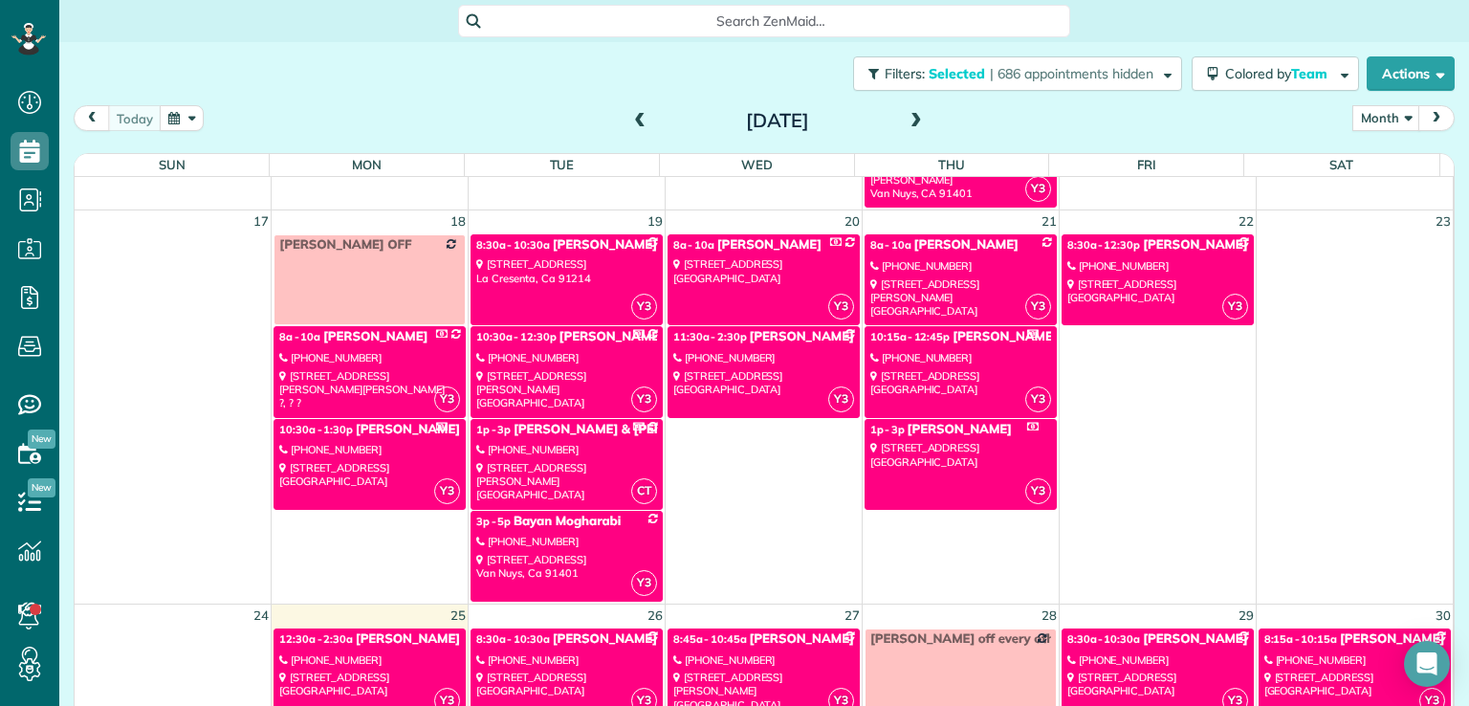
click at [570, 276] on div "[STREET_ADDRESS]" at bounding box center [566, 271] width 181 height 28
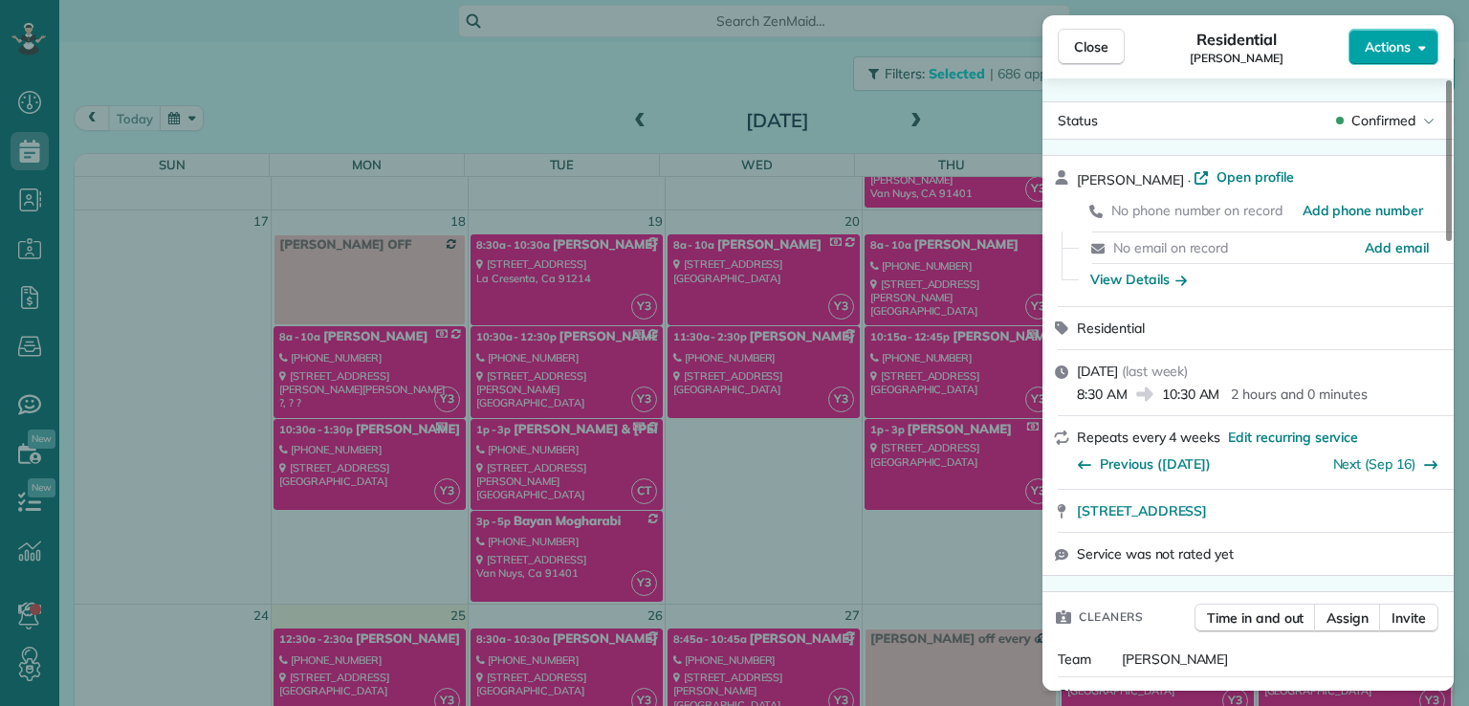
click at [1362, 57] on button "Actions" at bounding box center [1393, 47] width 90 height 36
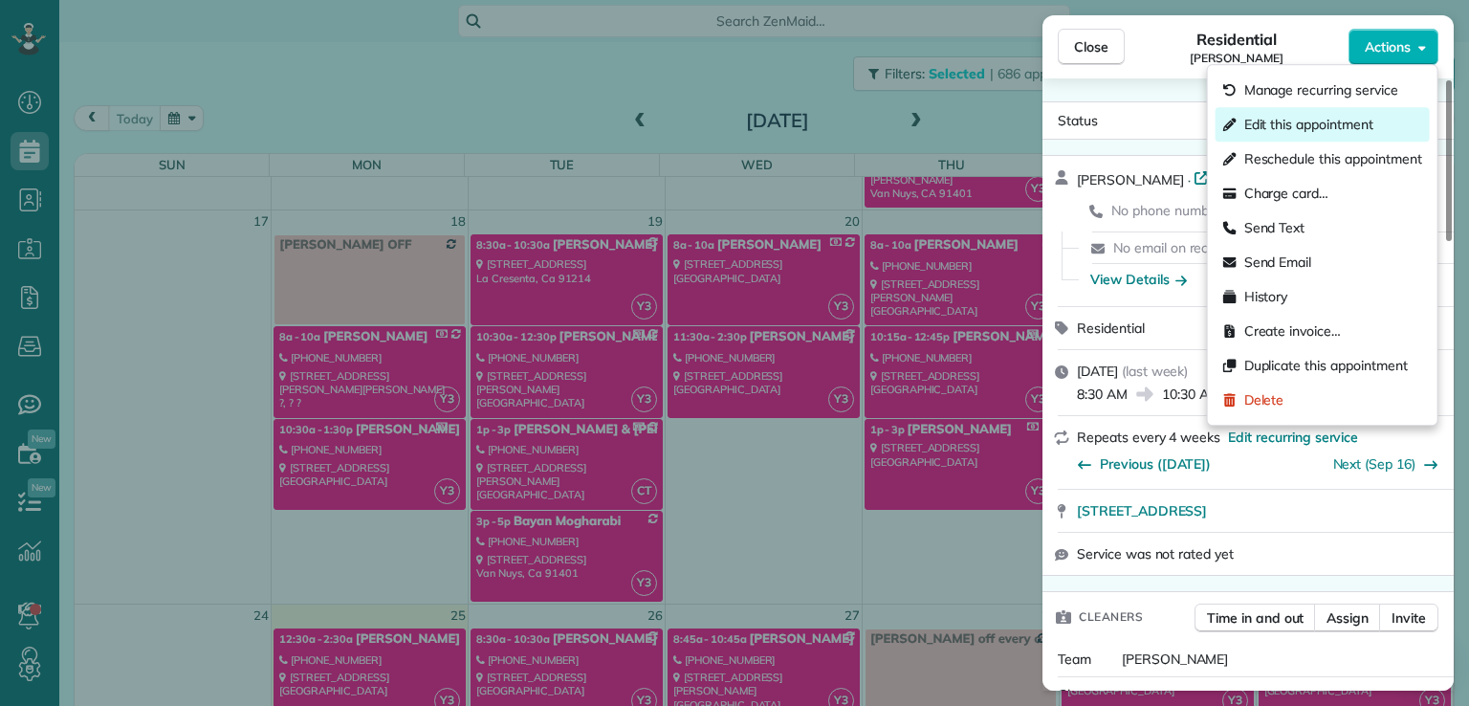
click at [1354, 116] on span "Edit this appointment" at bounding box center [1308, 124] width 129 height 19
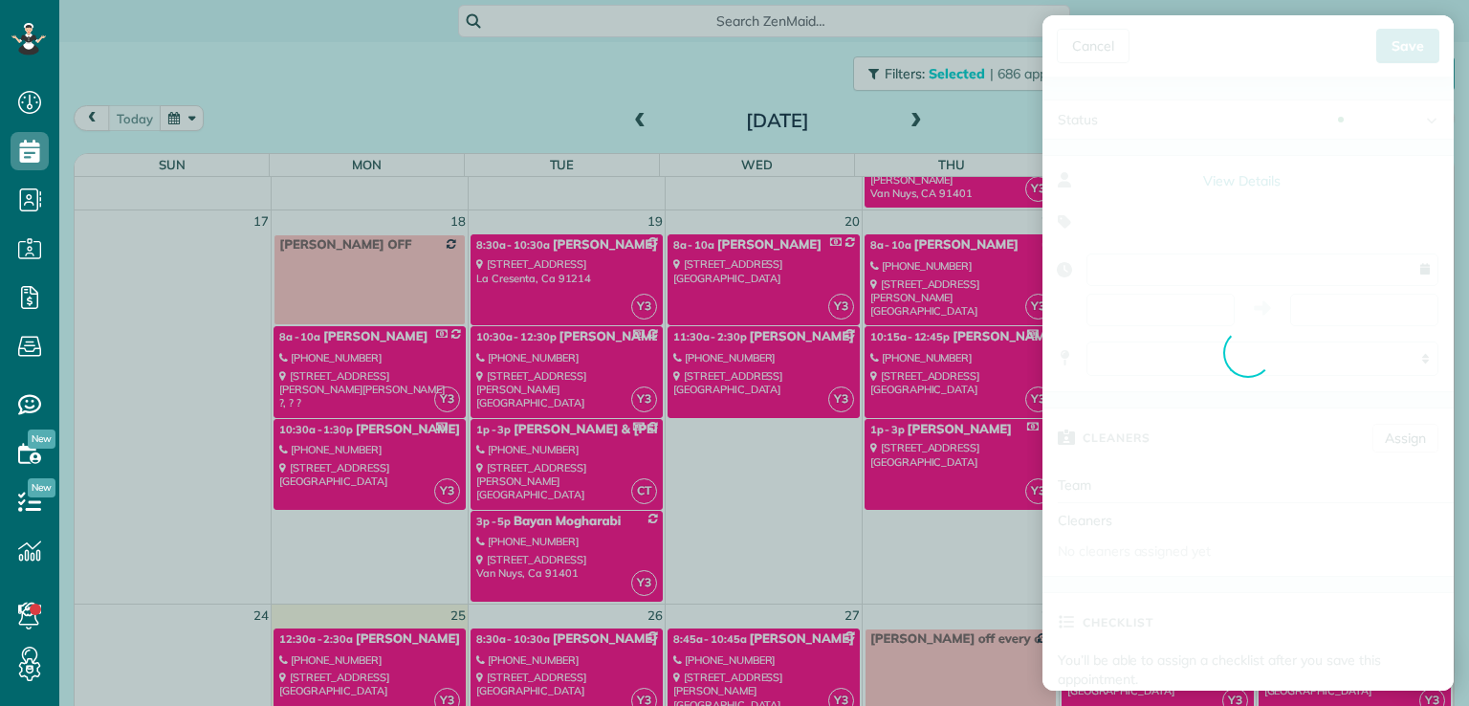
type input "**********"
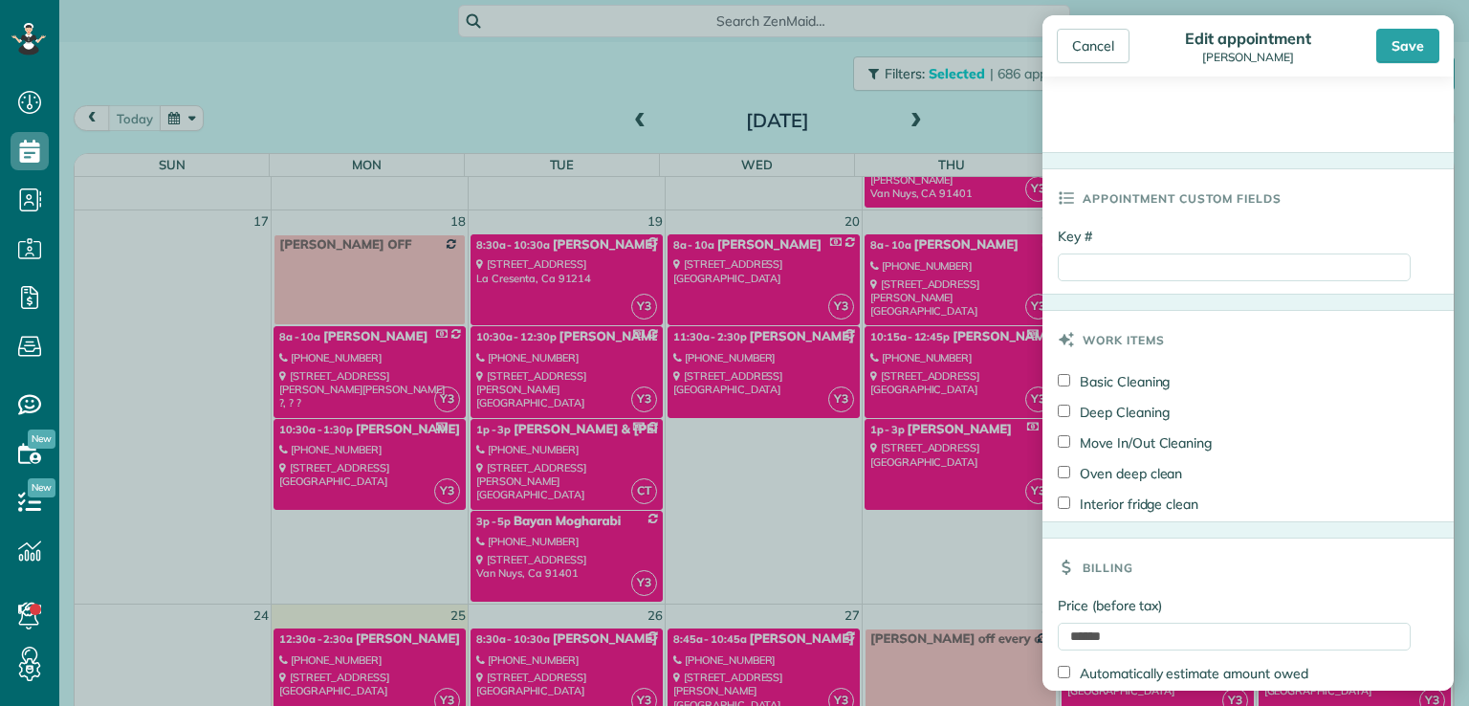
scroll to position [893, 0]
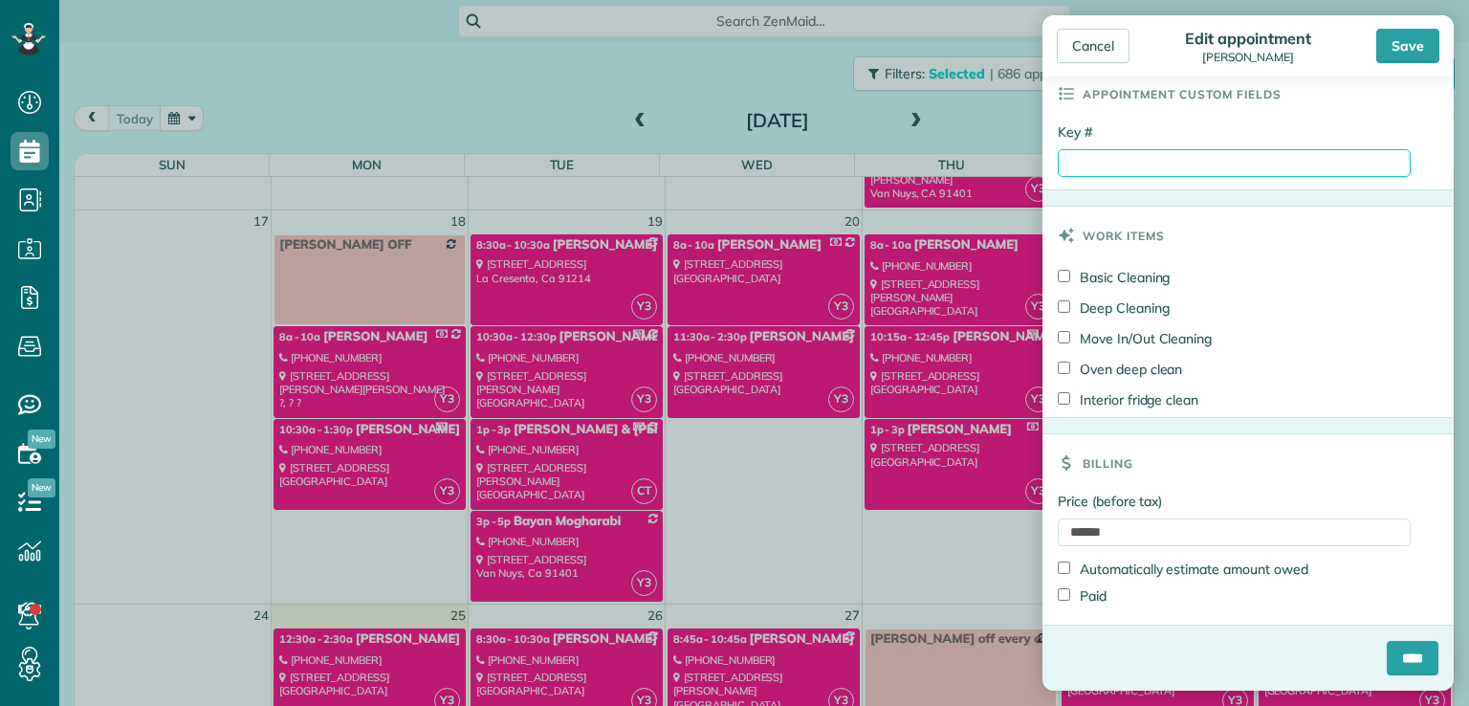
click at [1073, 163] on input "Key #" at bounding box center [1234, 163] width 353 height 28
type input "**********"
click at [1399, 658] on input "****" at bounding box center [1413, 658] width 52 height 34
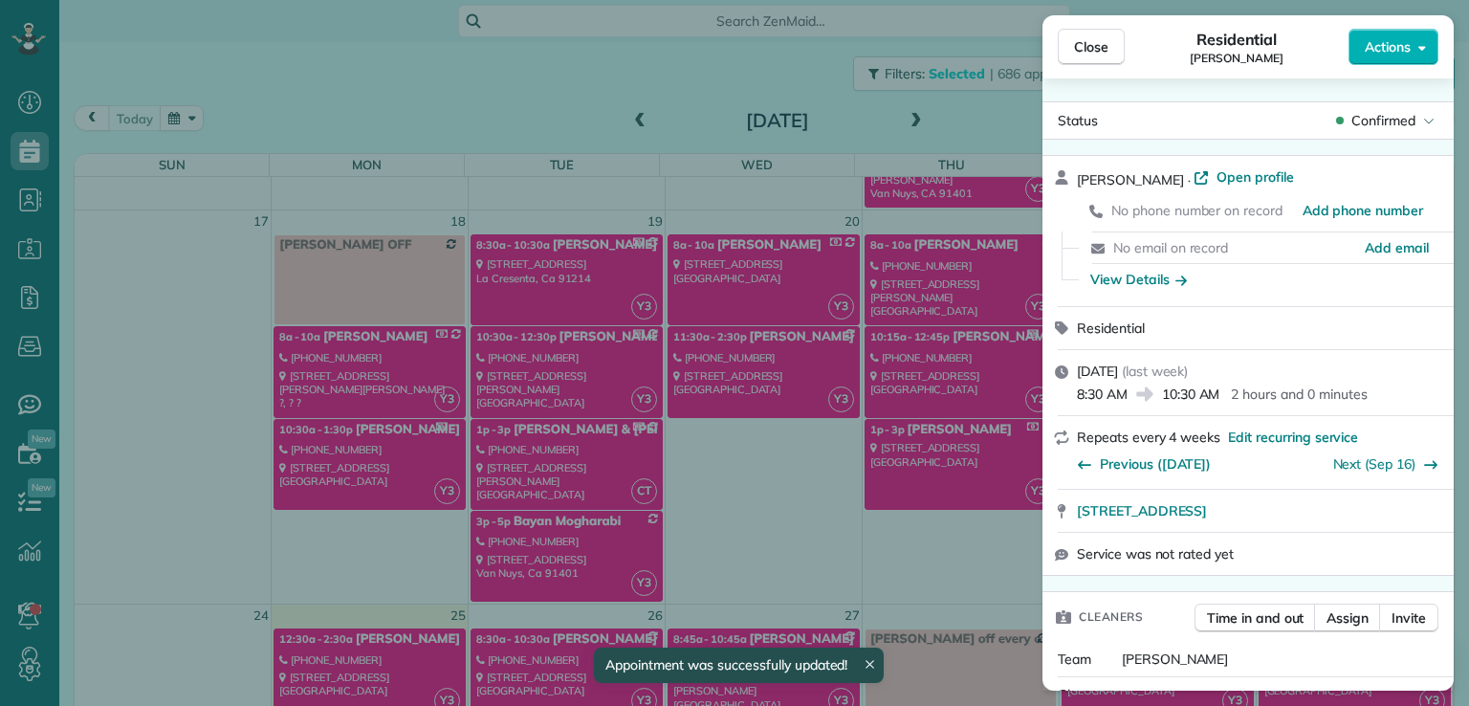
scroll to position [963, 0]
click at [1095, 45] on span "Close" at bounding box center [1091, 46] width 34 height 19
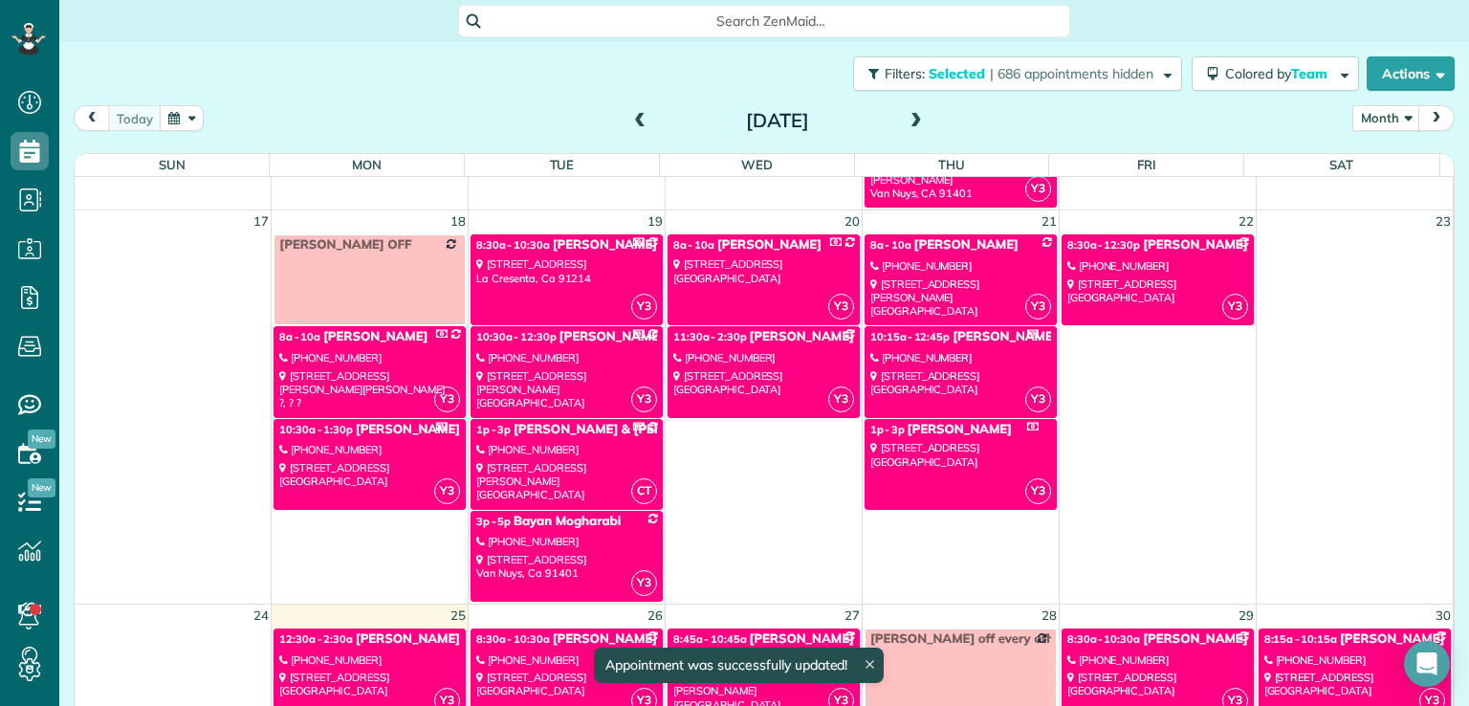
click at [1068, 127] on div "[DATE] Month Day Week Month [DATE]" at bounding box center [764, 122] width 1381 height 35
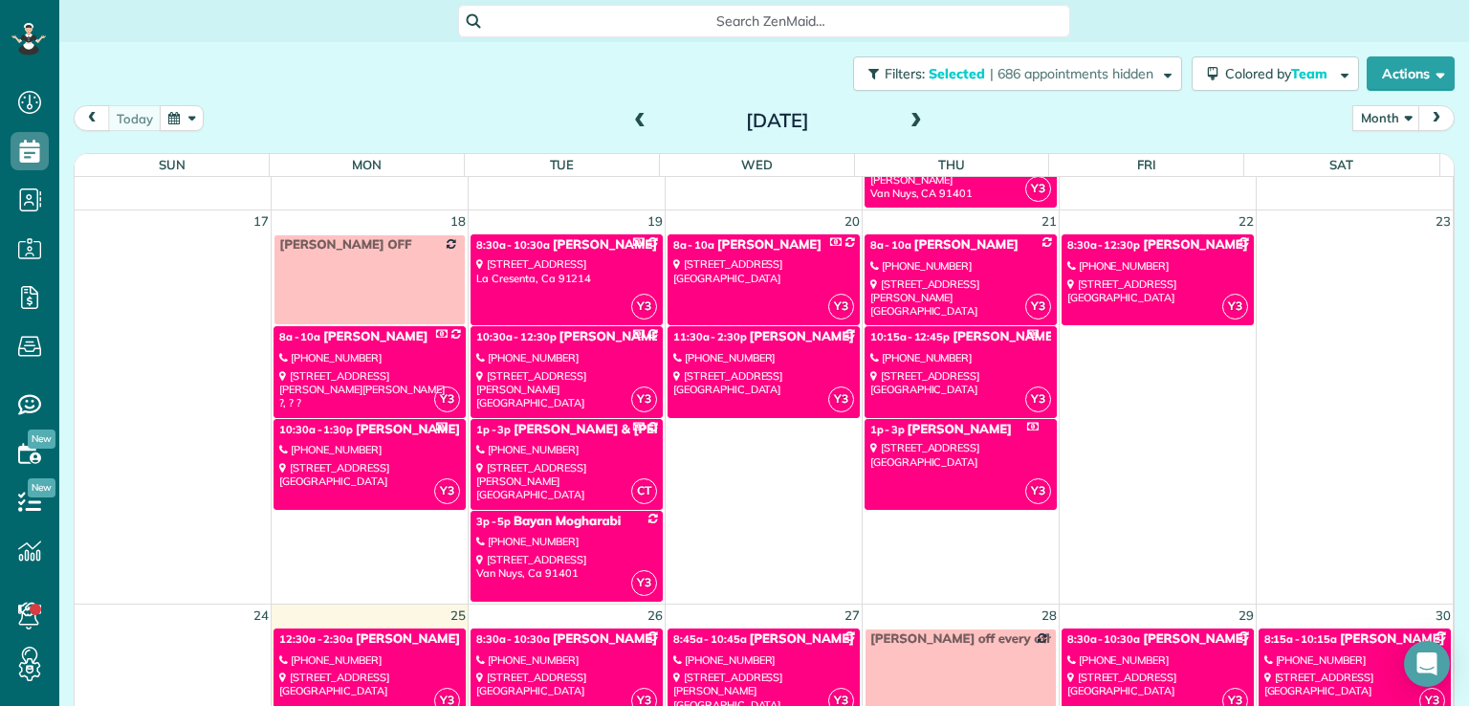
click at [965, 271] on link "Y3 8a - 10a [PERSON_NAME] [PHONE_NUMBER] [STREET_ADDRESS][PERSON_NAME]" at bounding box center [961, 279] width 192 height 91
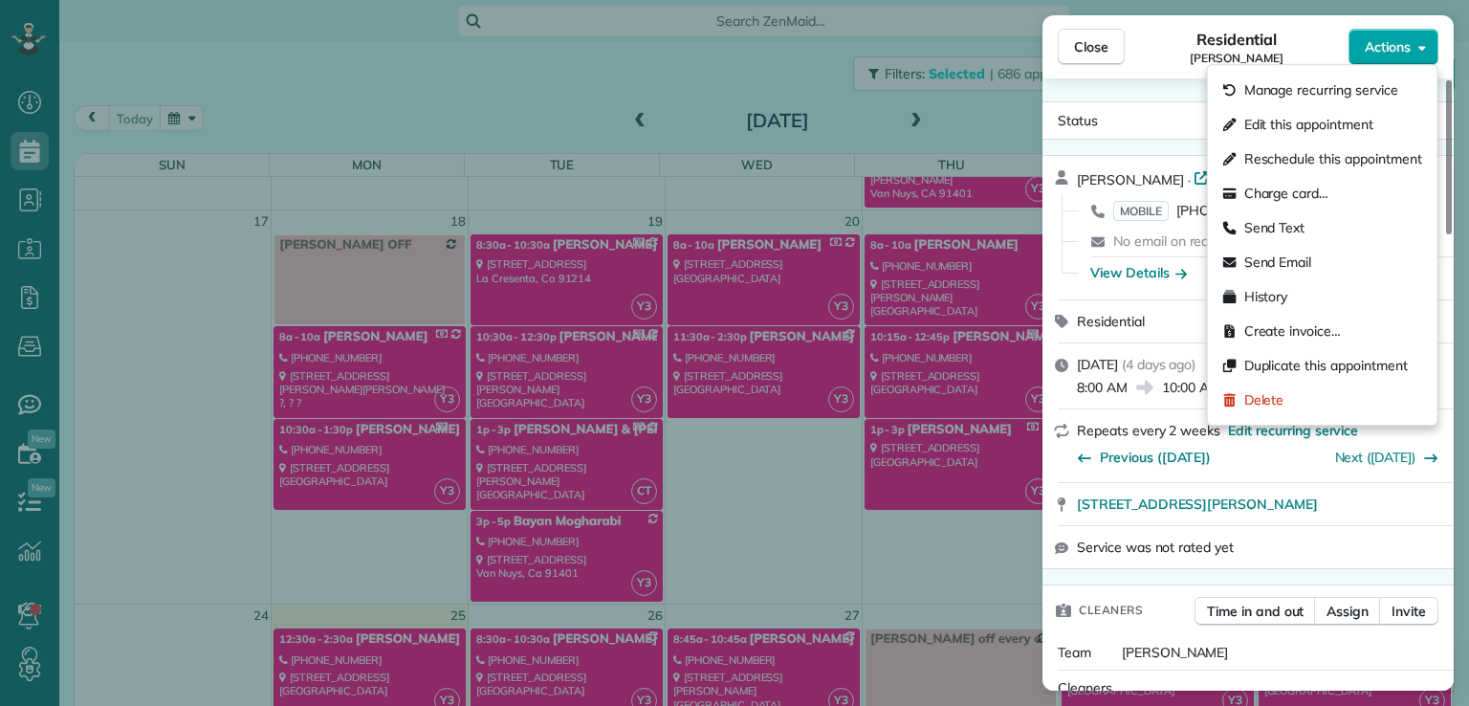
click at [1389, 39] on span "Actions" at bounding box center [1388, 46] width 46 height 19
click at [1339, 127] on span "Edit this appointment" at bounding box center [1308, 124] width 129 height 19
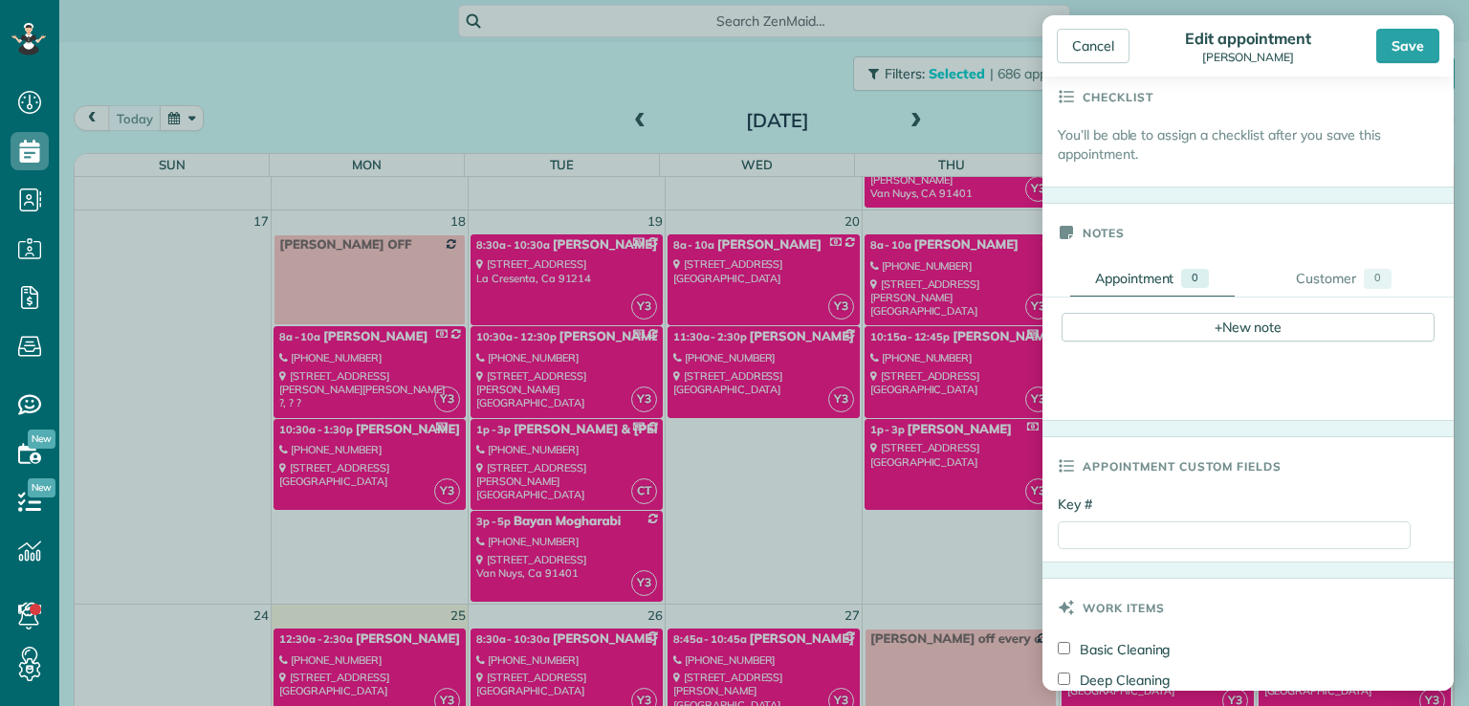
scroll to position [893, 0]
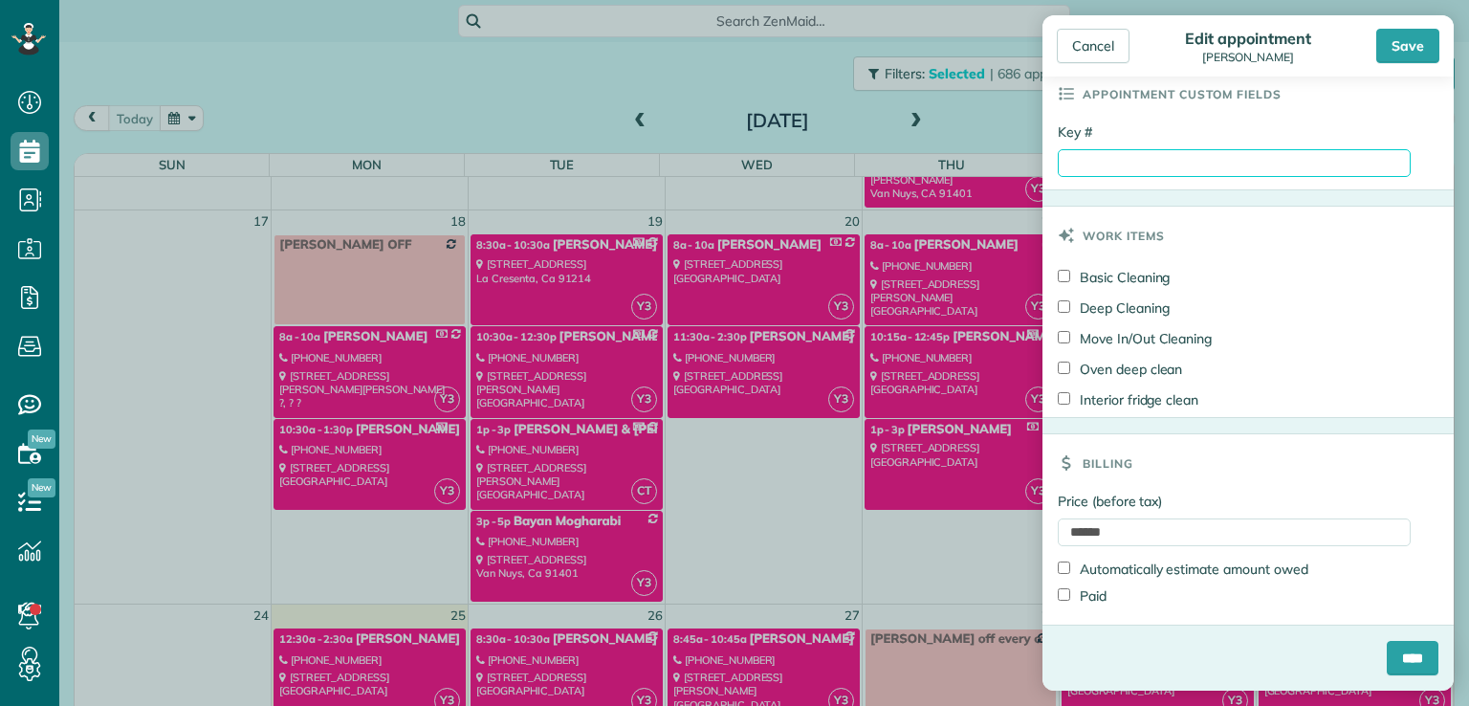
click at [1082, 169] on input "Key #" at bounding box center [1234, 163] width 353 height 28
type input "****"
click at [1389, 663] on input "****" at bounding box center [1413, 658] width 52 height 34
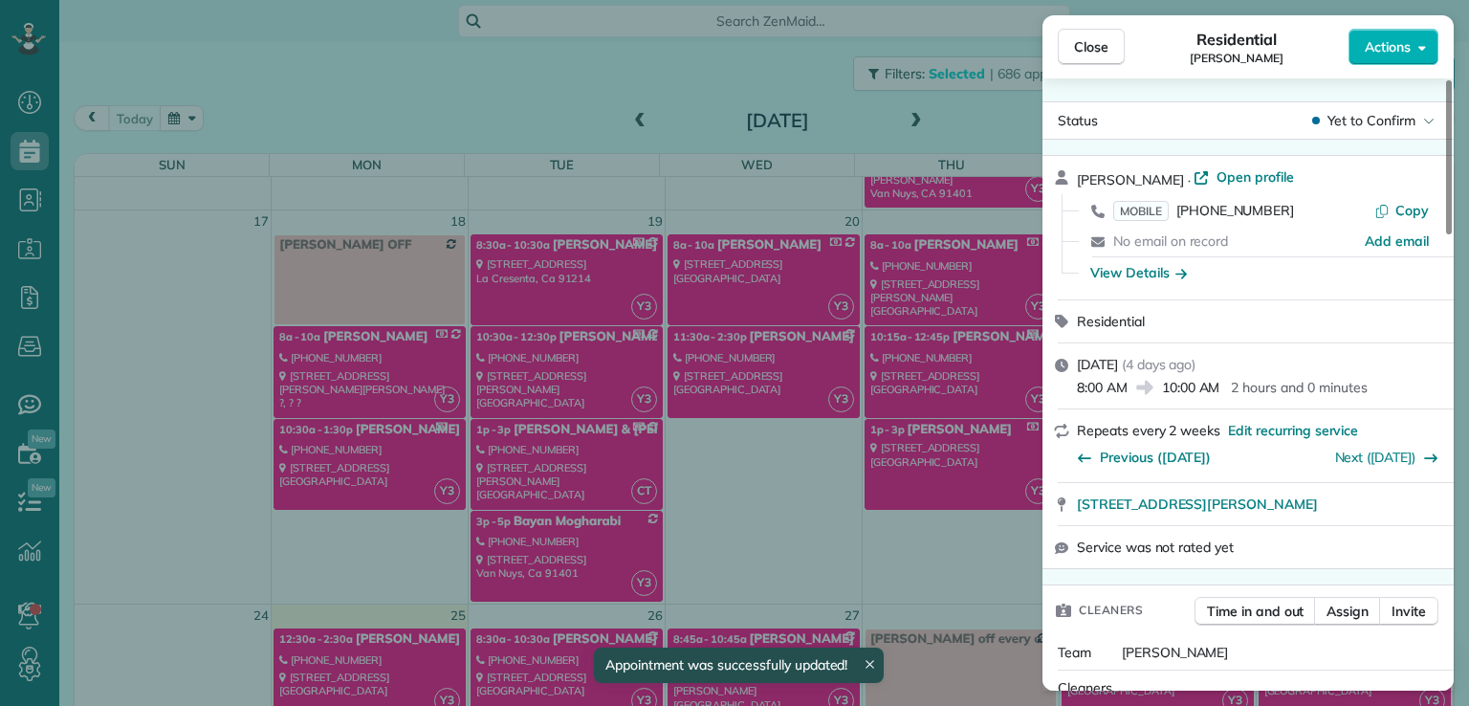
scroll to position [963, 0]
click at [1083, 43] on span "Close" at bounding box center [1091, 46] width 34 height 19
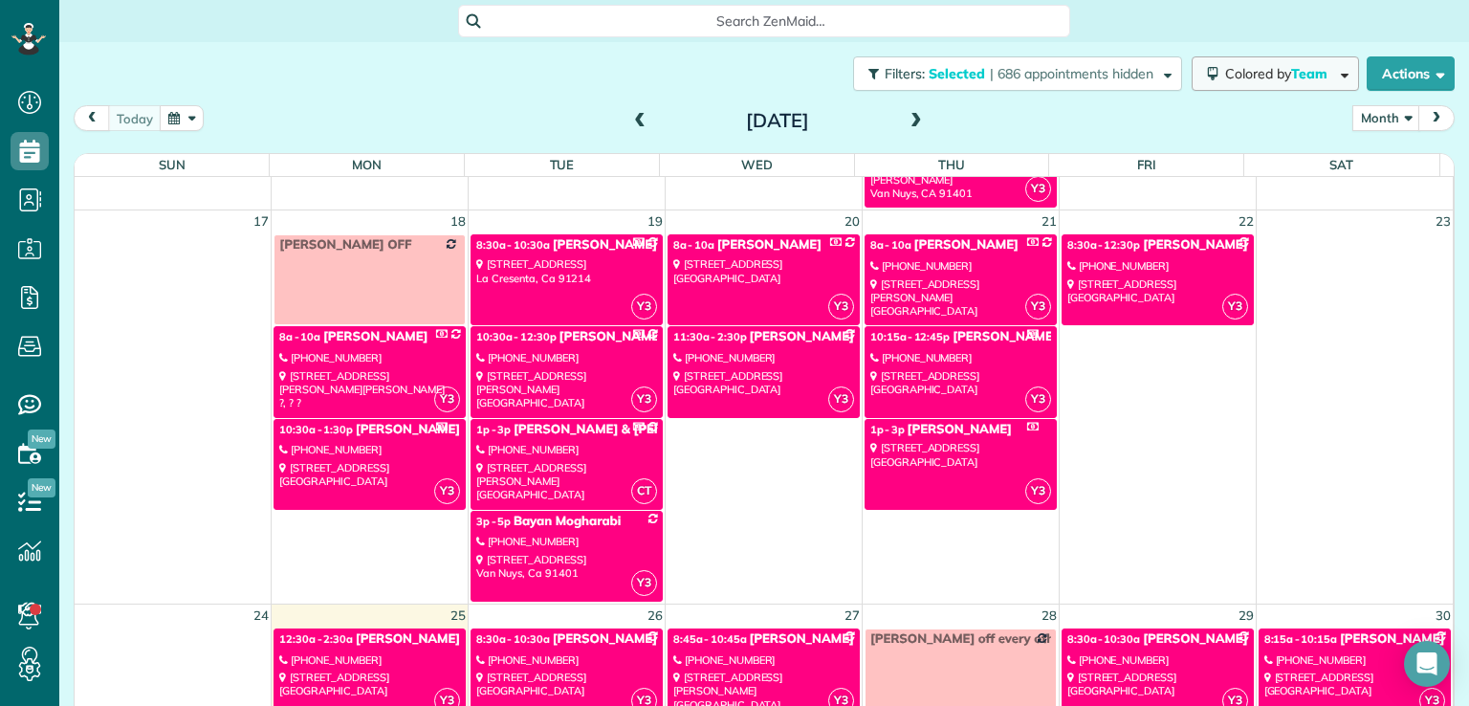
click at [1293, 71] on span "Team" at bounding box center [1310, 73] width 39 height 17
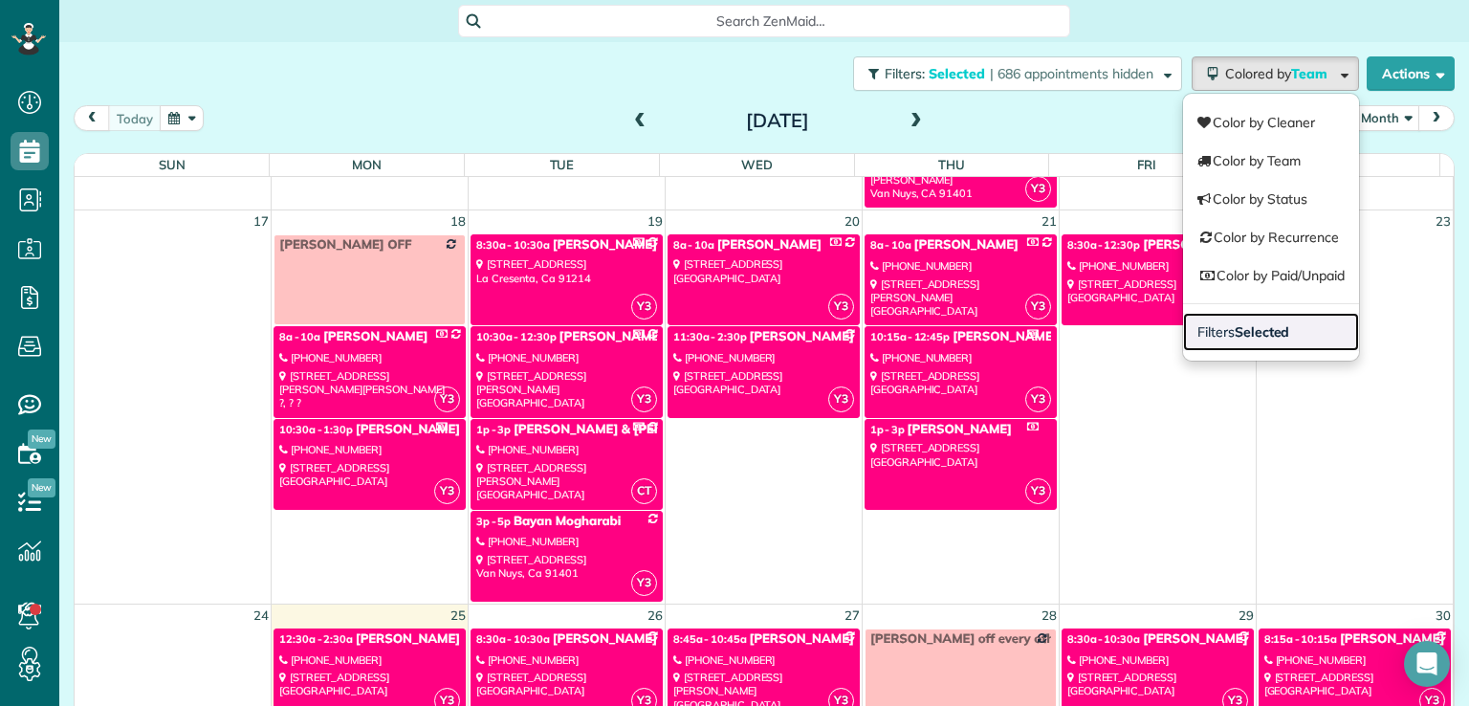
click at [1271, 326] on strong "Selected" at bounding box center [1262, 331] width 55 height 17
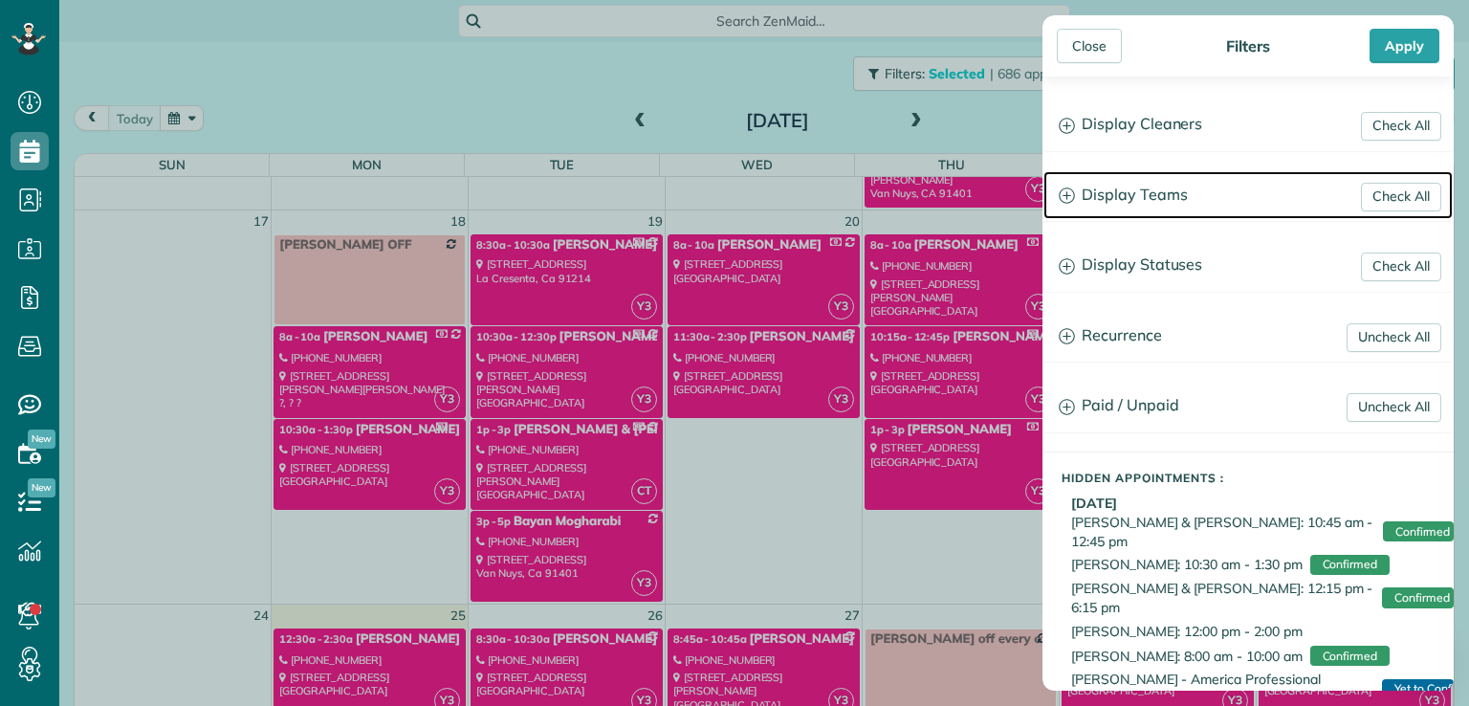
click at [1155, 192] on h3 "Display Teams" at bounding box center [1247, 195] width 409 height 49
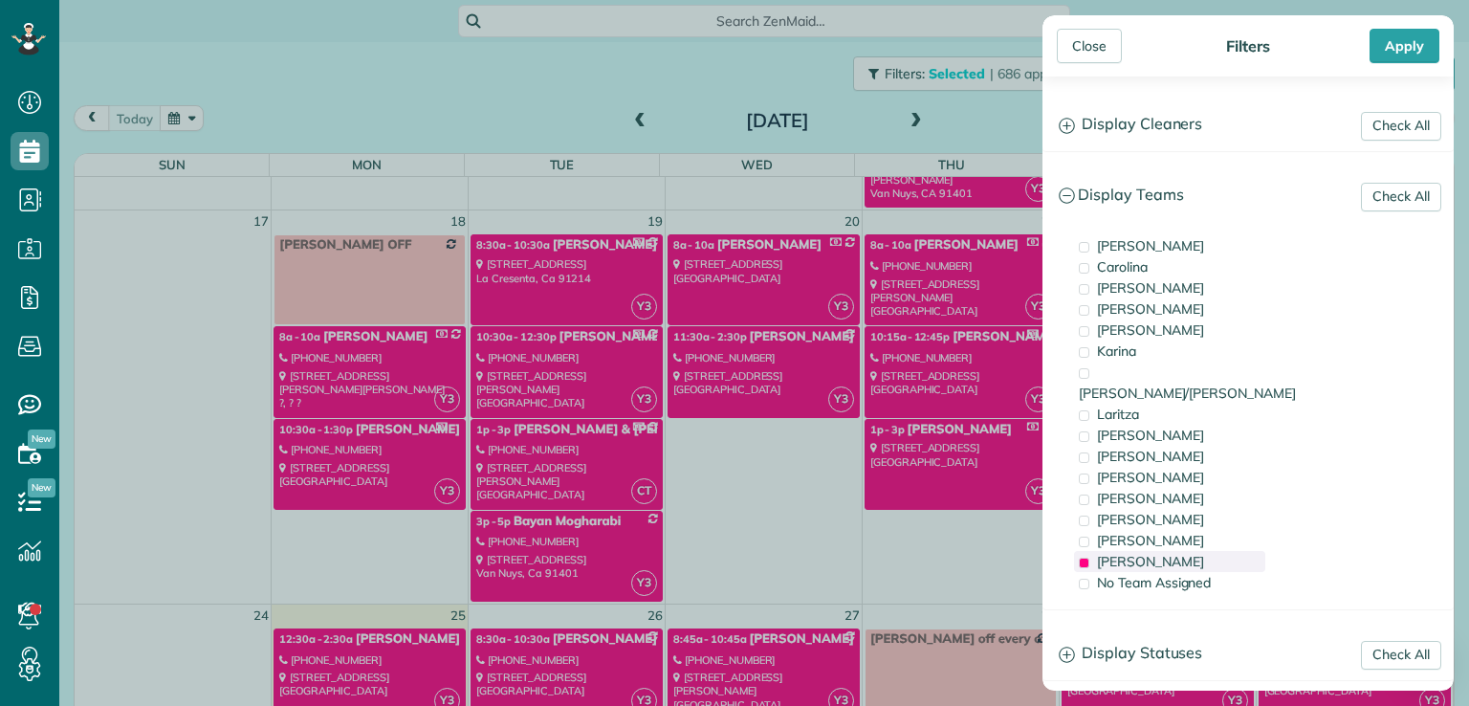
click at [1107, 551] on div "[PERSON_NAME]" at bounding box center [1169, 561] width 191 height 21
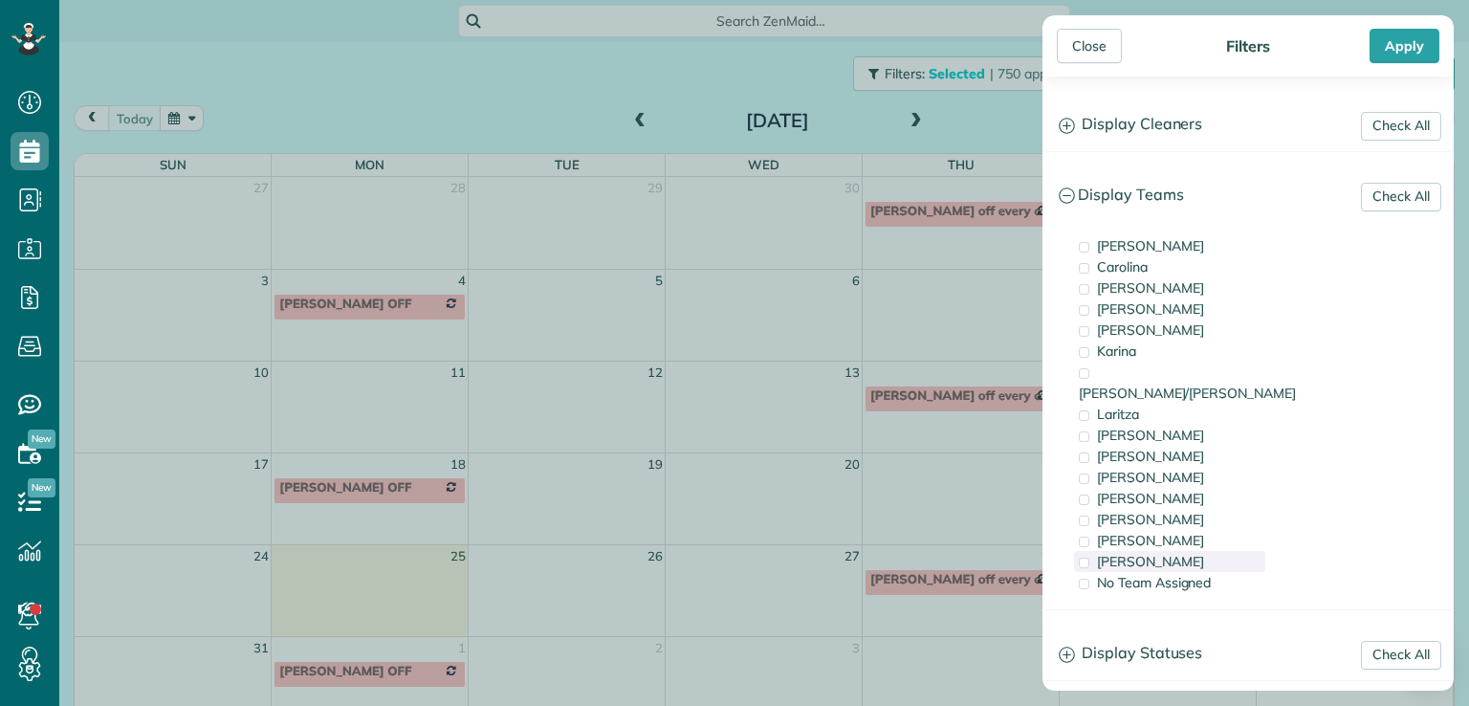
click at [1093, 551] on div "[PERSON_NAME]" at bounding box center [1169, 561] width 191 height 21
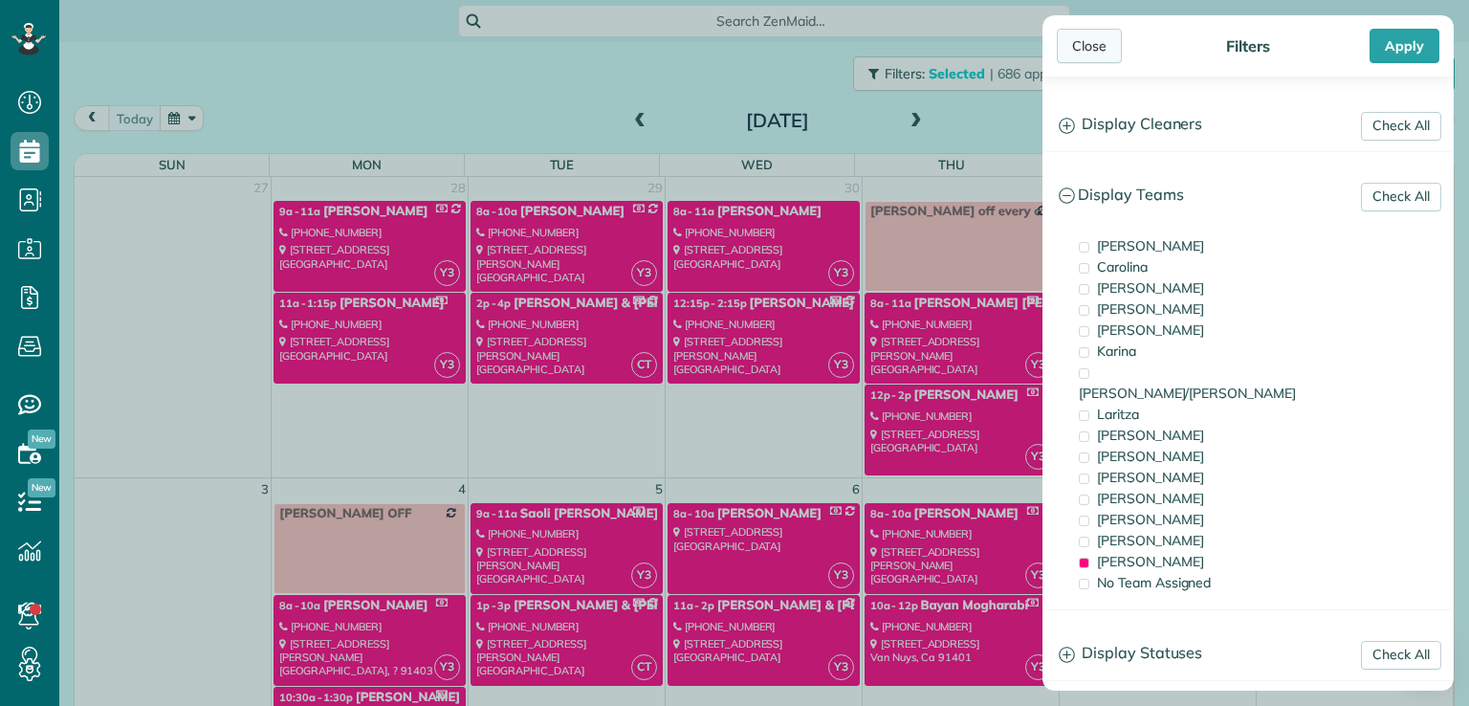
click at [1077, 50] on div "Close" at bounding box center [1089, 46] width 65 height 34
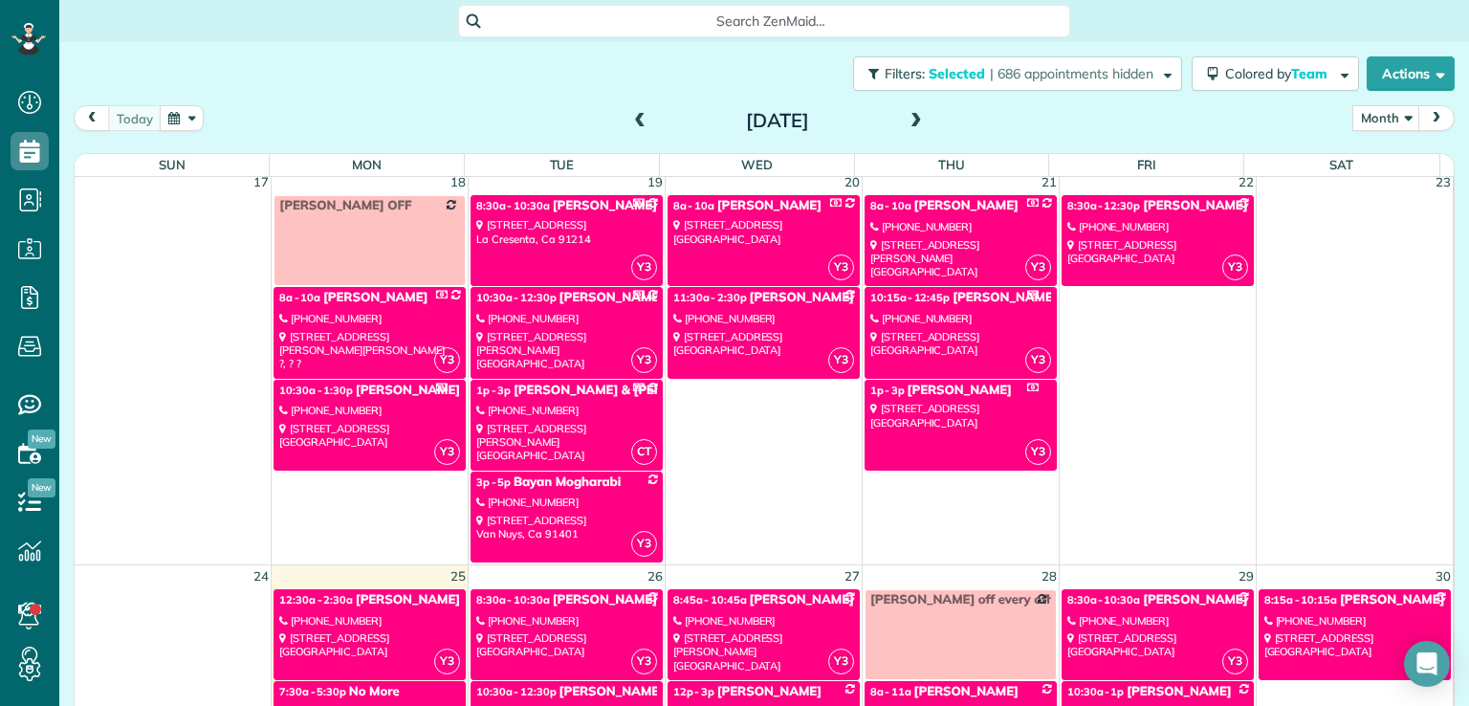
scroll to position [982, 0]
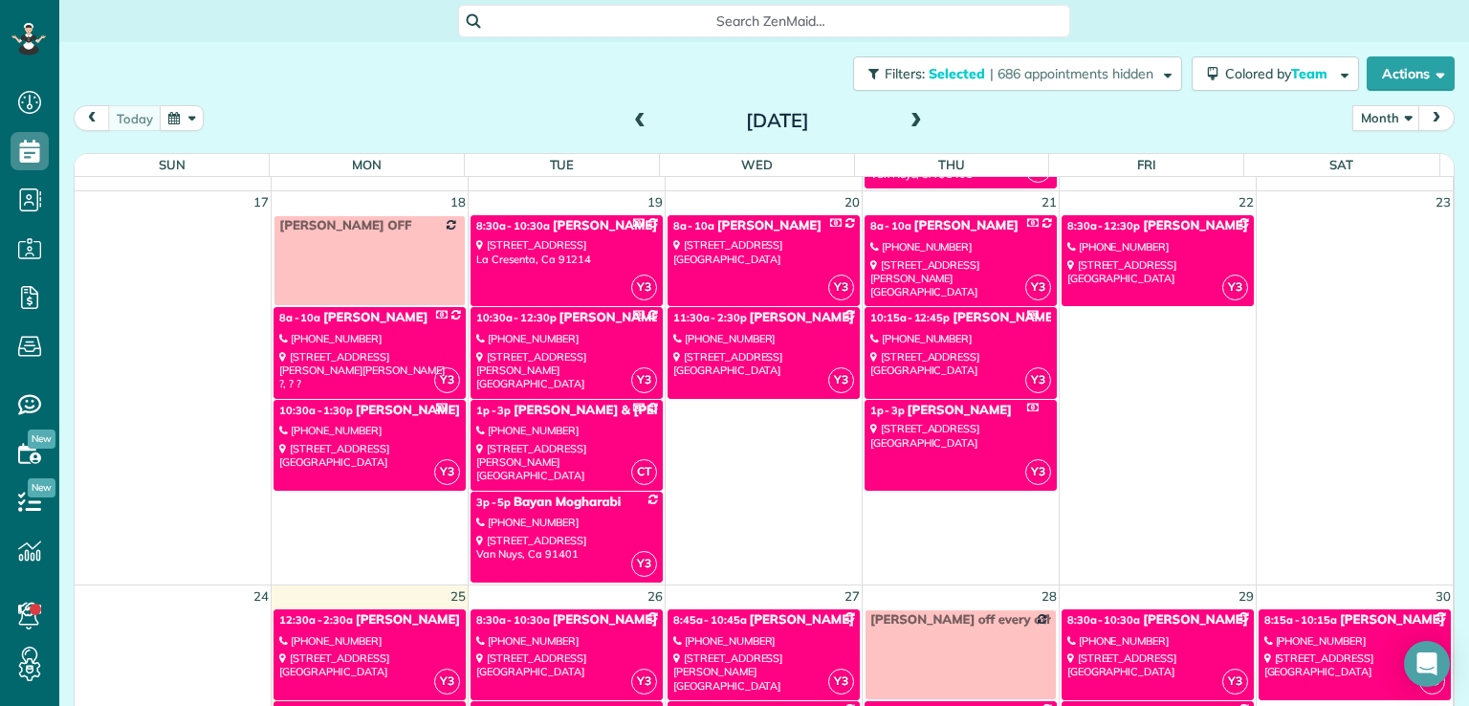
click at [565, 243] on div "[STREET_ADDRESS]" at bounding box center [566, 252] width 181 height 28
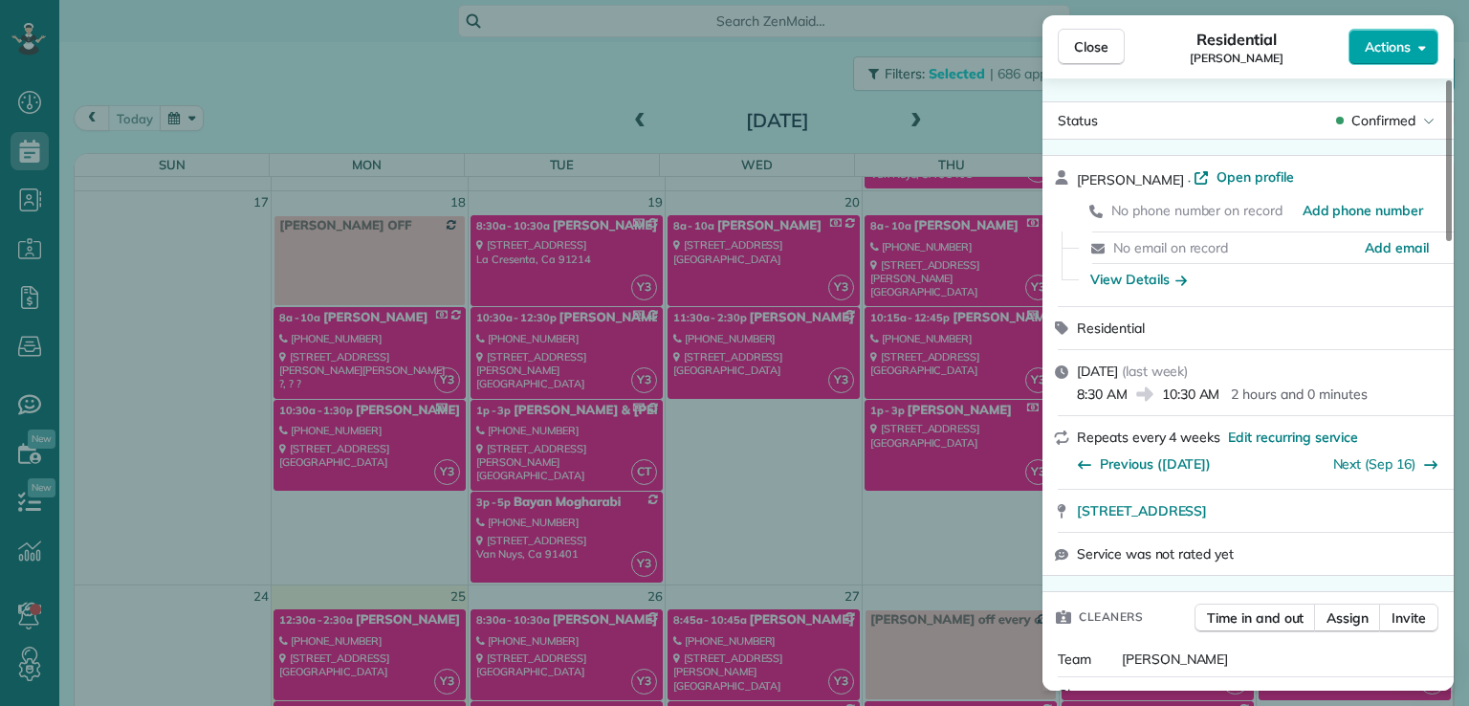
click at [1411, 43] on button "Actions" at bounding box center [1393, 47] width 90 height 36
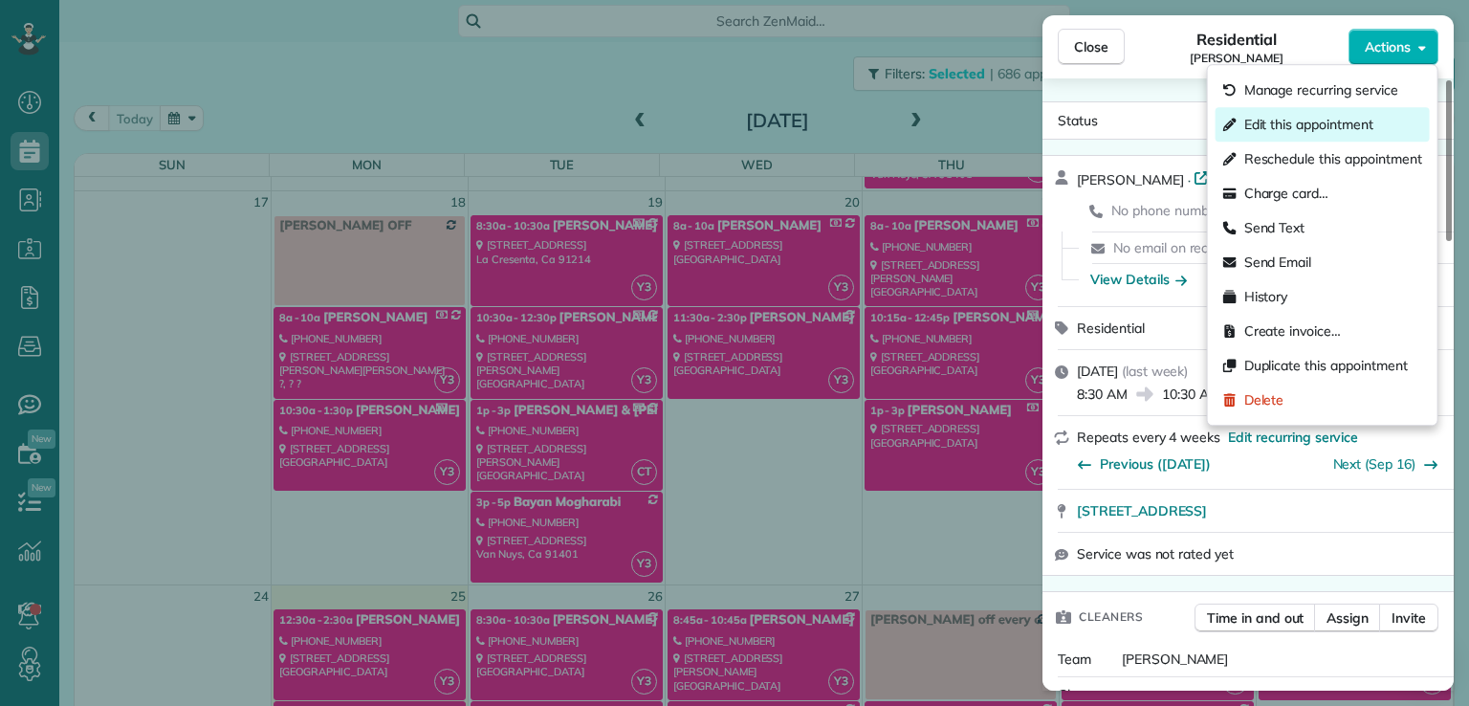
click at [1359, 124] on span "Edit this appointment" at bounding box center [1308, 124] width 129 height 19
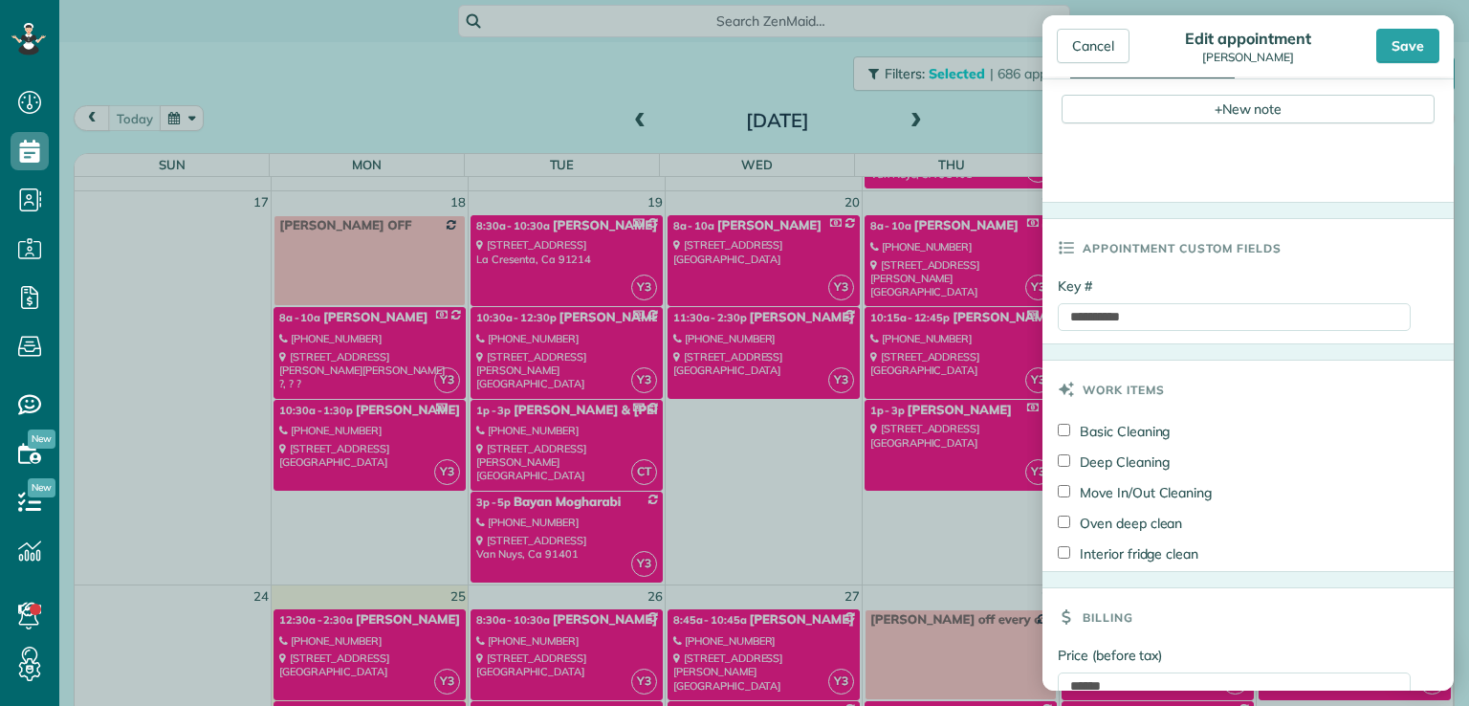
scroll to position [893, 0]
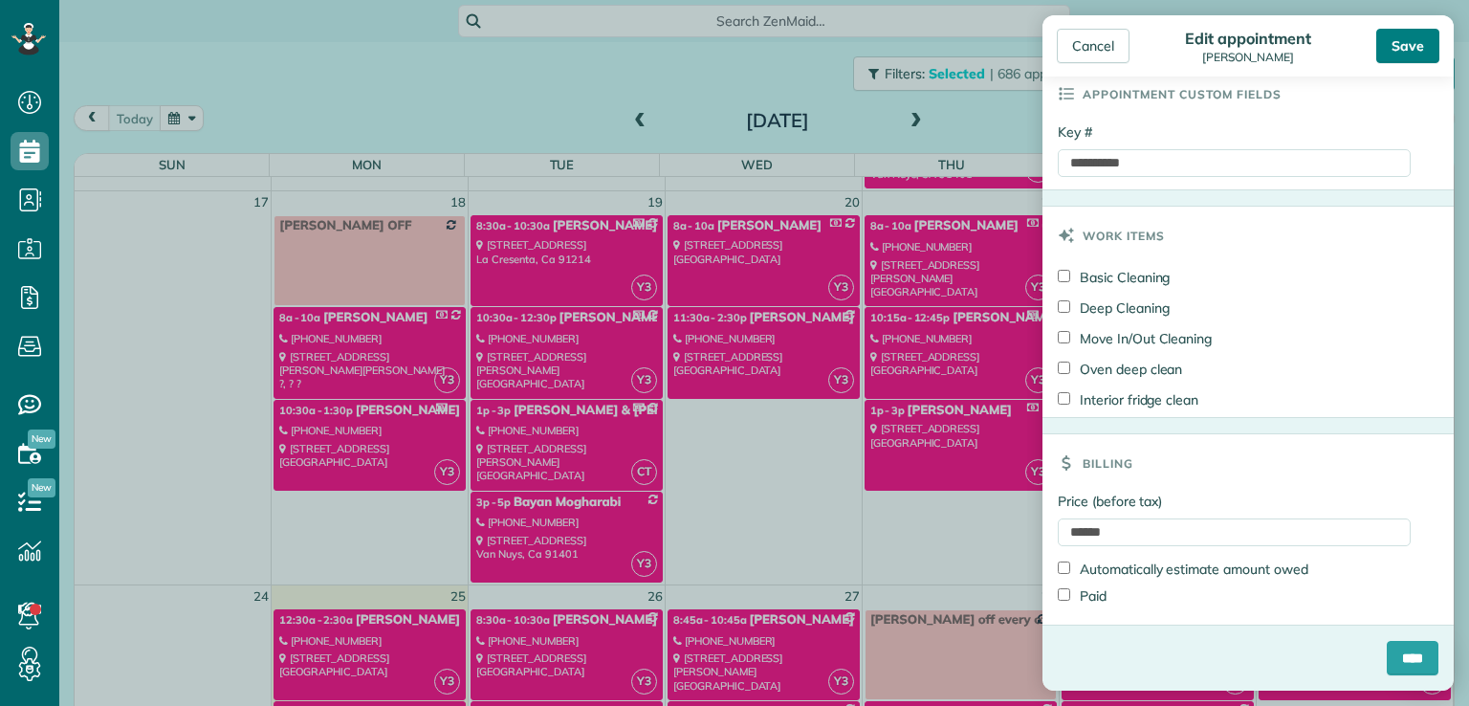
click at [1412, 44] on div "Save" at bounding box center [1407, 46] width 63 height 34
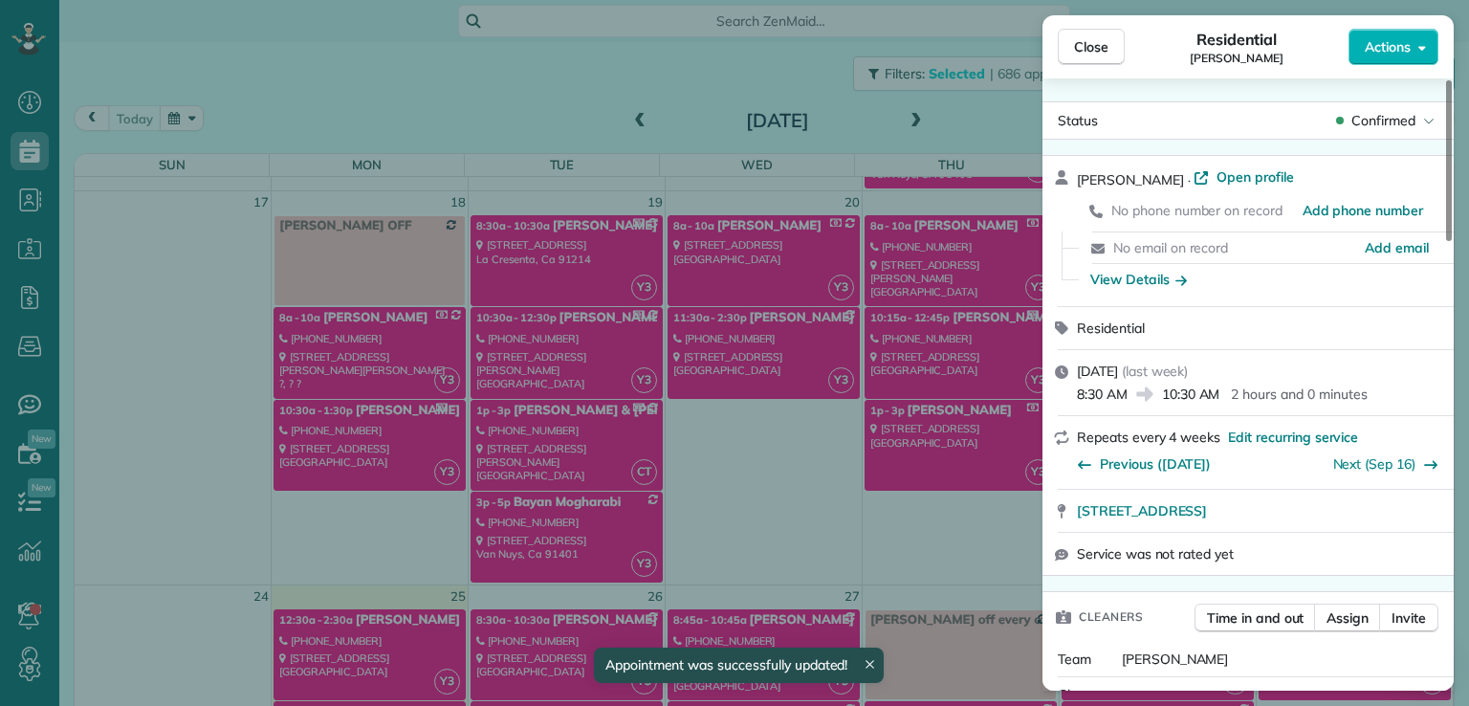
scroll to position [982, 0]
click at [1113, 50] on button "Close" at bounding box center [1091, 47] width 67 height 36
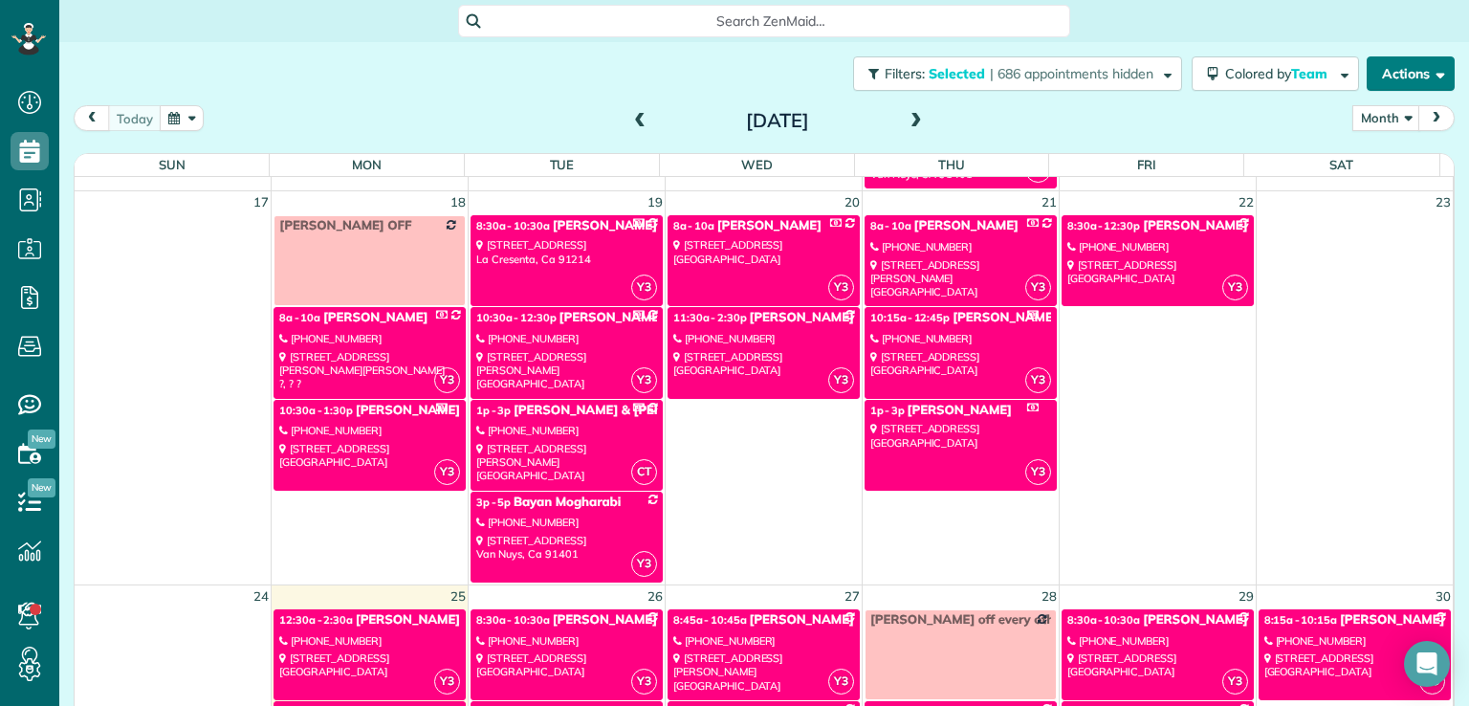
click at [1390, 73] on button "Actions" at bounding box center [1411, 73] width 88 height 34
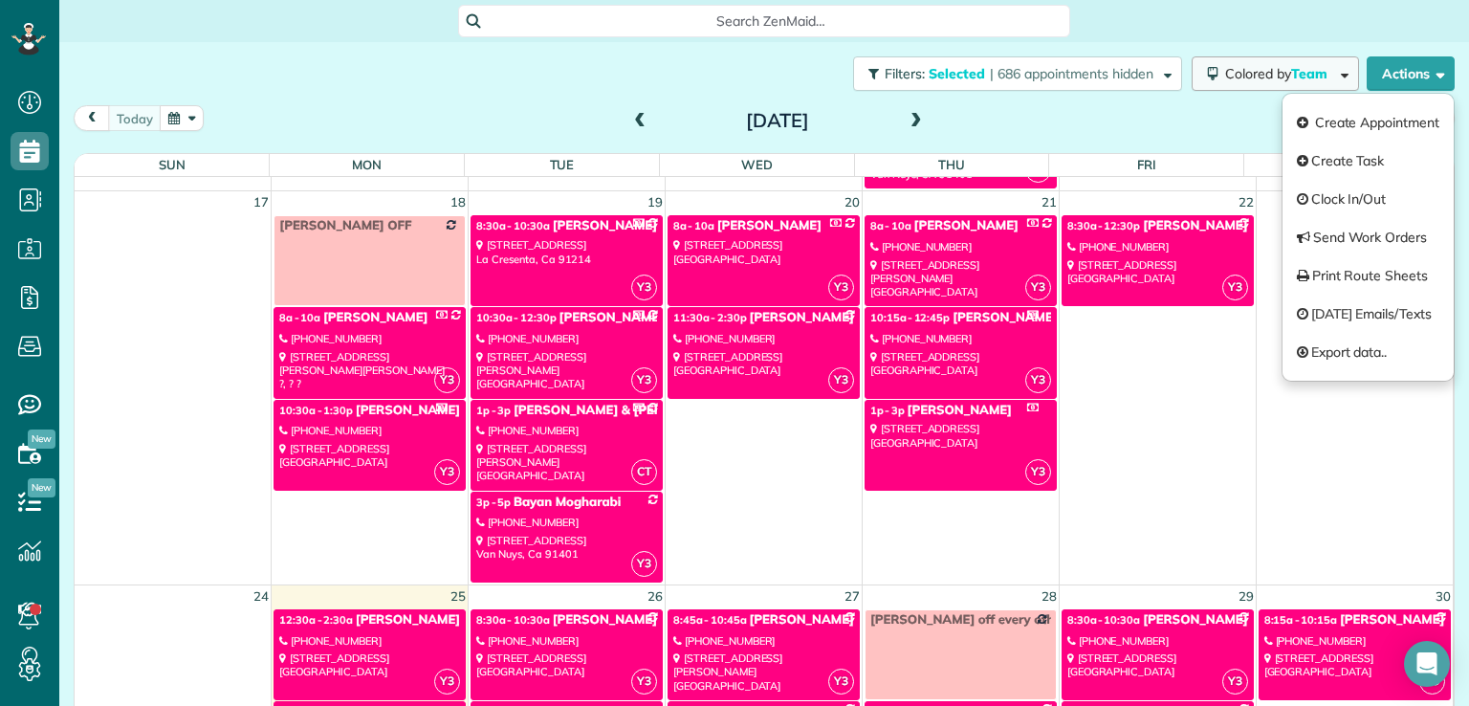
click at [1263, 81] on button "Colored by Team" at bounding box center [1275, 73] width 167 height 34
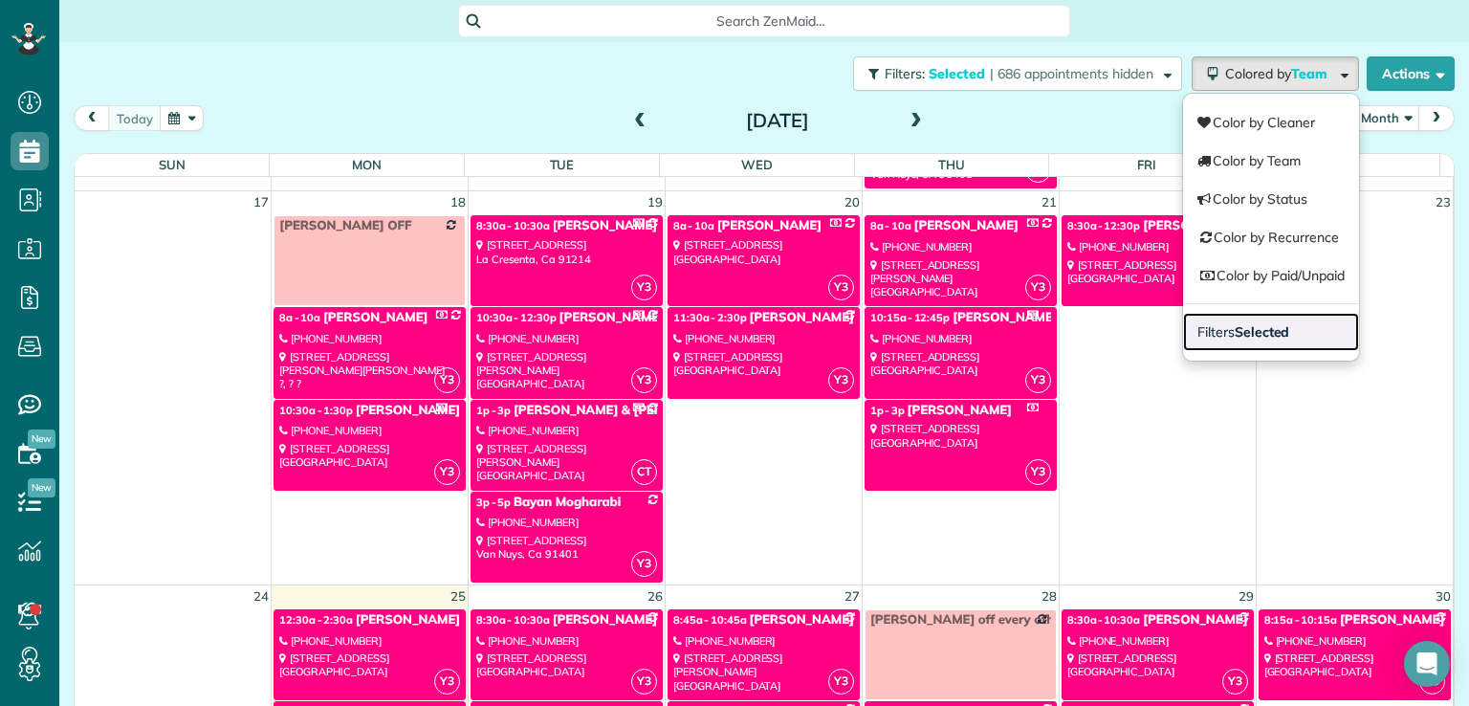
click at [1259, 329] on strong "Selected" at bounding box center [1262, 331] width 55 height 17
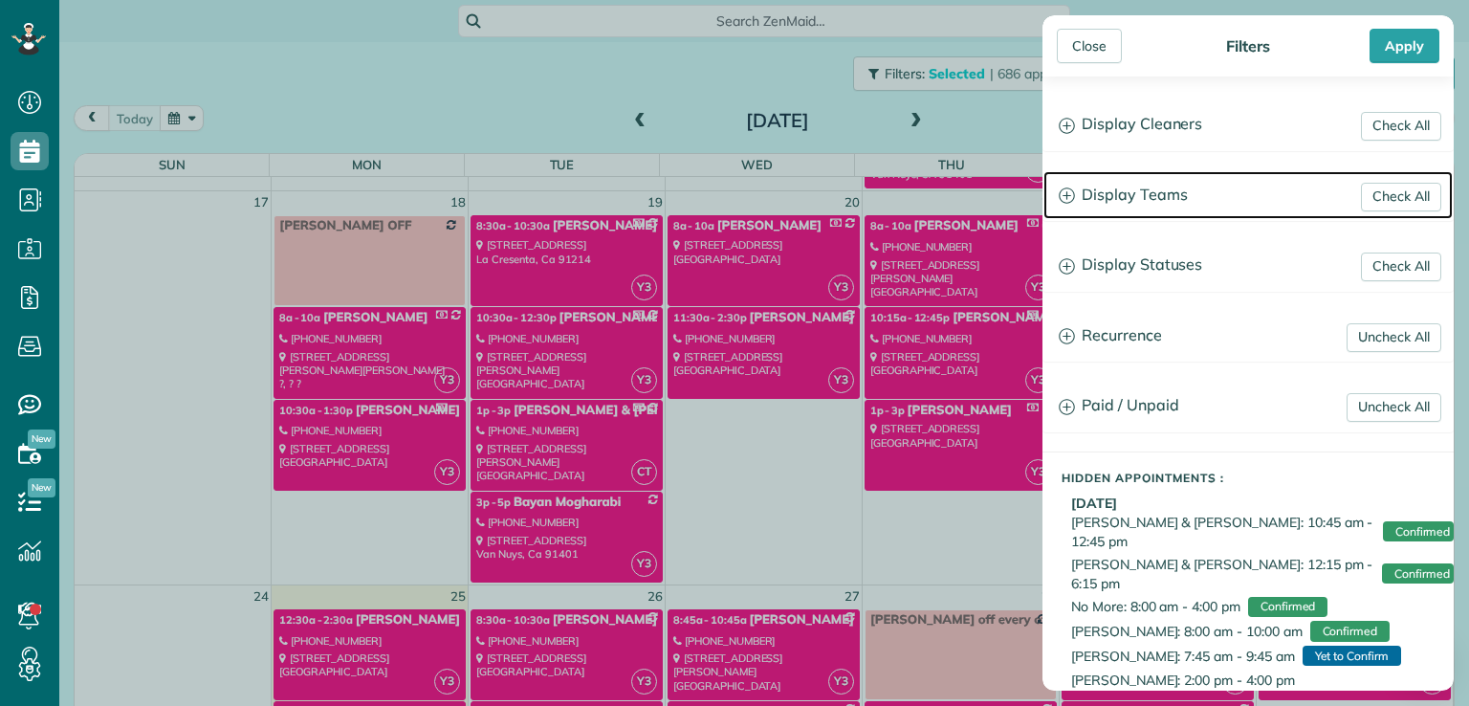
click at [1148, 192] on h3 "Display Teams" at bounding box center [1247, 195] width 409 height 49
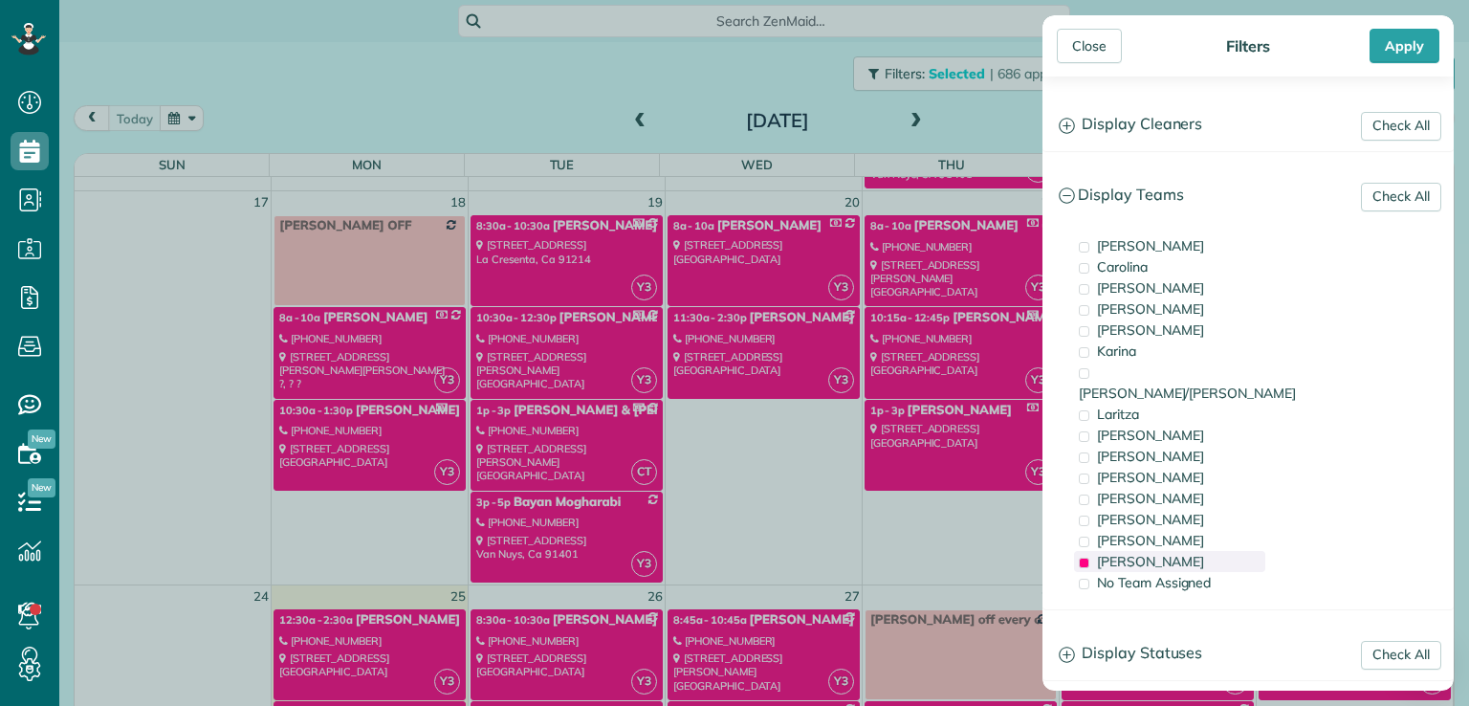
click at [1111, 553] on span "[PERSON_NAME]" at bounding box center [1150, 561] width 107 height 17
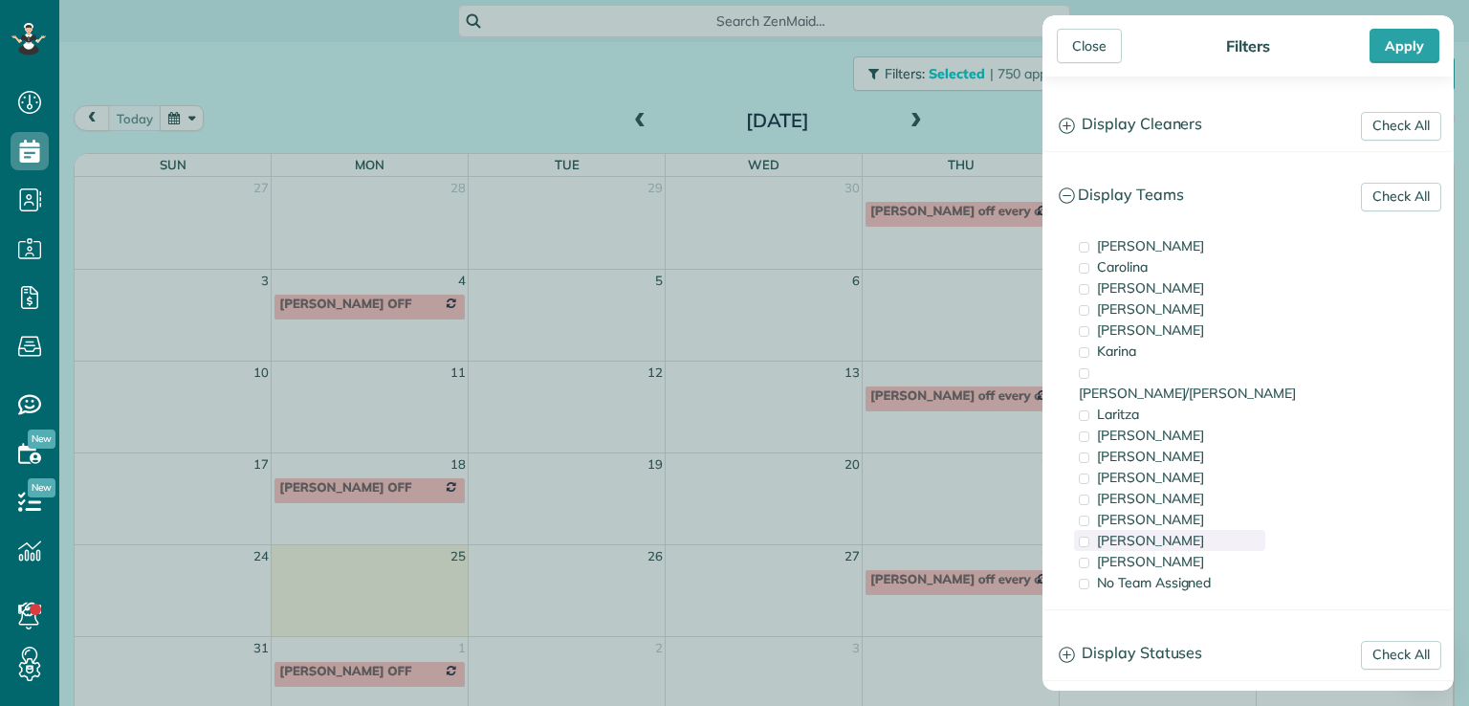
click at [1134, 532] on span "[PERSON_NAME]" at bounding box center [1150, 540] width 107 height 17
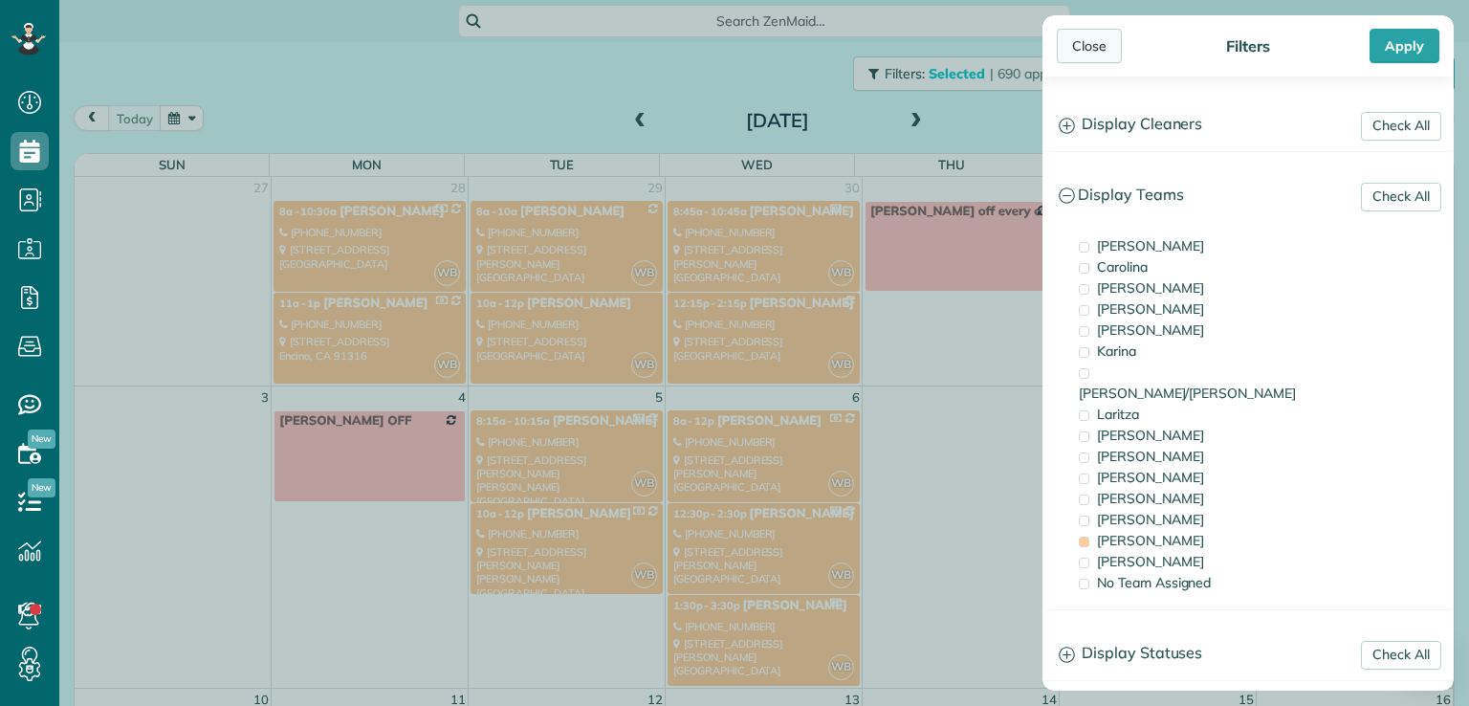
click at [1090, 37] on div "Close" at bounding box center [1089, 46] width 65 height 34
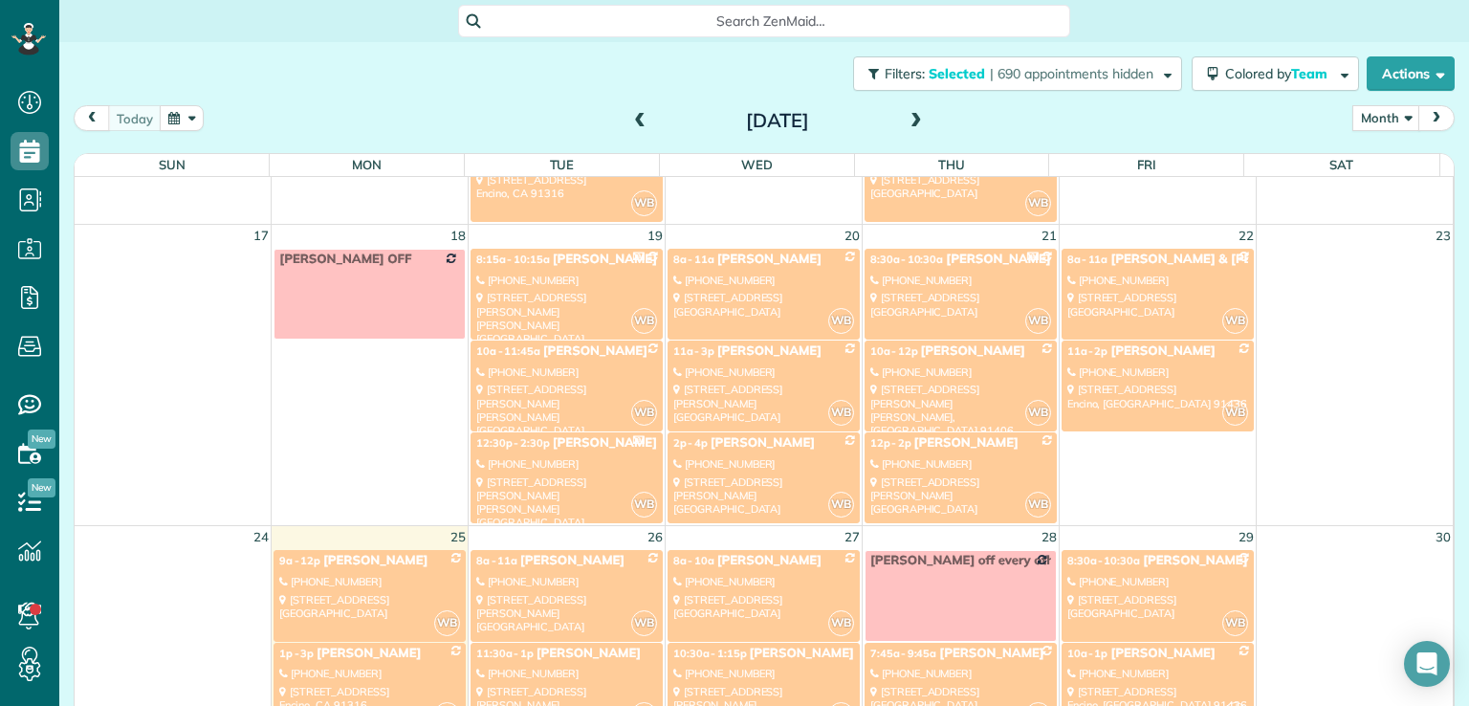
scroll to position [771, 0]
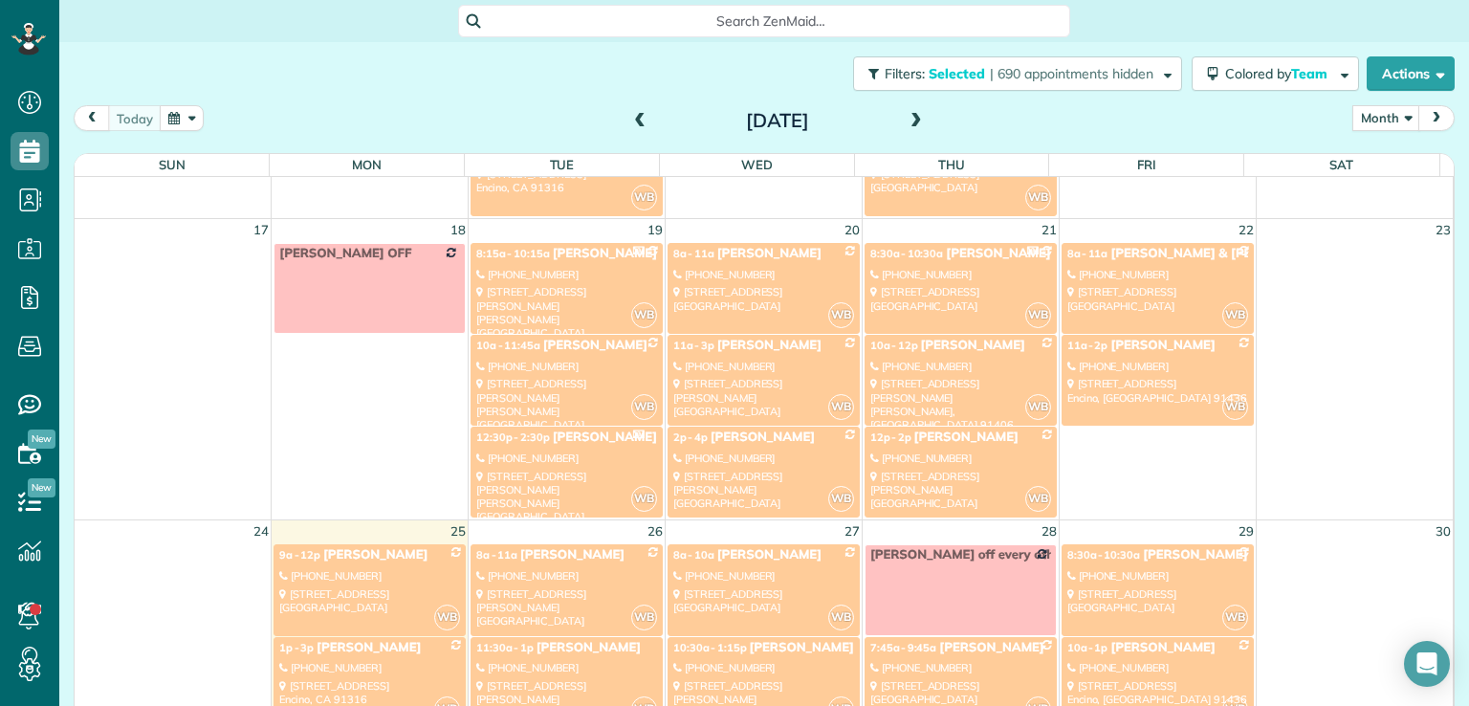
click at [761, 272] on div "[PHONE_NUMBER]" at bounding box center [763, 274] width 181 height 13
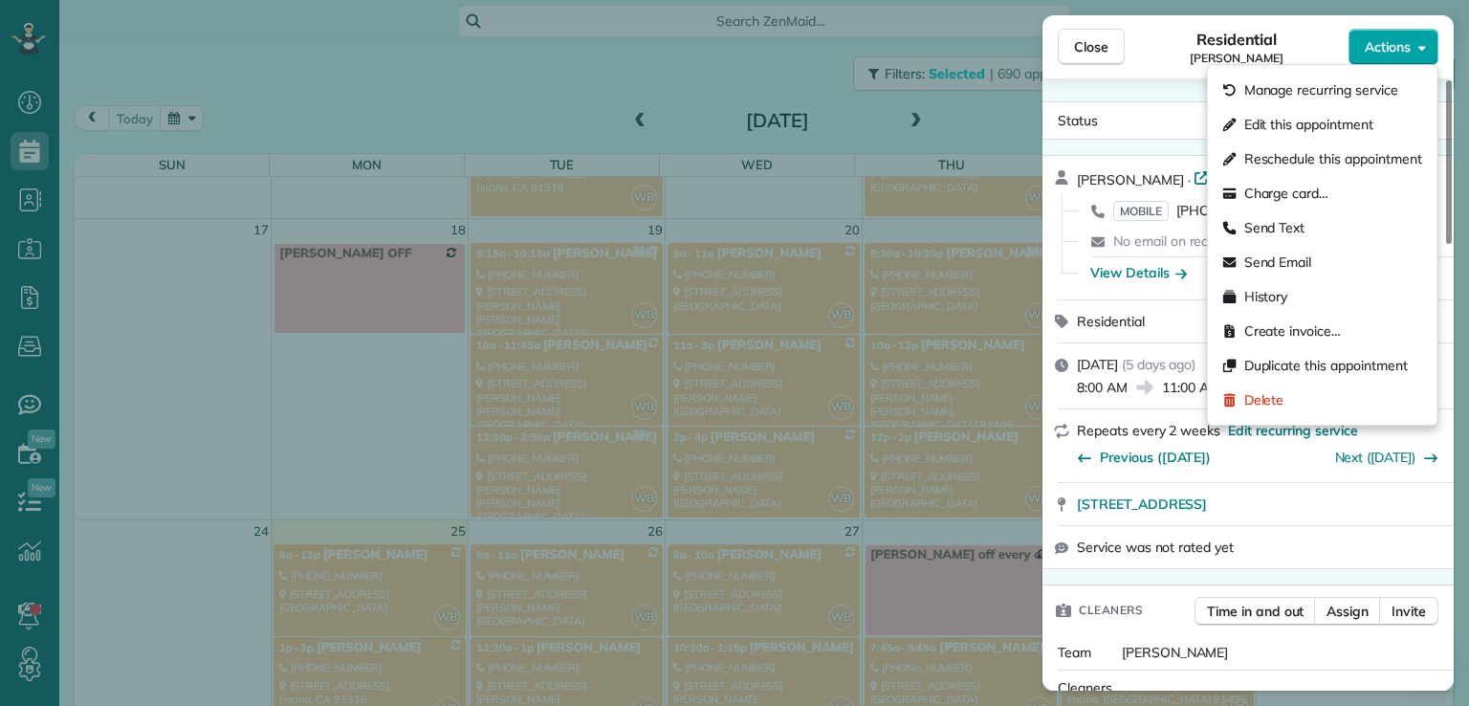
click at [1419, 47] on icon "button" at bounding box center [1422, 48] width 8 height 5
click at [1354, 116] on span "Edit this appointment" at bounding box center [1308, 124] width 129 height 19
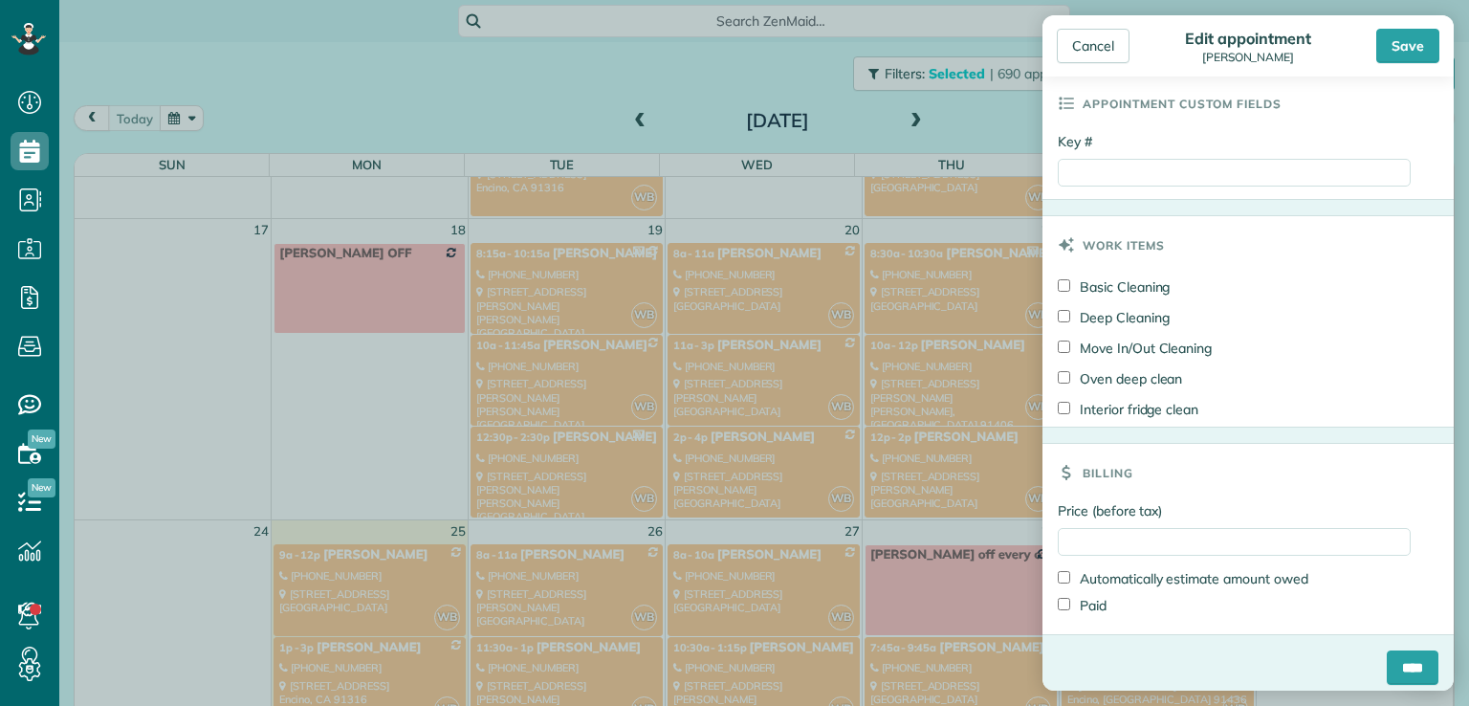
scroll to position [893, 0]
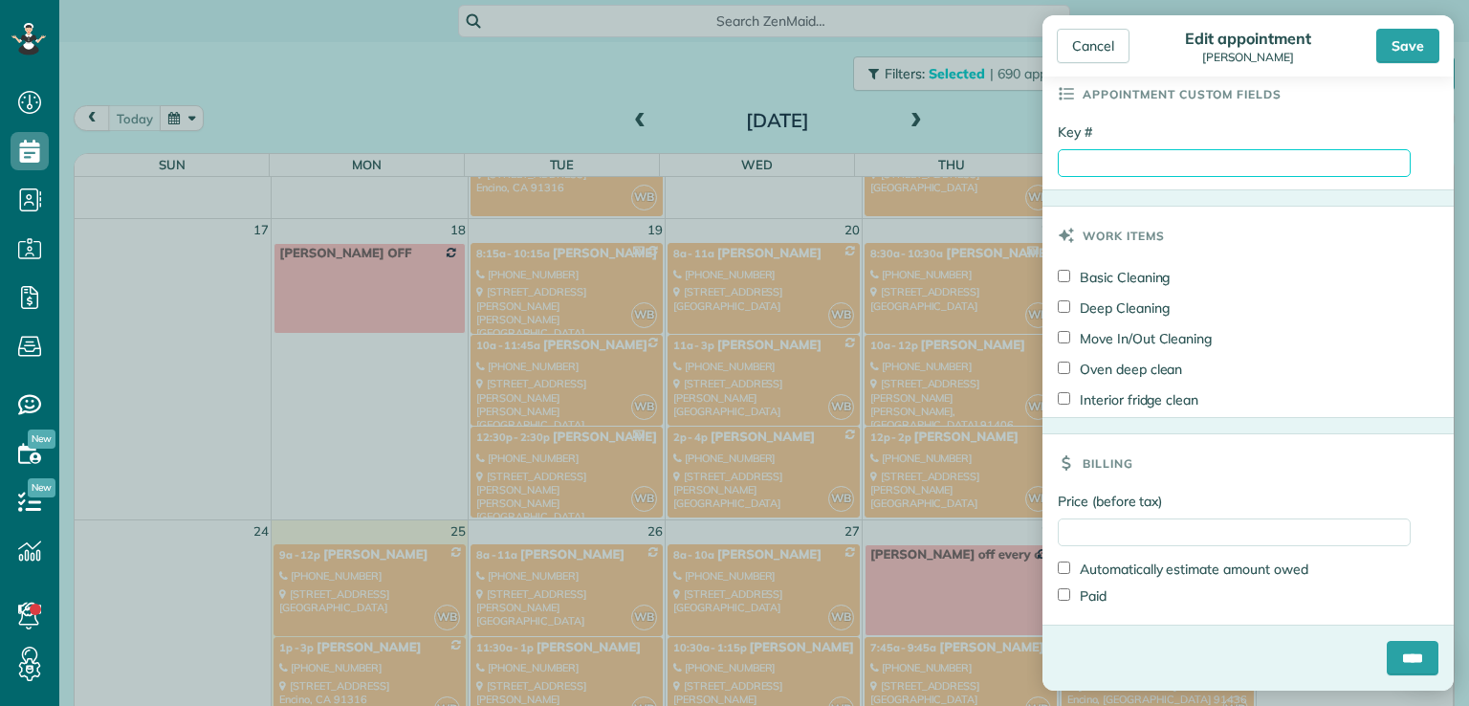
click at [1126, 164] on input "Key #" at bounding box center [1234, 163] width 353 height 28
type input "****"
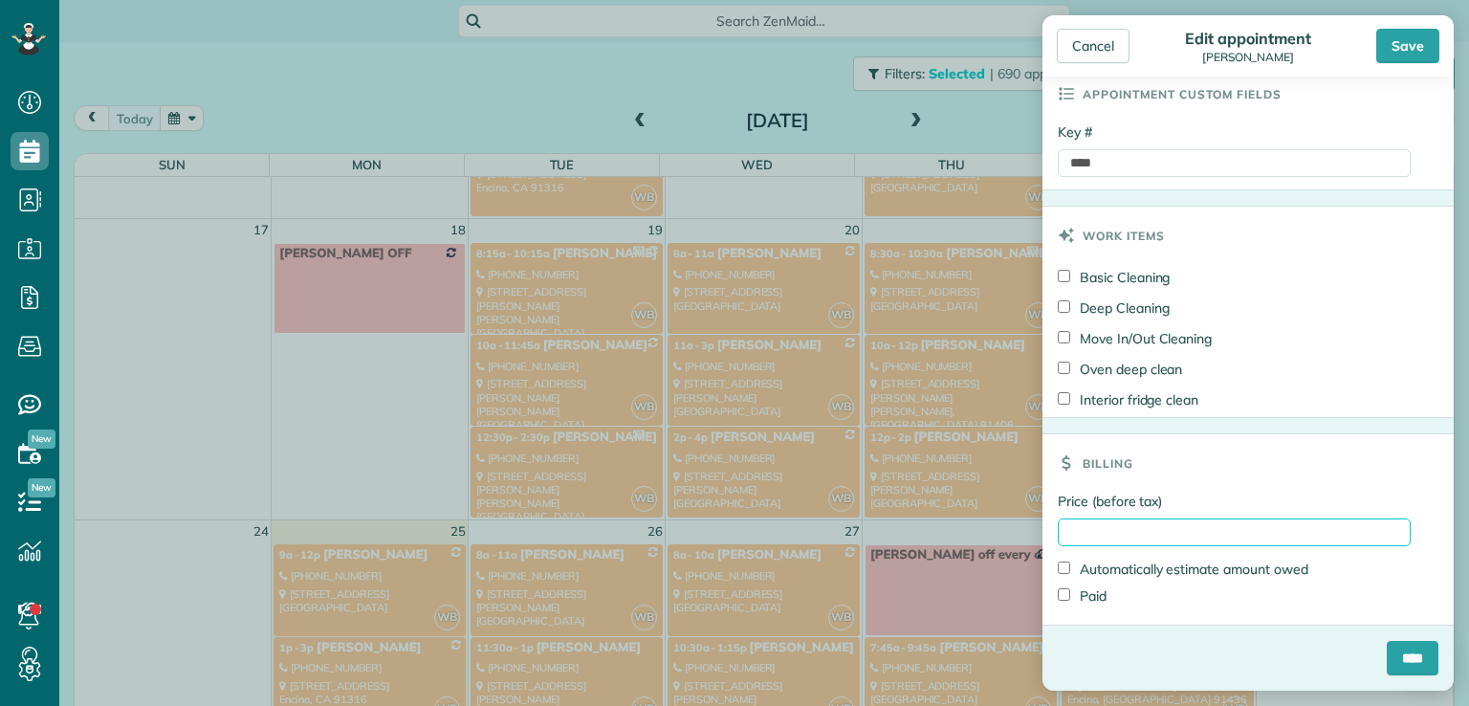
click at [1083, 524] on input "Price (before tax)" at bounding box center [1234, 532] width 353 height 28
type input "*****"
click at [1387, 653] on input "****" at bounding box center [1413, 658] width 52 height 34
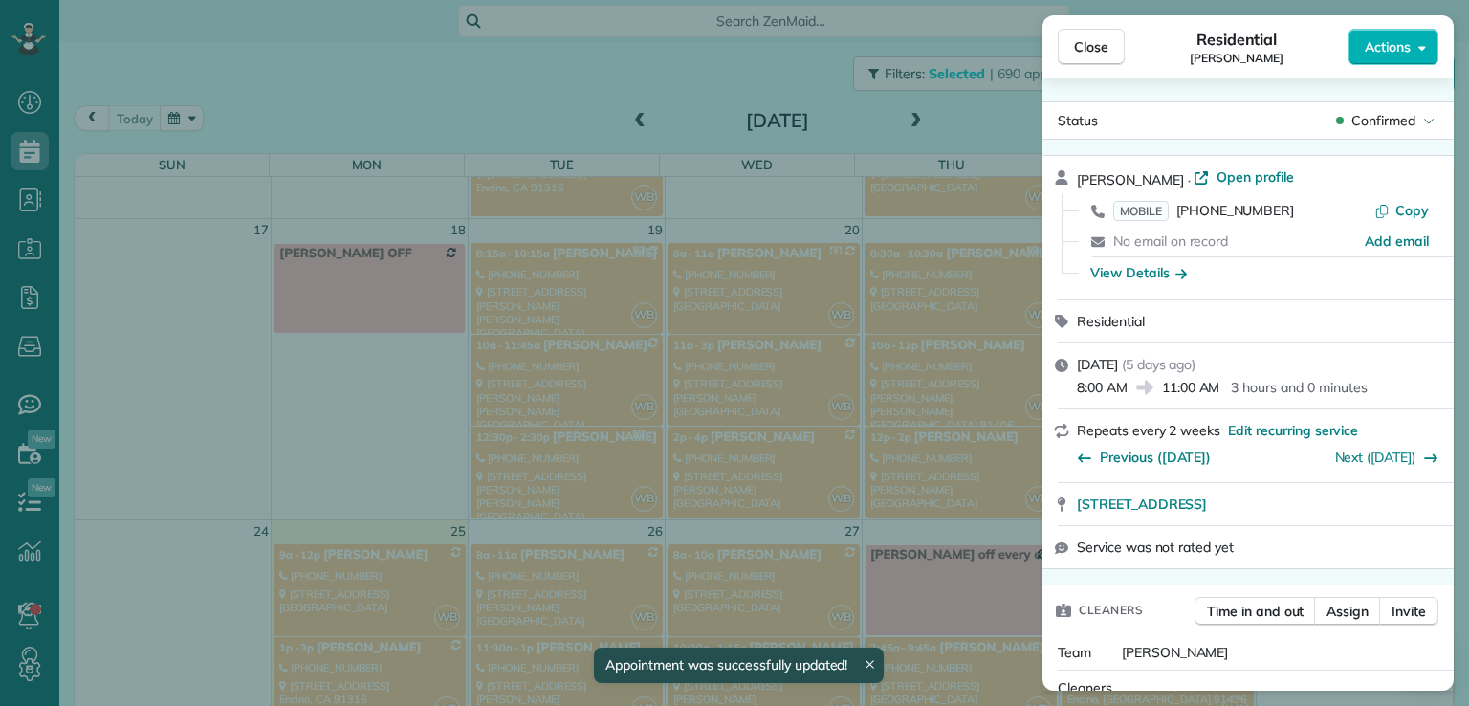
scroll to position [771, 0]
click at [1079, 37] on span "Close" at bounding box center [1091, 46] width 34 height 19
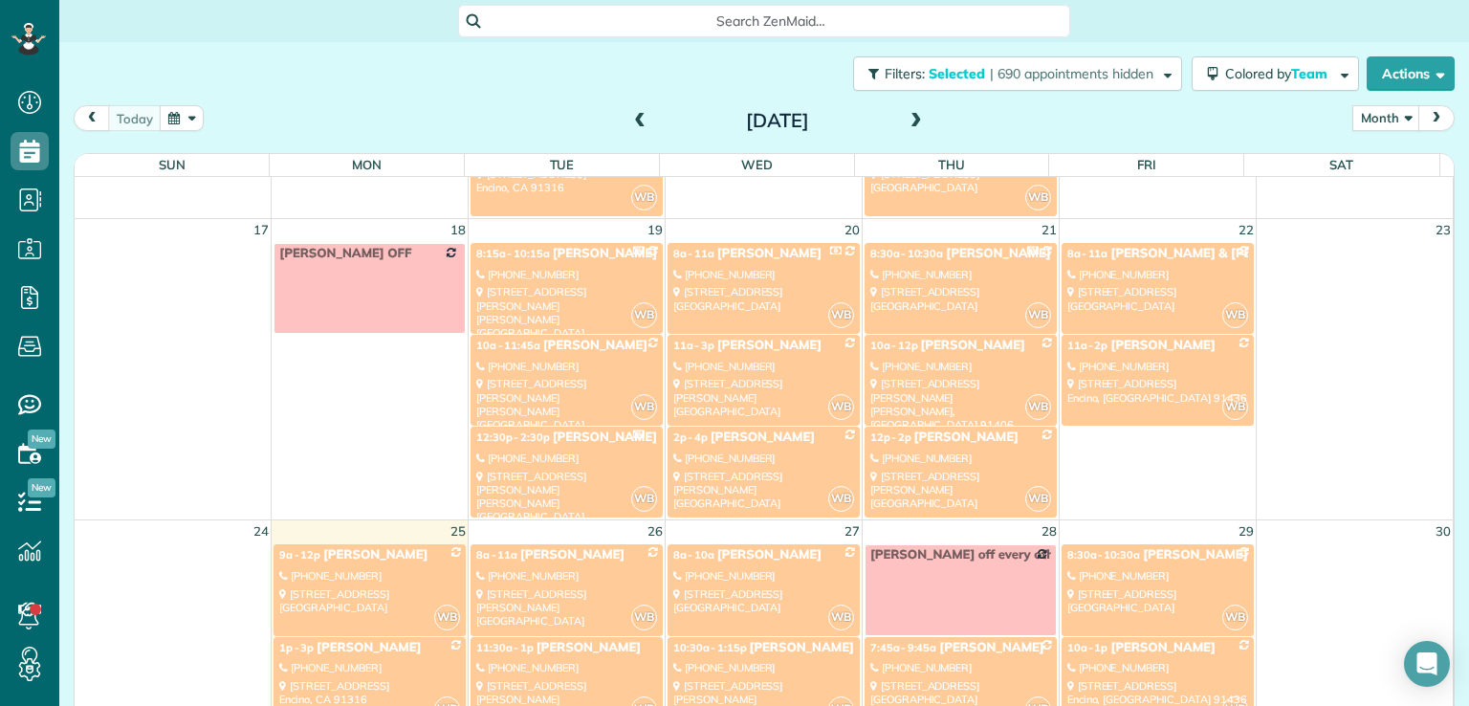
click at [959, 370] on link "WB 10a - 12p [PERSON_NAME] [PHONE_NUMBER] [STREET_ADDRESS][PERSON_NAME][PERSON_…" at bounding box center [961, 380] width 192 height 91
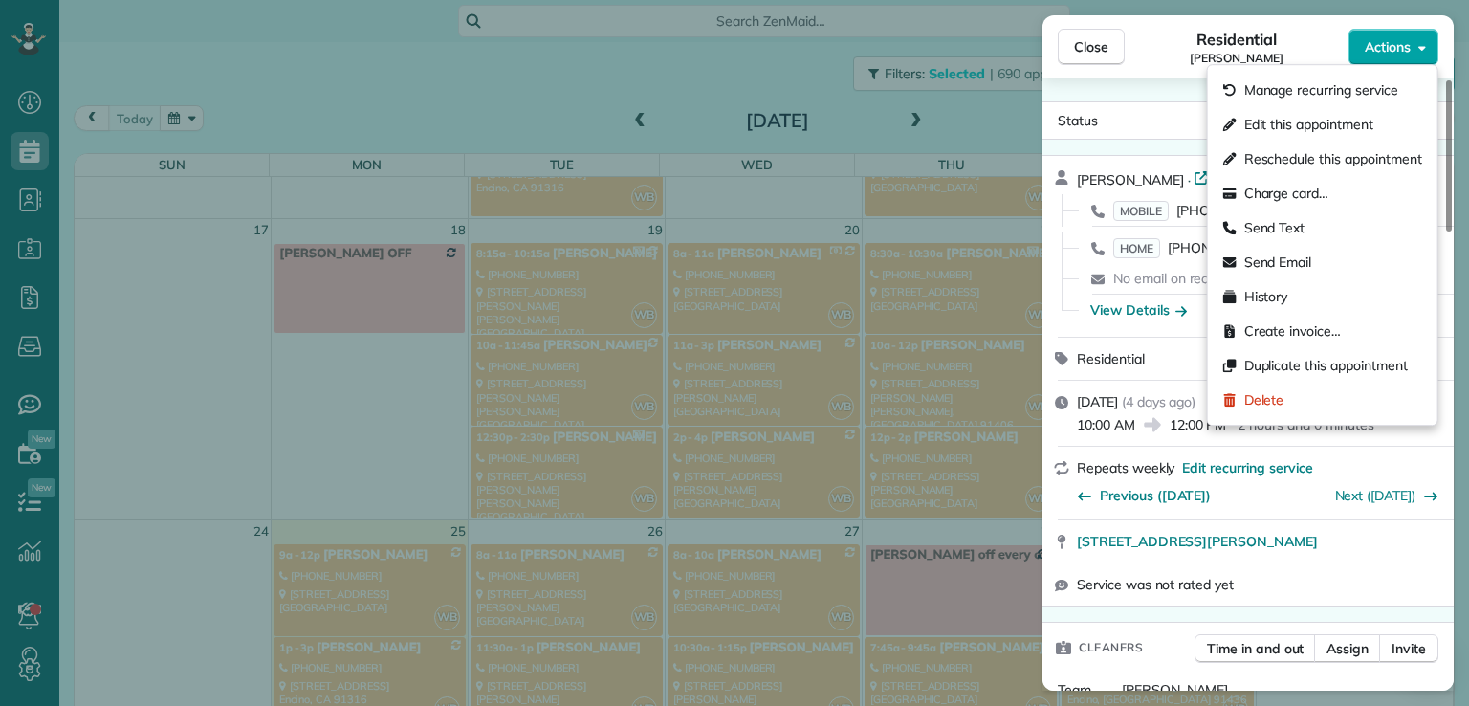
click at [1399, 42] on span "Actions" at bounding box center [1388, 46] width 46 height 19
click at [1325, 131] on span "Edit this appointment" at bounding box center [1308, 124] width 129 height 19
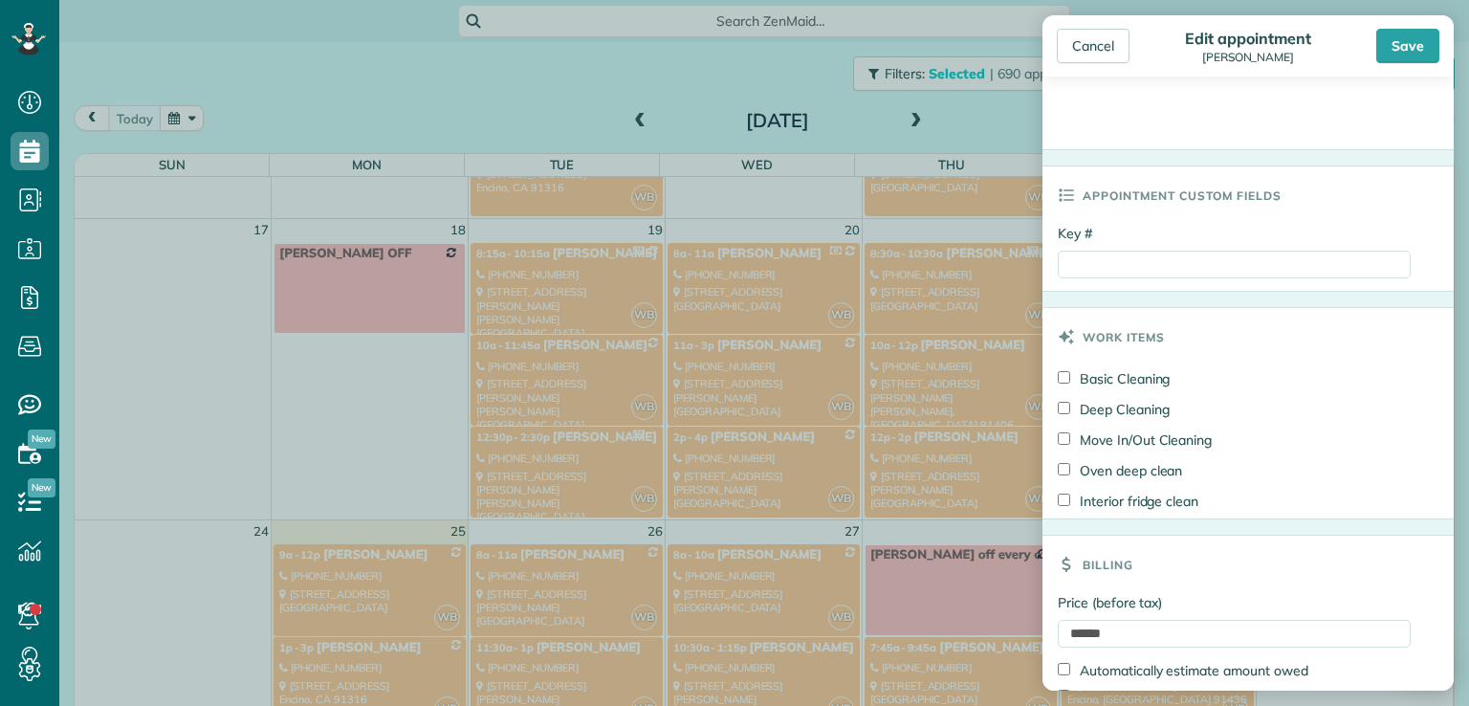
scroll to position [893, 0]
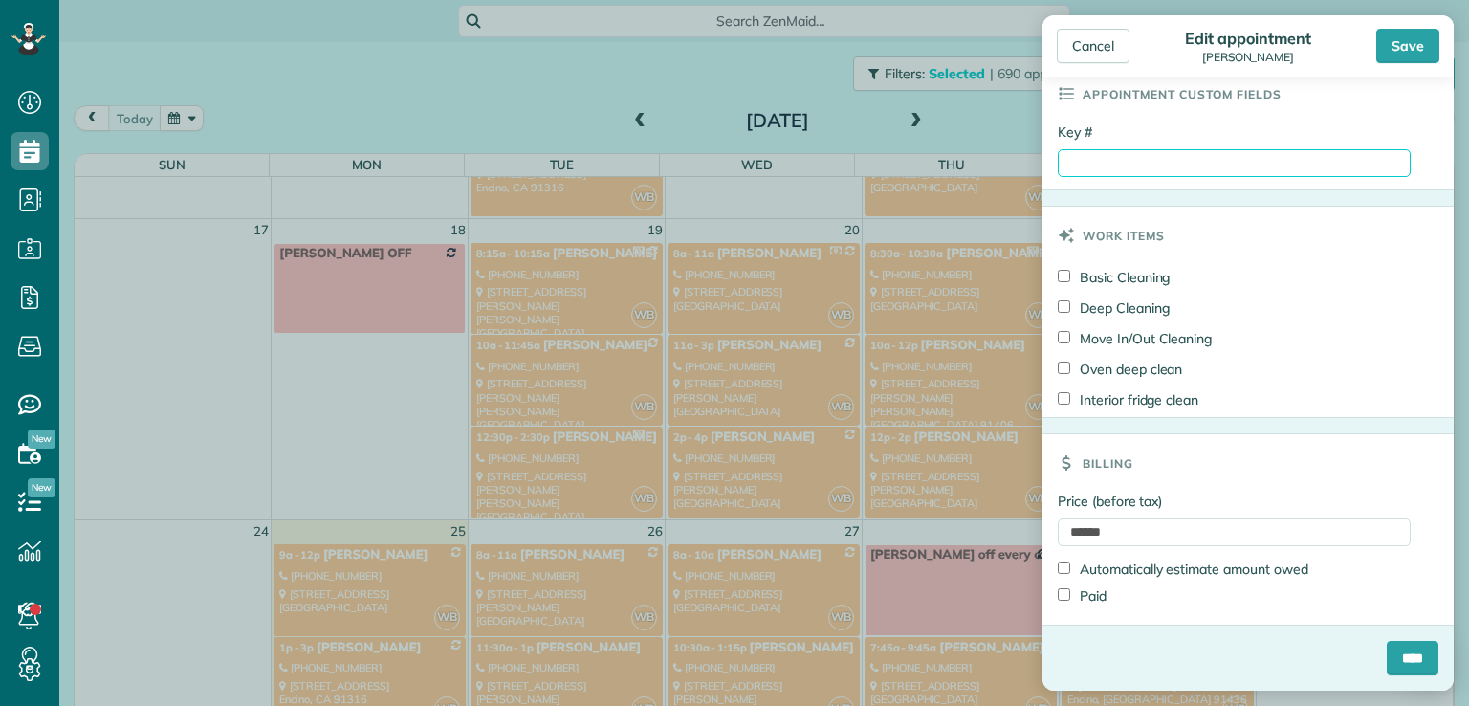
click at [1072, 158] on input "Key #" at bounding box center [1234, 163] width 353 height 28
type input "****"
click at [1387, 651] on input "****" at bounding box center [1413, 658] width 52 height 34
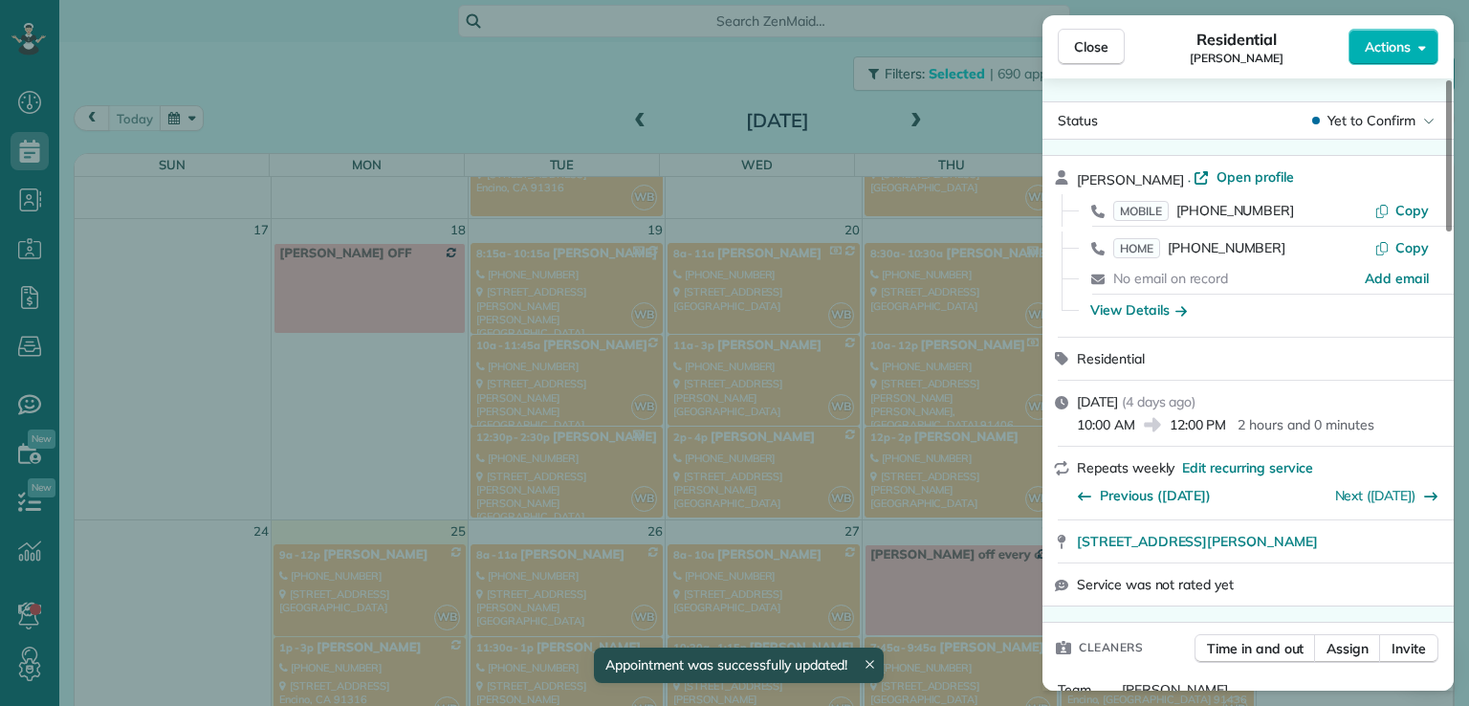
scroll to position [771, 0]
click at [1094, 58] on button "Close" at bounding box center [1091, 47] width 67 height 36
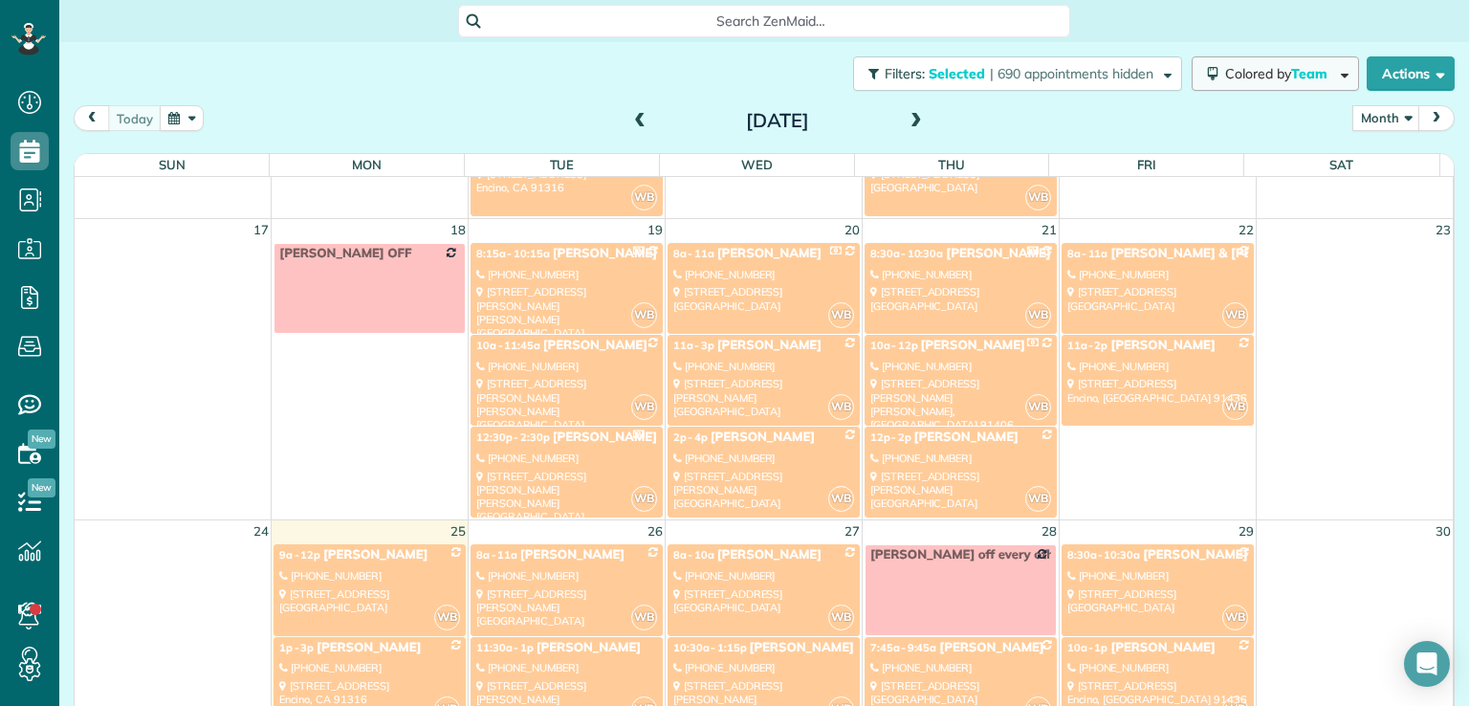
click at [1267, 74] on span "Colored by Team" at bounding box center [1279, 73] width 109 height 17
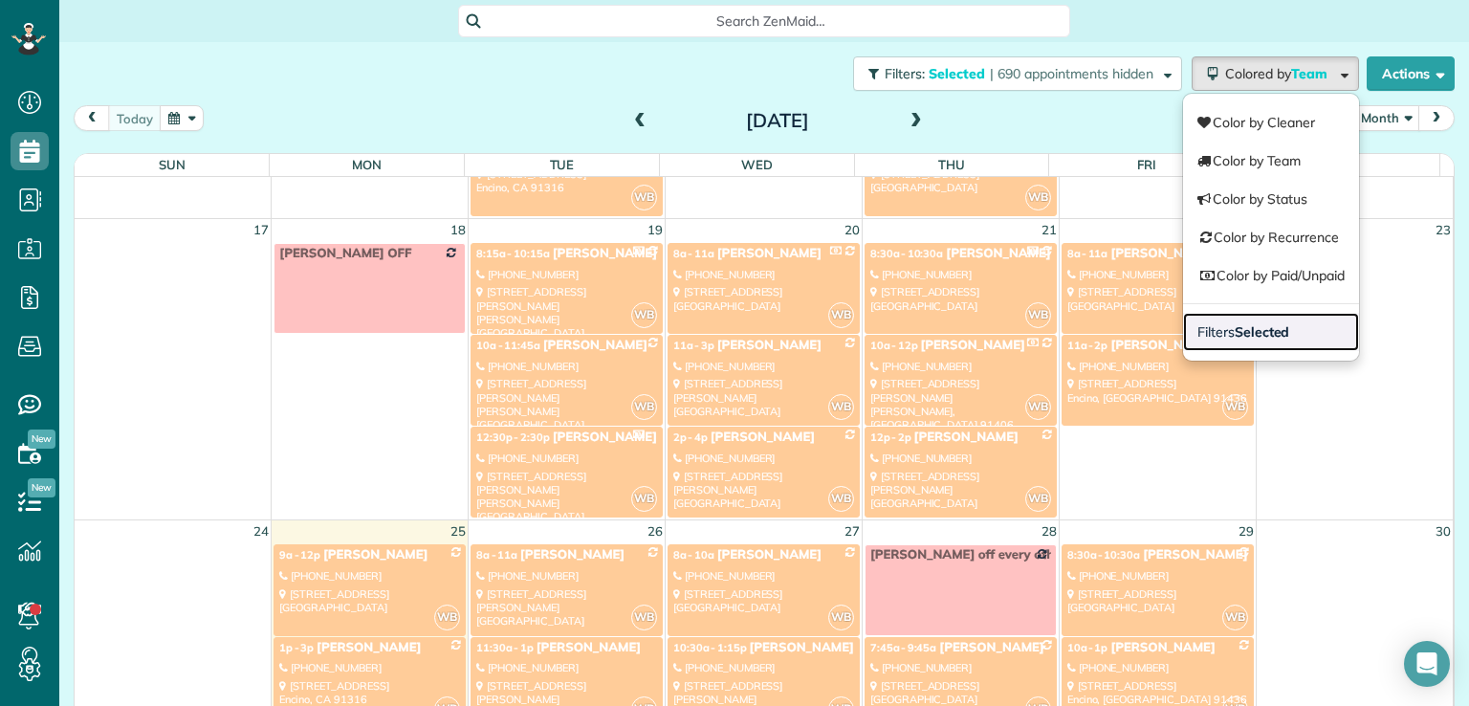
click at [1205, 337] on span "Filters Selected" at bounding box center [1243, 331] width 92 height 17
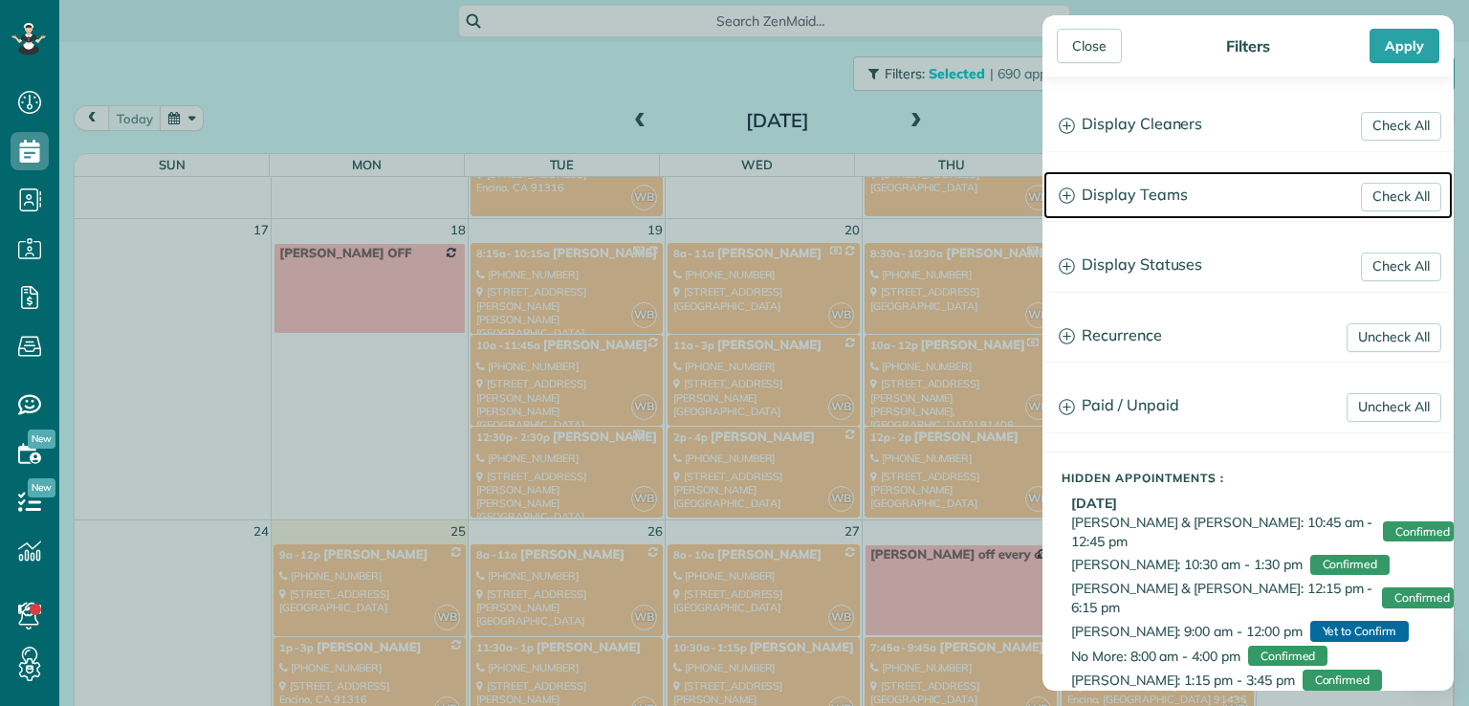
click at [1175, 186] on h3 "Display Teams" at bounding box center [1247, 195] width 409 height 49
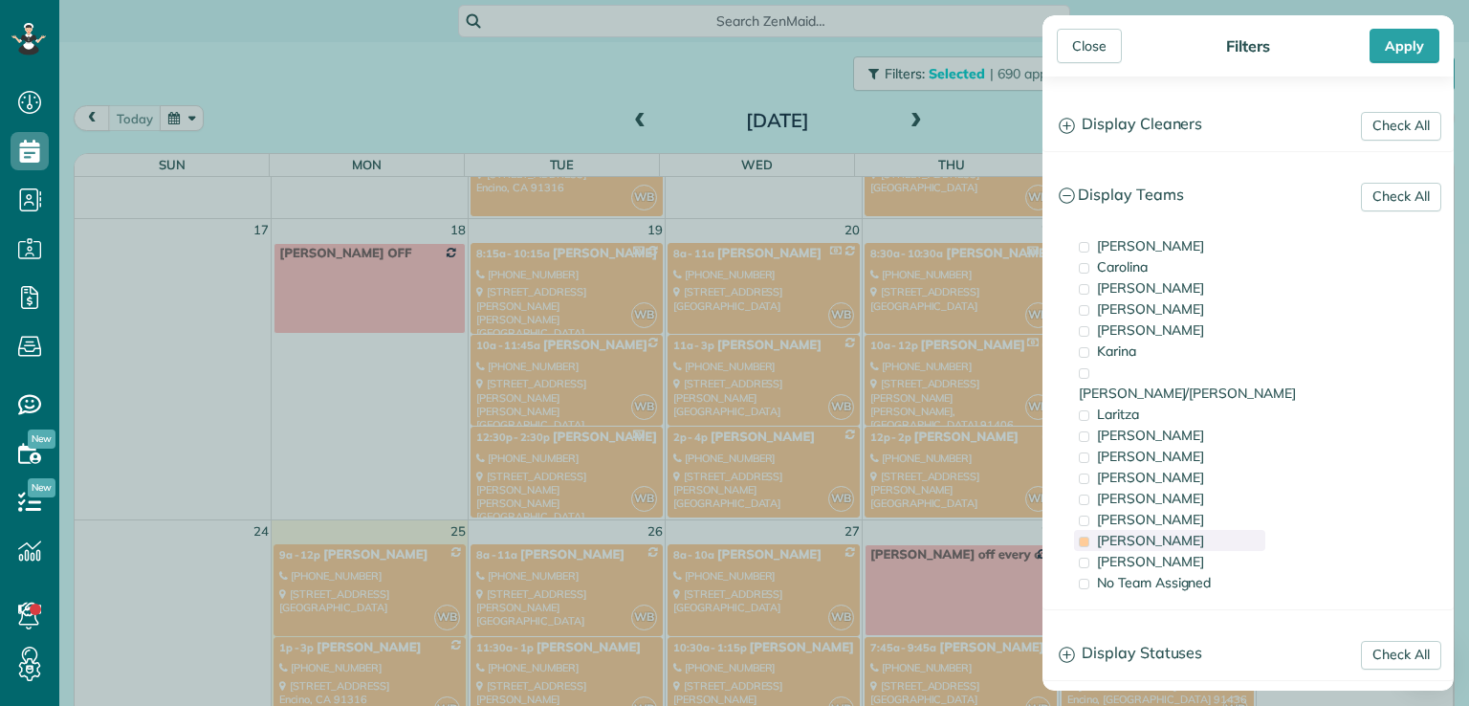
click at [1091, 530] on div "[PERSON_NAME]" at bounding box center [1169, 540] width 191 height 21
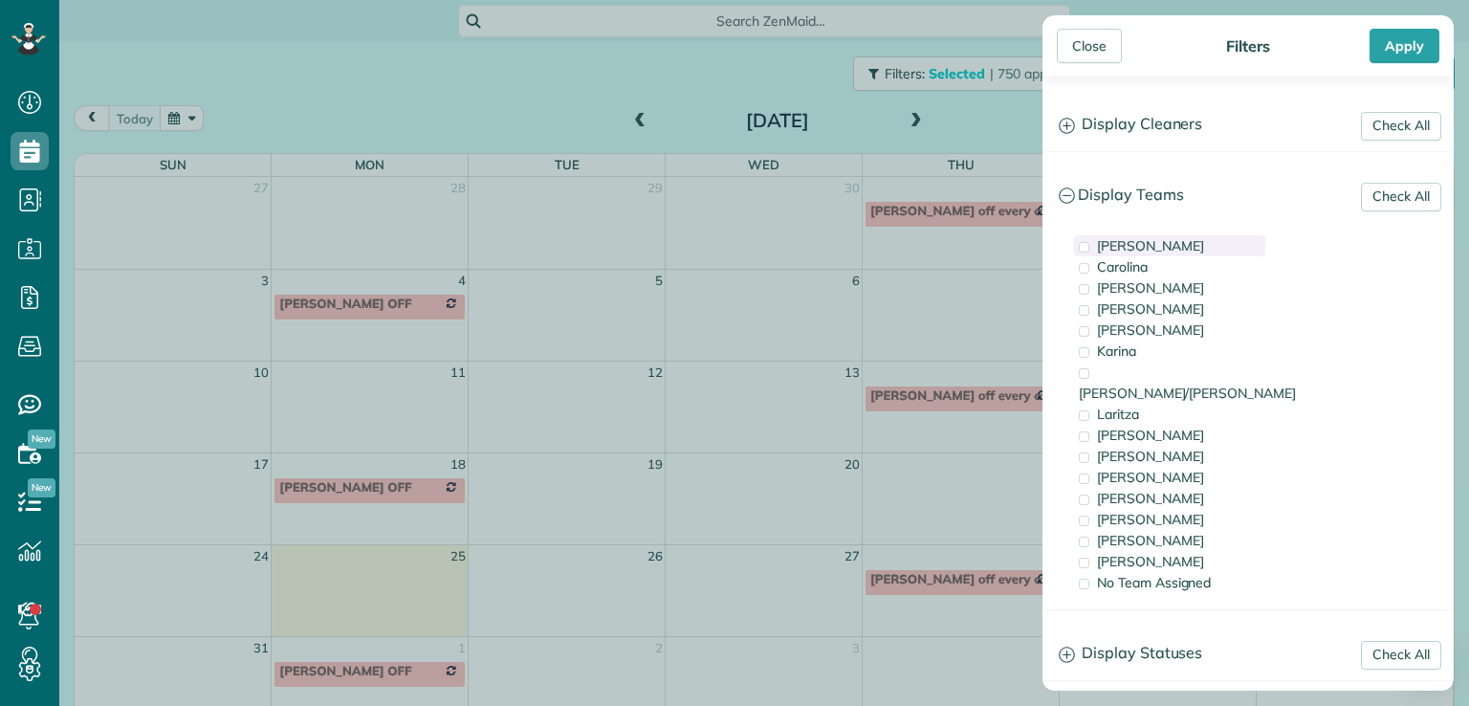
click at [1124, 250] on span "[PERSON_NAME]" at bounding box center [1150, 245] width 107 height 17
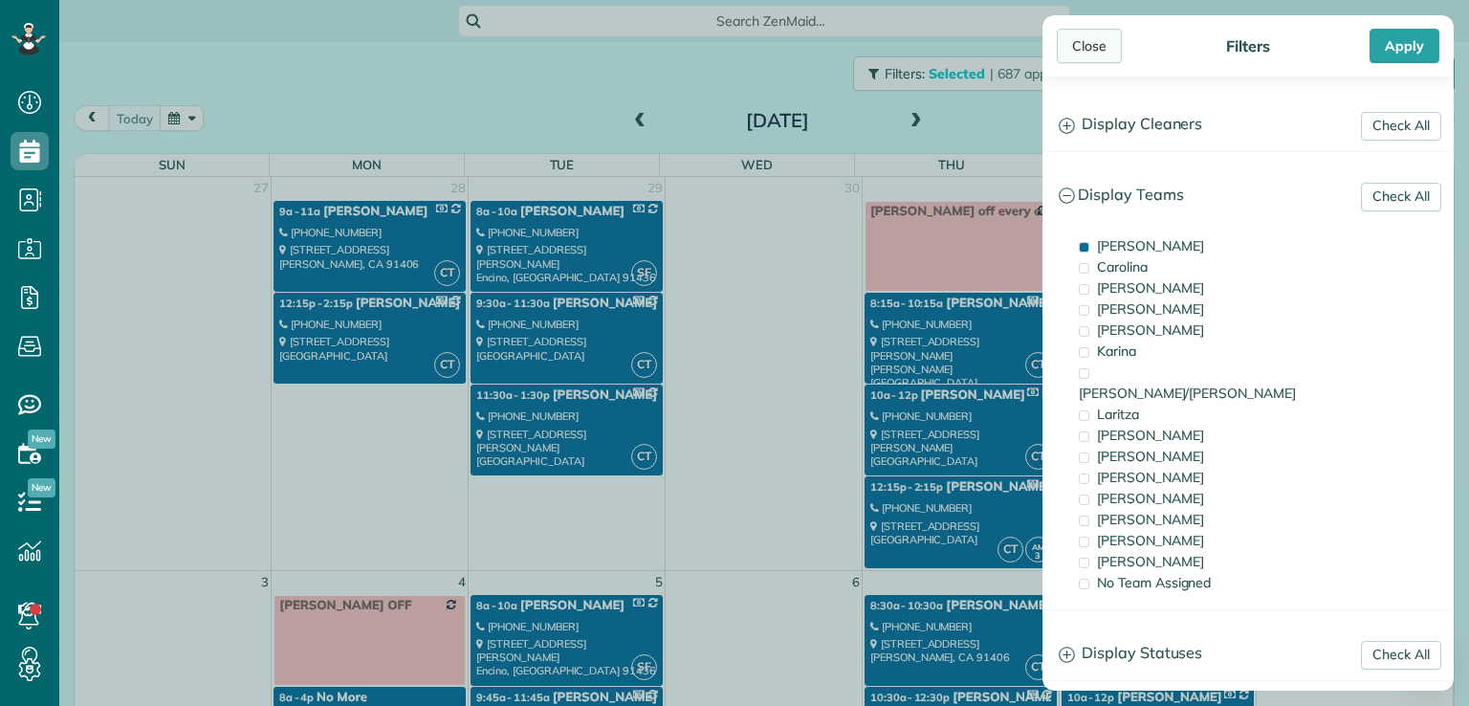
click at [1084, 37] on div "Close" at bounding box center [1089, 46] width 65 height 34
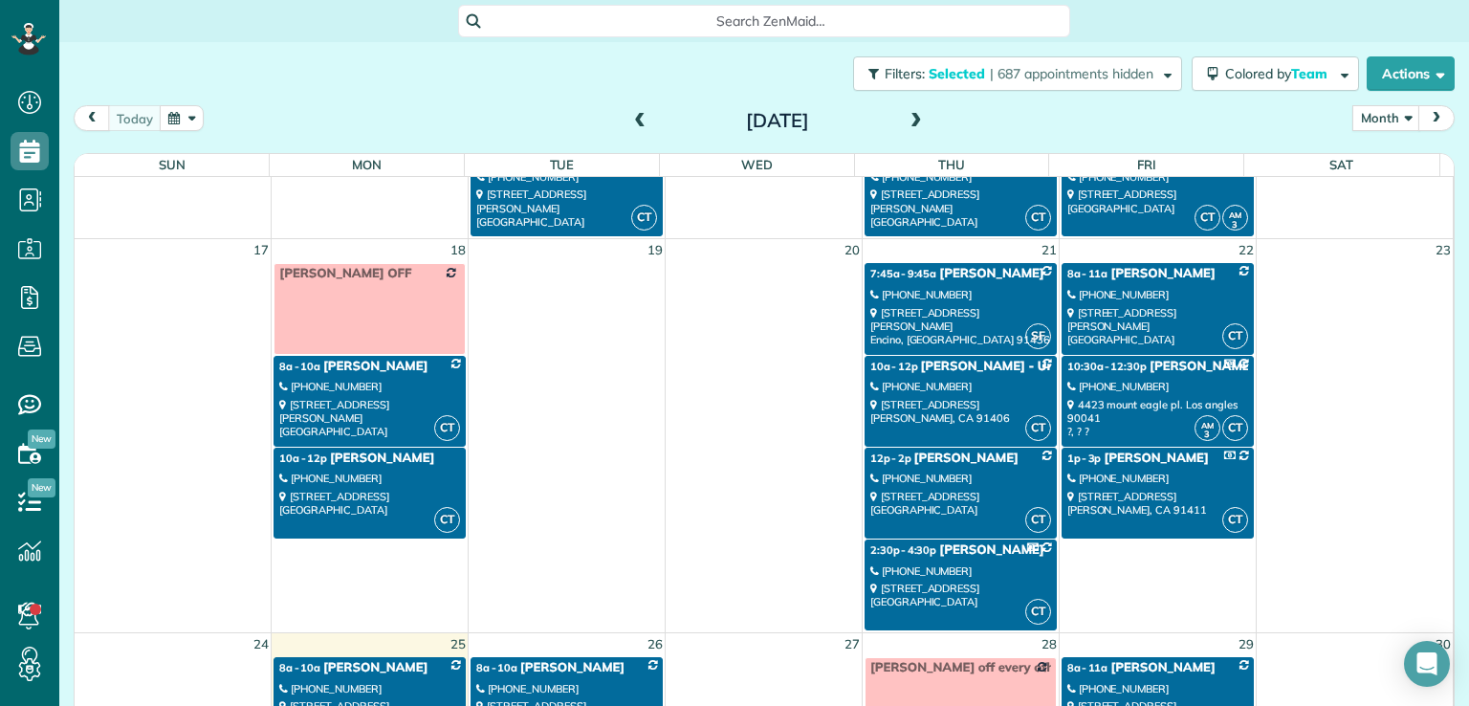
scroll to position [1029, 0]
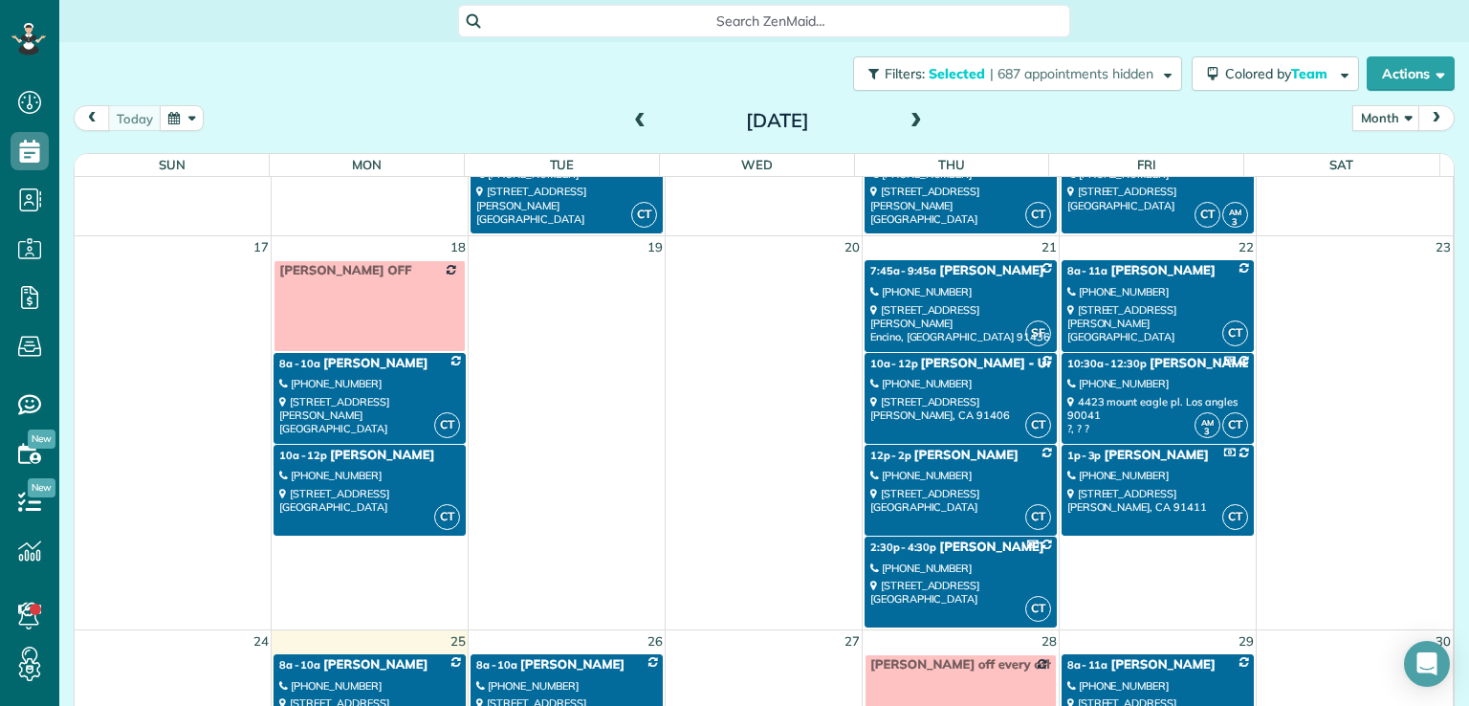
click at [365, 379] on div "[PHONE_NUMBER]" at bounding box center [369, 383] width 181 height 13
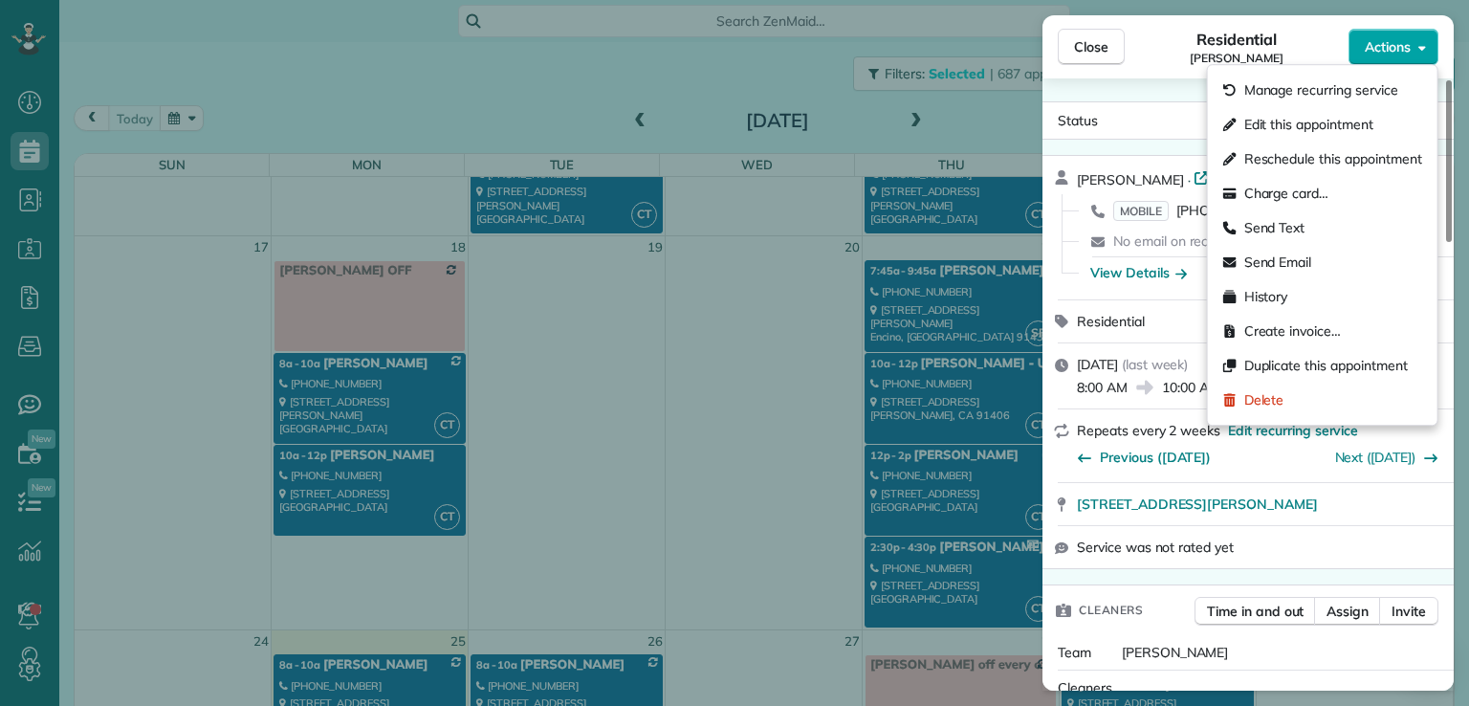
click at [1384, 59] on button "Actions" at bounding box center [1393, 47] width 90 height 36
click at [1350, 126] on span "Edit this appointment" at bounding box center [1308, 124] width 129 height 19
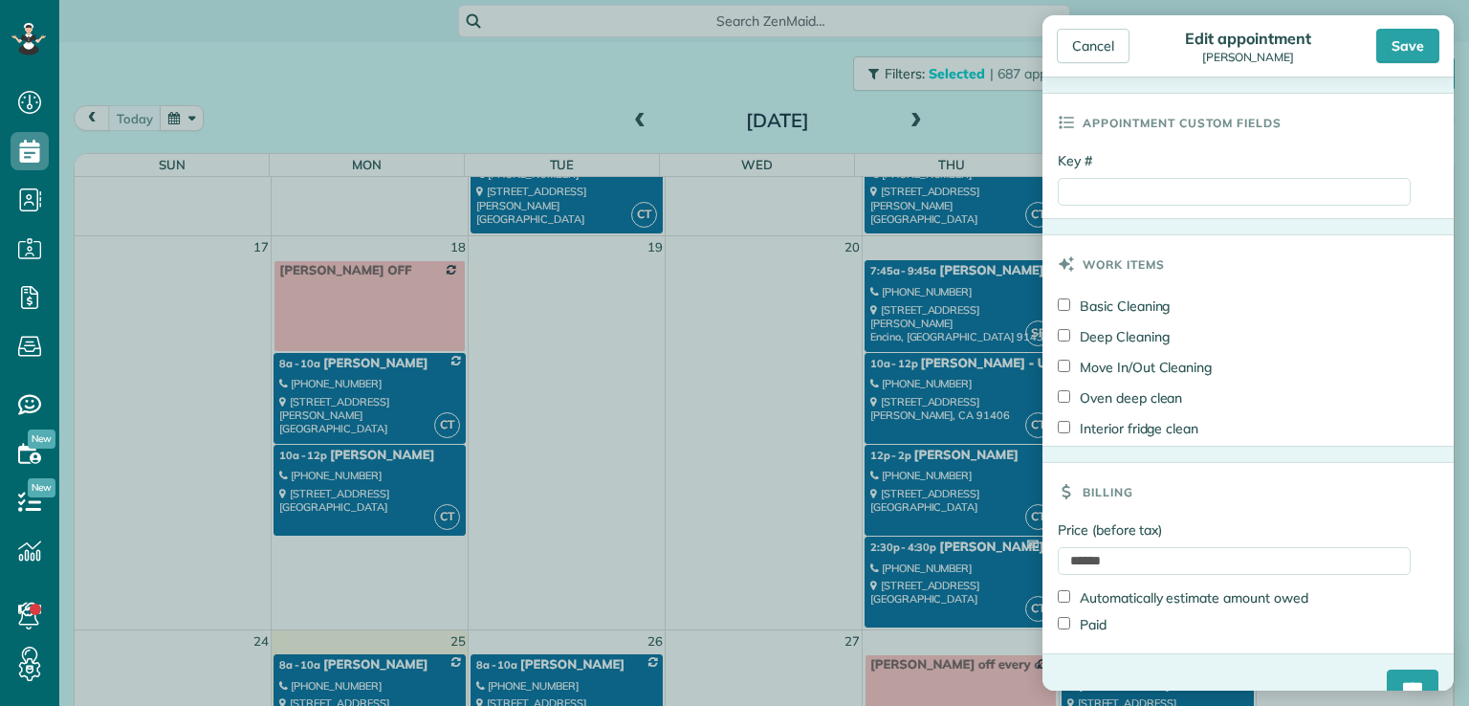
scroll to position [893, 0]
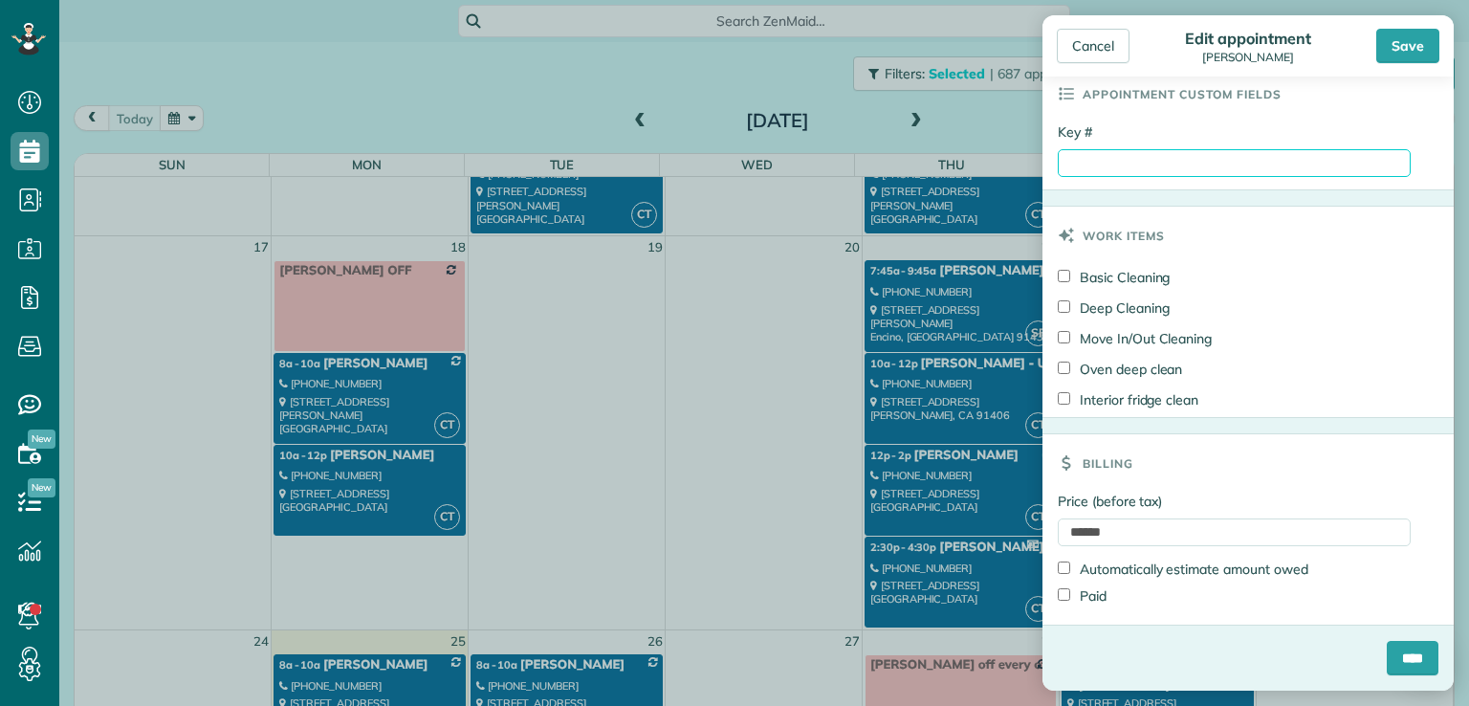
click at [1098, 165] on input "Key #" at bounding box center [1234, 163] width 353 height 28
type input "****"
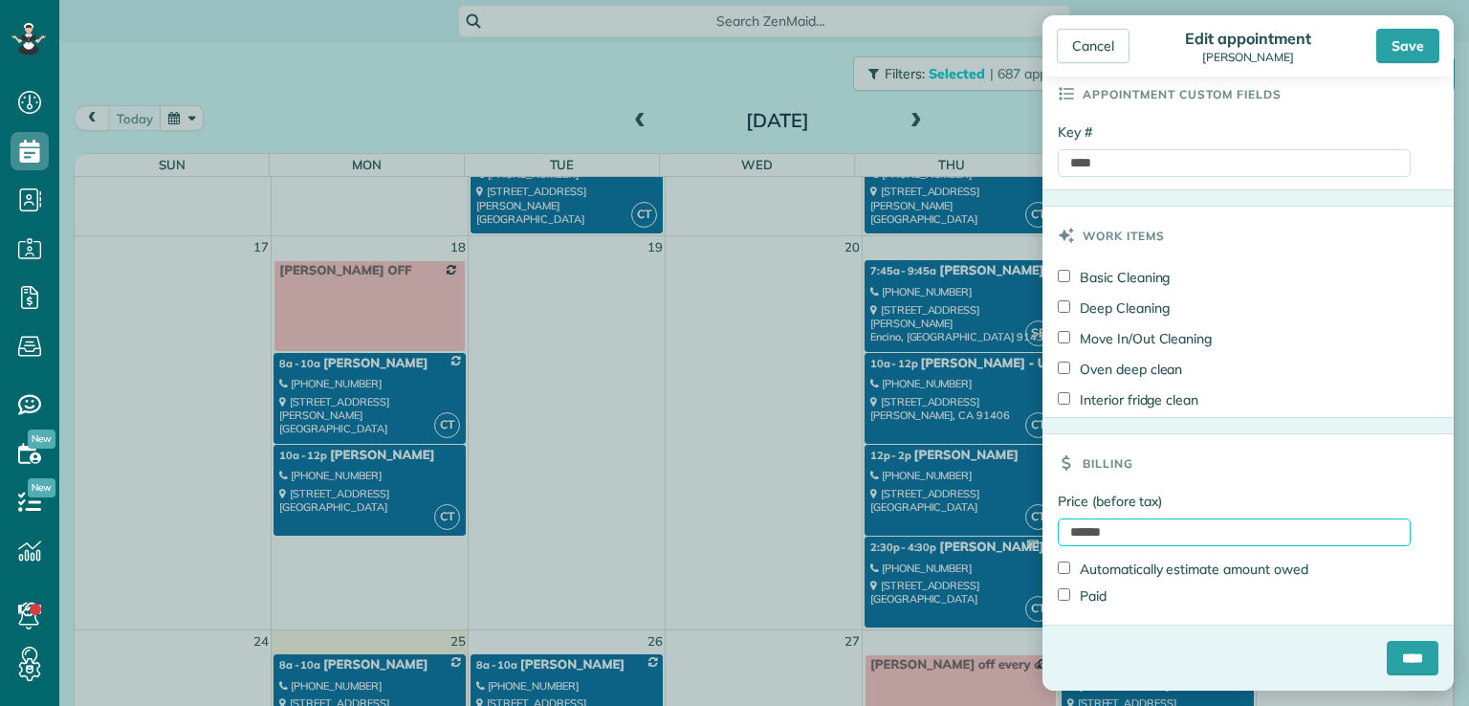
click at [1091, 533] on input "******" at bounding box center [1234, 532] width 353 height 28
type input "******"
click at [1402, 650] on input "****" at bounding box center [1413, 658] width 52 height 34
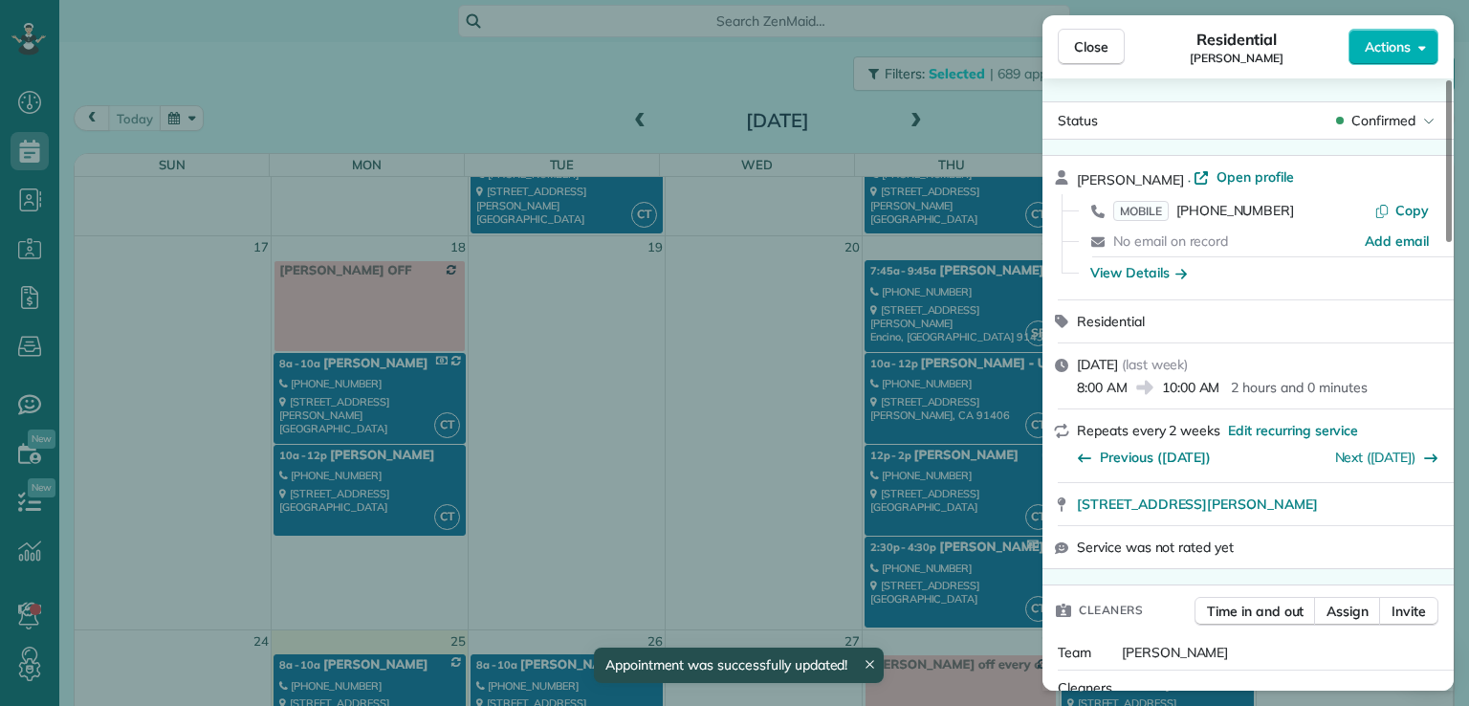
scroll to position [1029, 0]
click at [1101, 44] on span "Close" at bounding box center [1091, 46] width 34 height 19
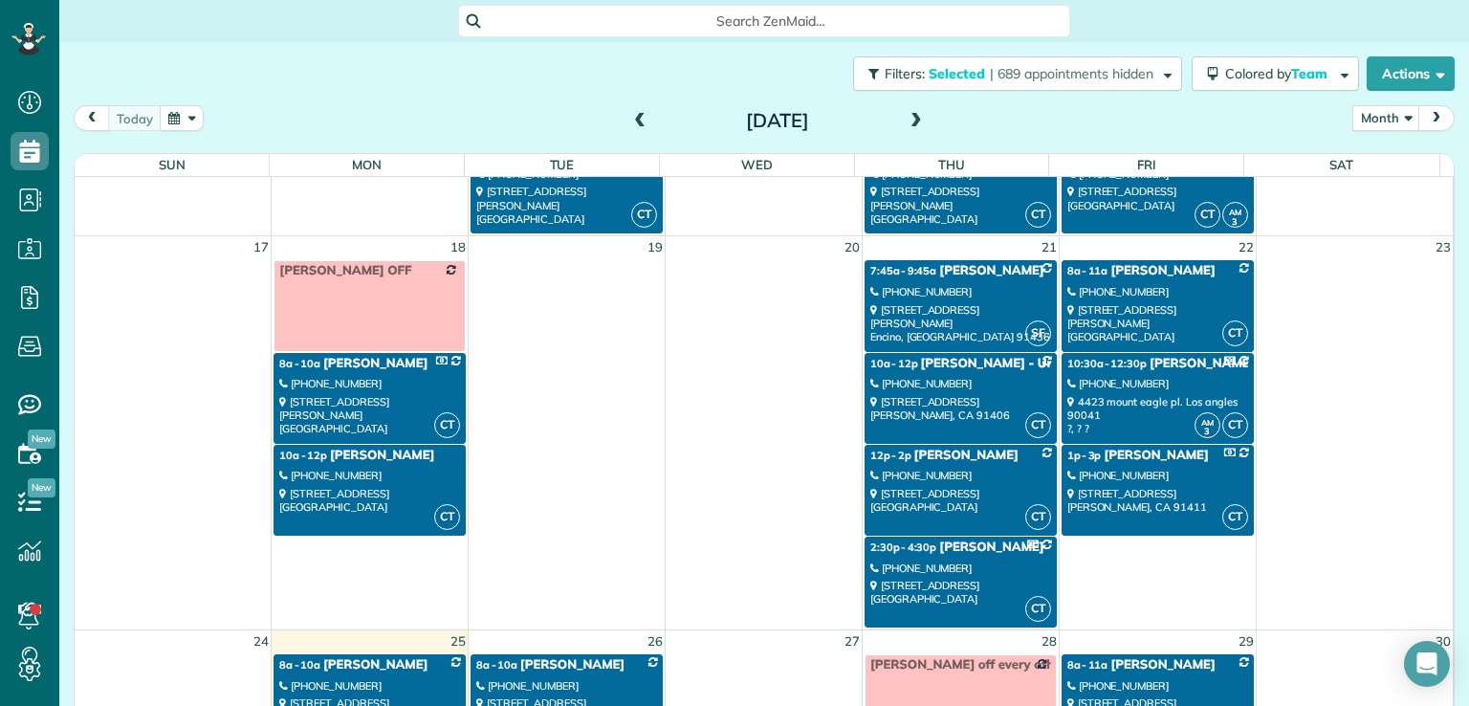
click at [1104, 310] on div "[STREET_ADDRESS][PERSON_NAME]" at bounding box center [1157, 323] width 181 height 41
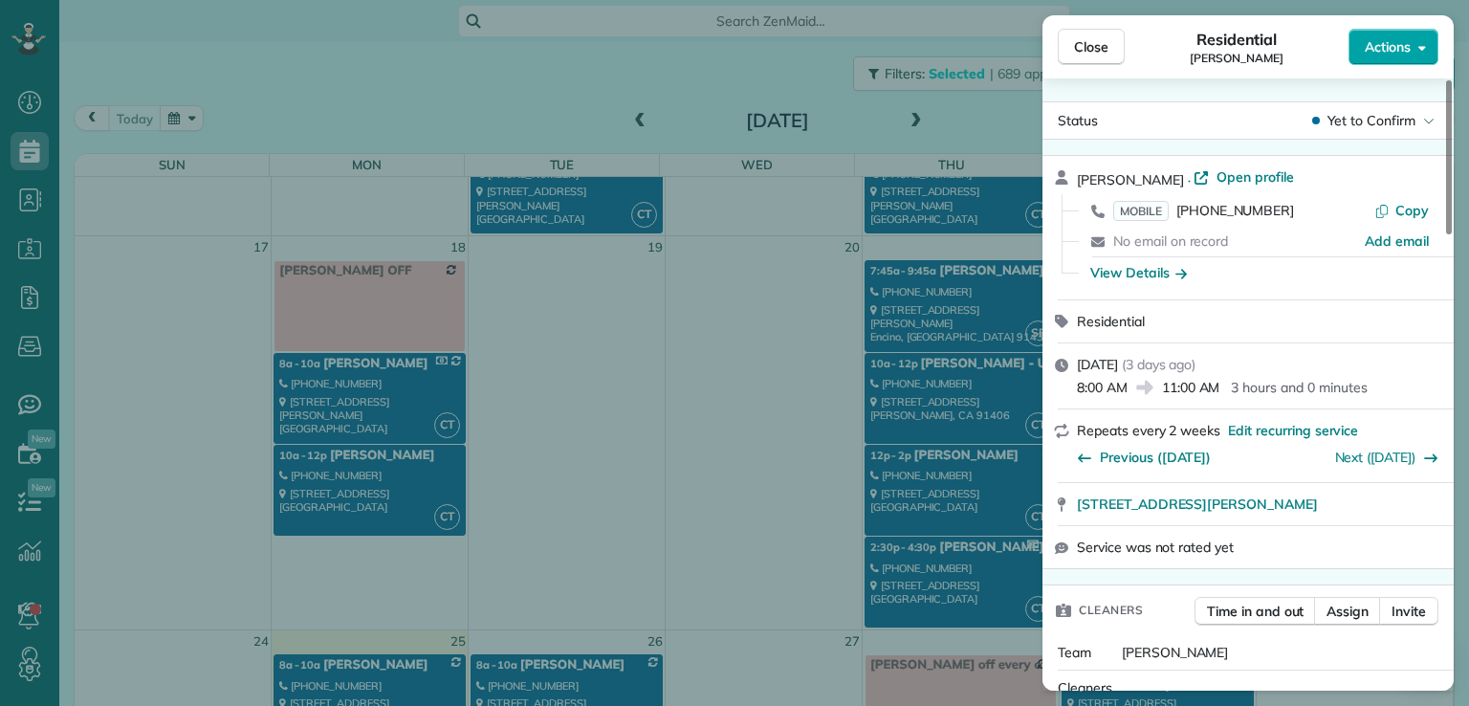
click at [1362, 58] on button "Actions" at bounding box center [1393, 47] width 90 height 36
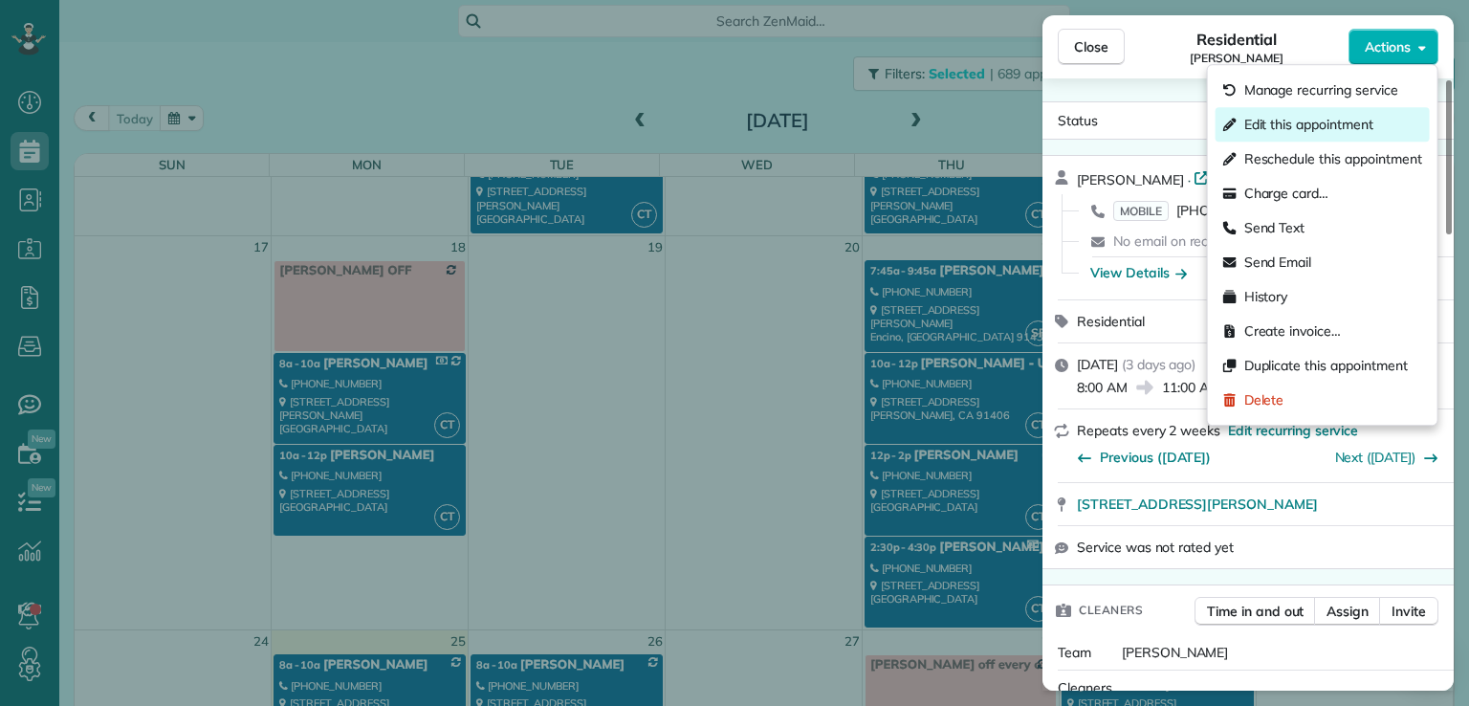
click at [1332, 125] on span "Edit this appointment" at bounding box center [1308, 124] width 129 height 19
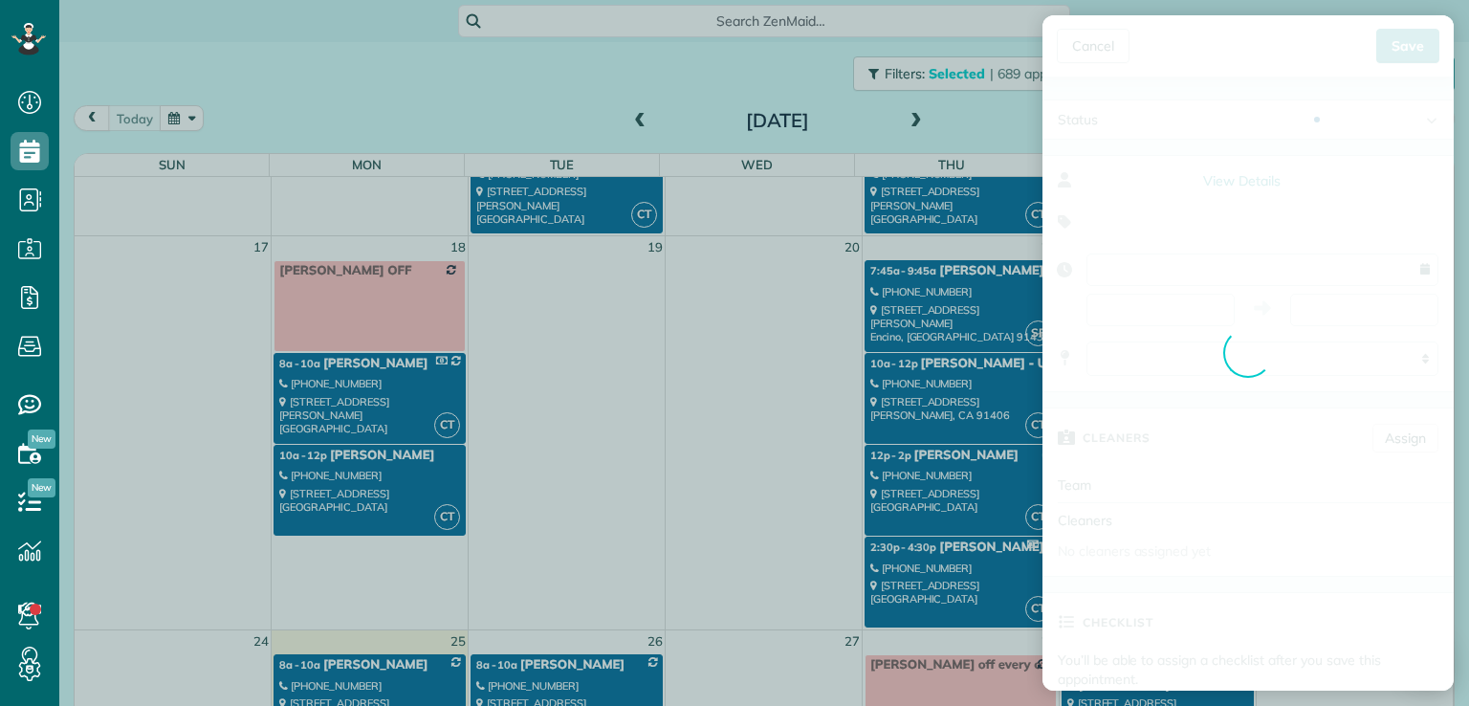
type input "**********"
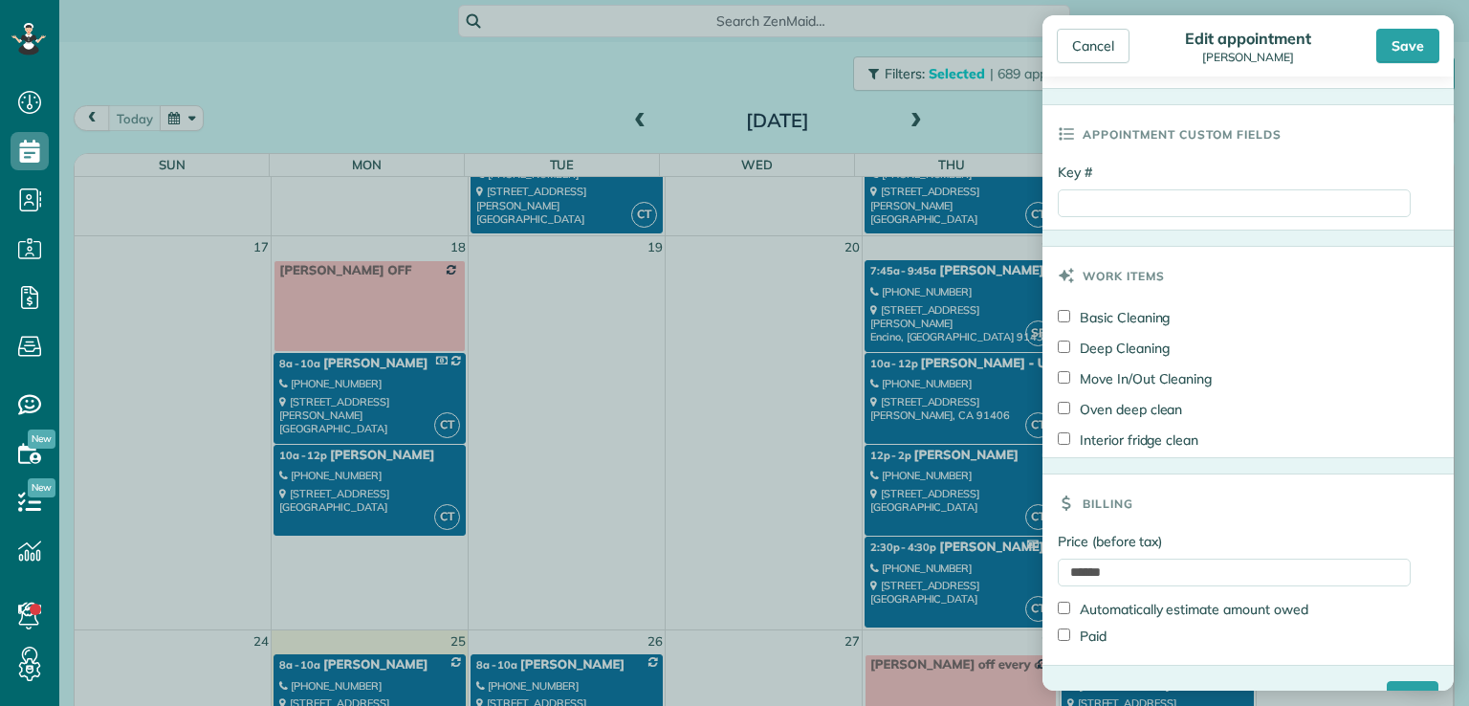
scroll to position [893, 0]
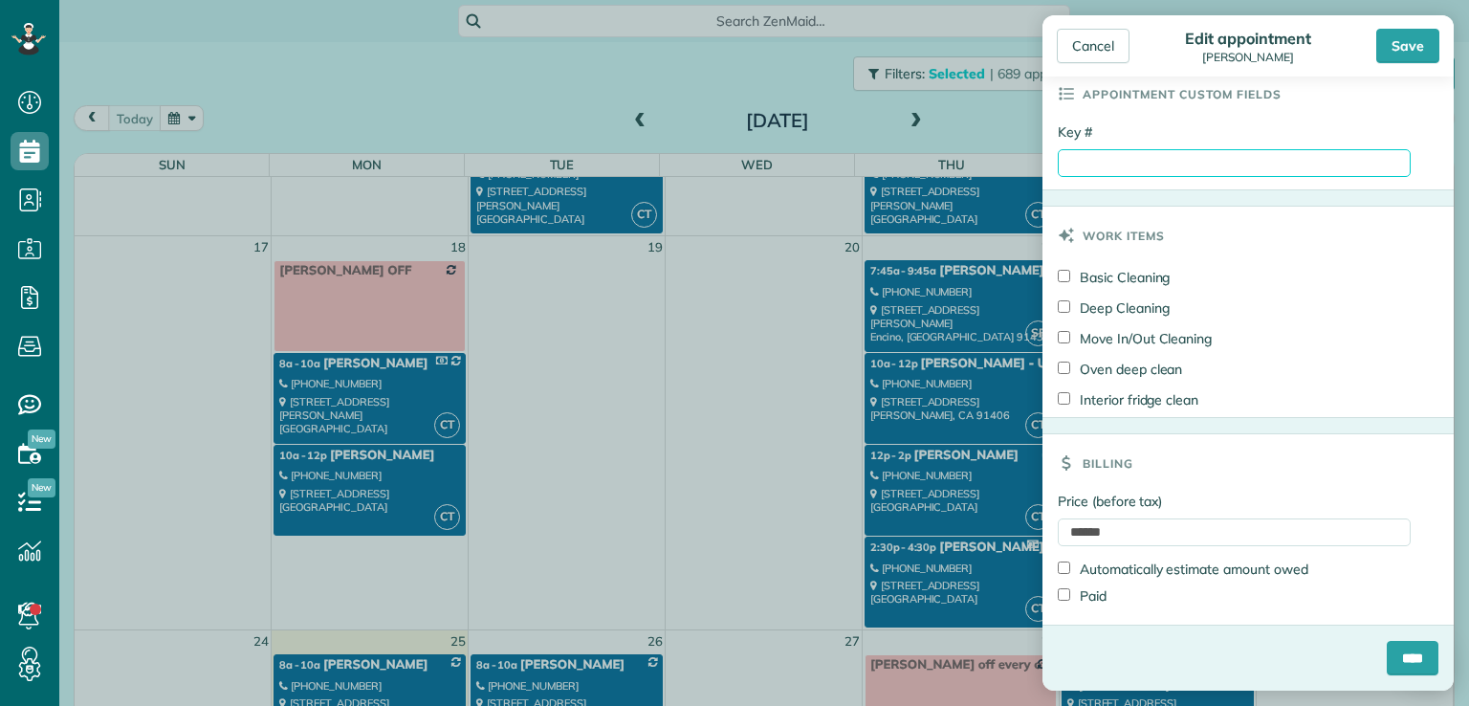
click at [1075, 156] on input "Key #" at bounding box center [1234, 163] width 353 height 28
type input "**********"
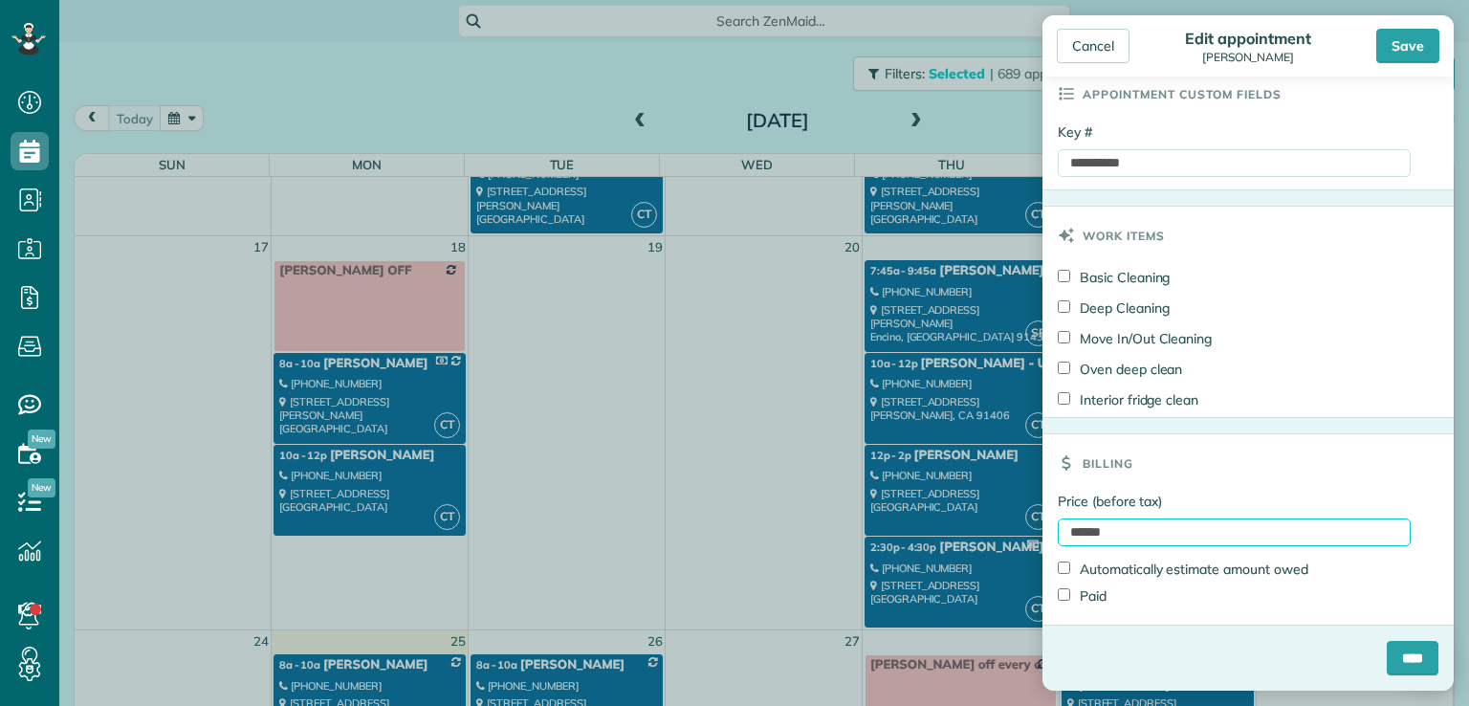
click at [1086, 533] on input "******" at bounding box center [1234, 532] width 353 height 28
type input "*******"
click at [1401, 655] on input "****" at bounding box center [1413, 658] width 52 height 34
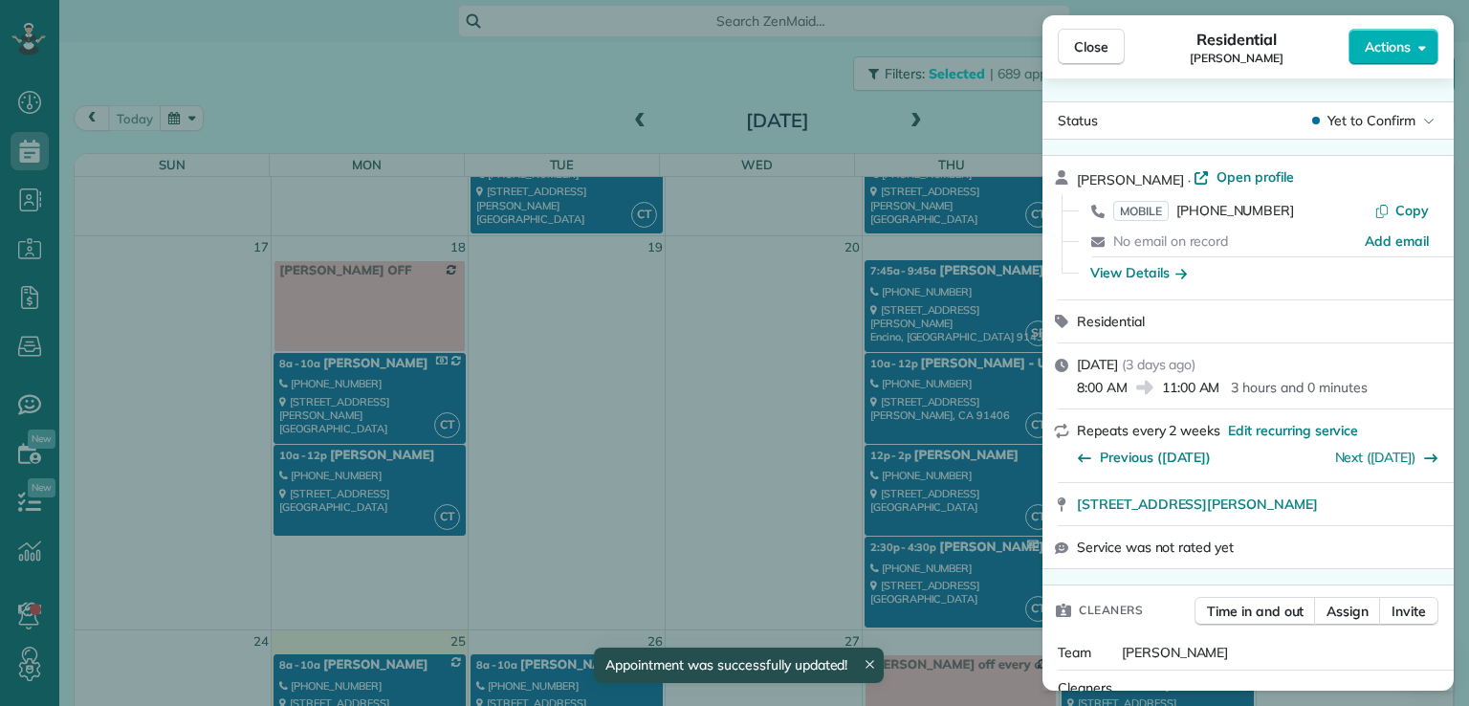
scroll to position [1029, 0]
click at [1067, 47] on button "Close" at bounding box center [1091, 47] width 67 height 36
